Goal: Task Accomplishment & Management: Use online tool/utility

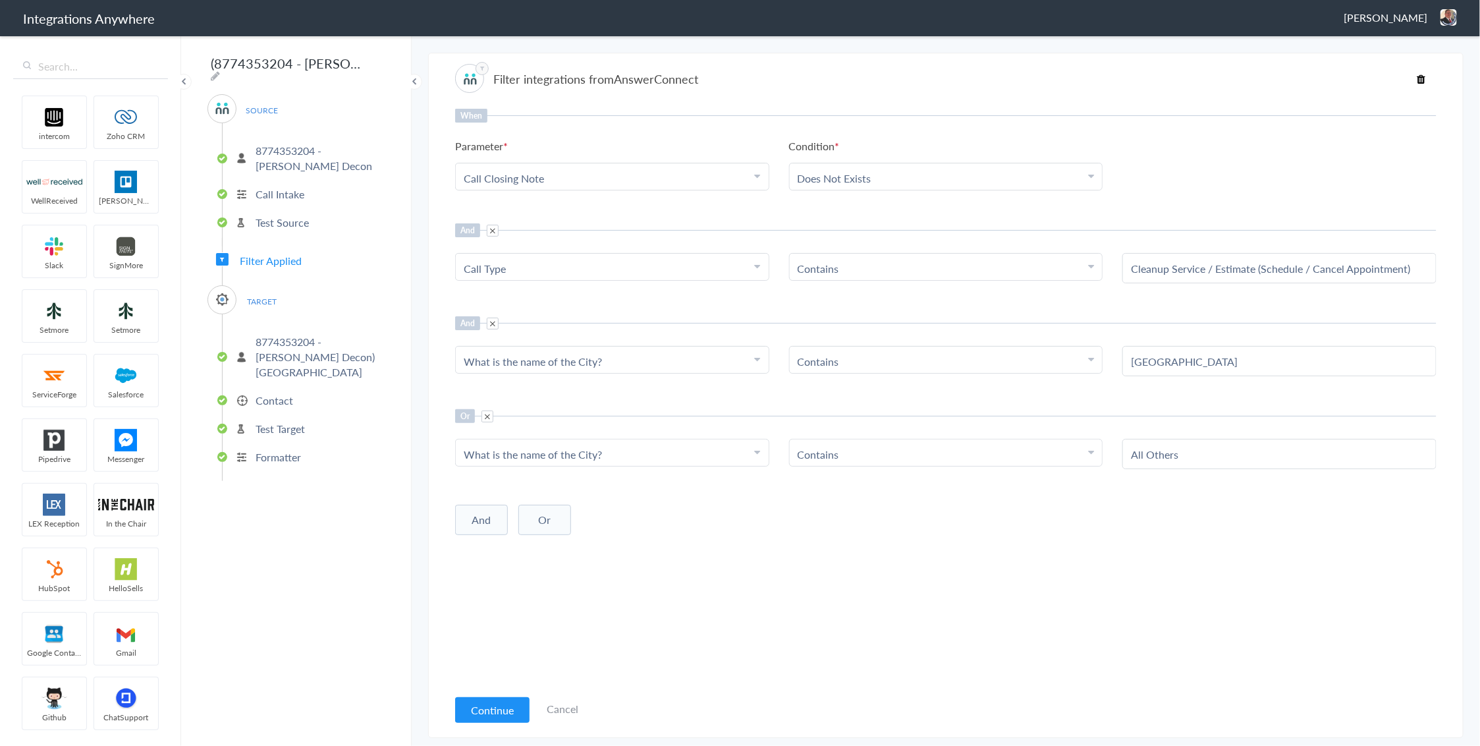
click at [486, 414] on span at bounding box center [488, 416] width 12 height 12
click at [513, 710] on button "Continue" at bounding box center [492, 710] width 74 height 26
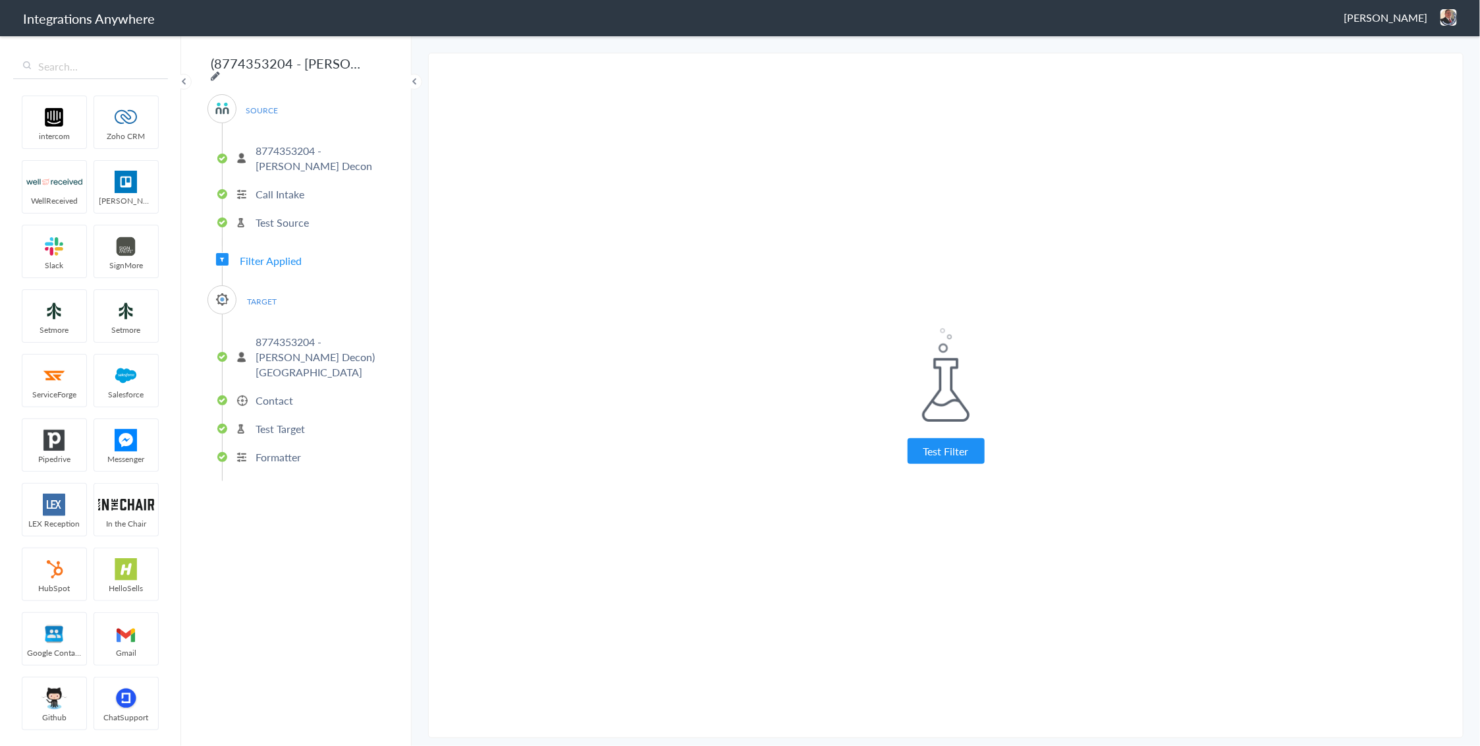
click at [220, 70] on icon at bounding box center [215, 75] width 9 height 11
type input "(8774353204 - Spaulding Decon) CWA - ServiceMinder [Tampa - Create Contact]"
click at [334, 70] on input "(8774353204 - Spaulding Decon) CWA - ServiceMinder [Tampa - Create Contact]" at bounding box center [289, 63] width 163 height 25
click at [759, 35] on header "Integrations Anywhere Jason Marsteller Logout Dashboard" at bounding box center [740, 18] width 1480 height 36
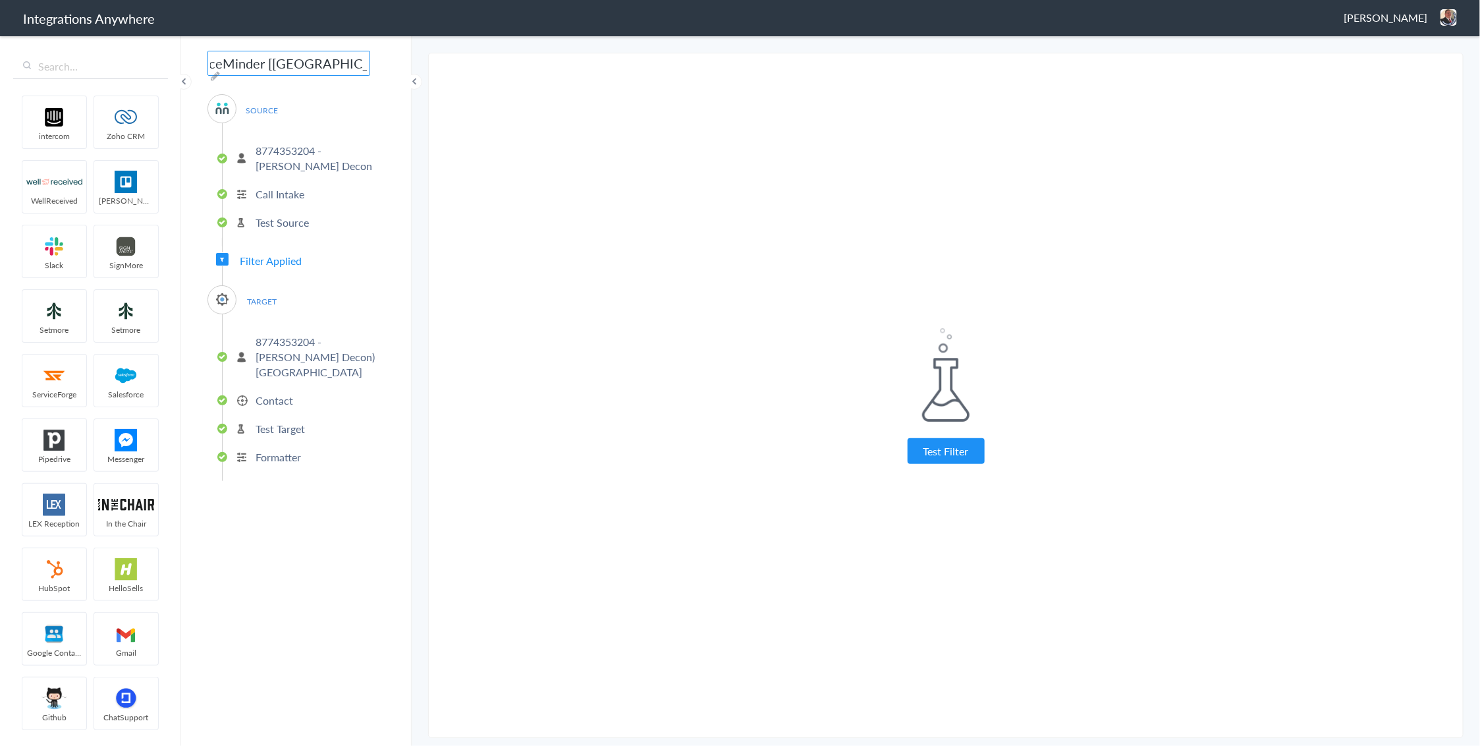
scroll to position [0, 0]
click at [920, 452] on button "Test Filter" at bounding box center [946, 451] width 77 height 26
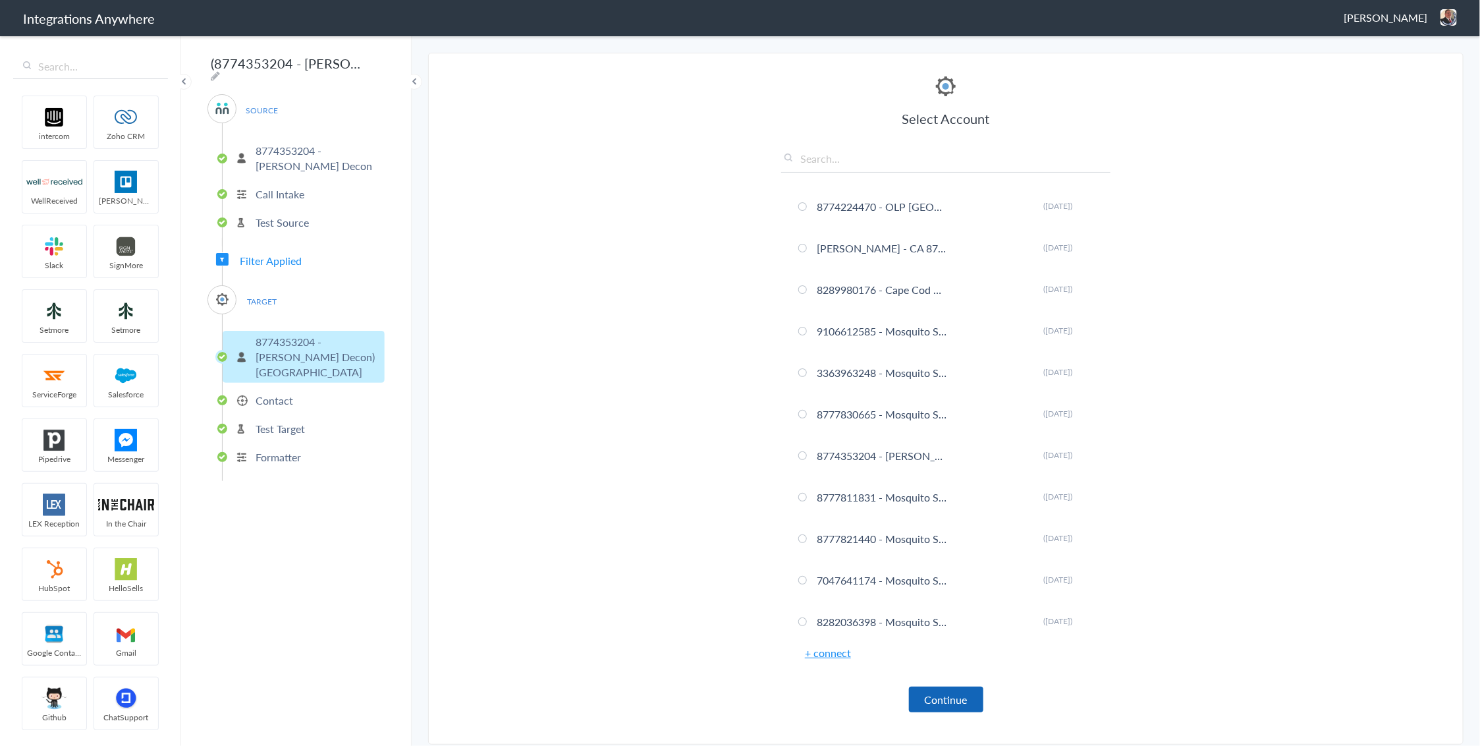
click at [957, 694] on button "Continue" at bounding box center [946, 699] width 74 height 26
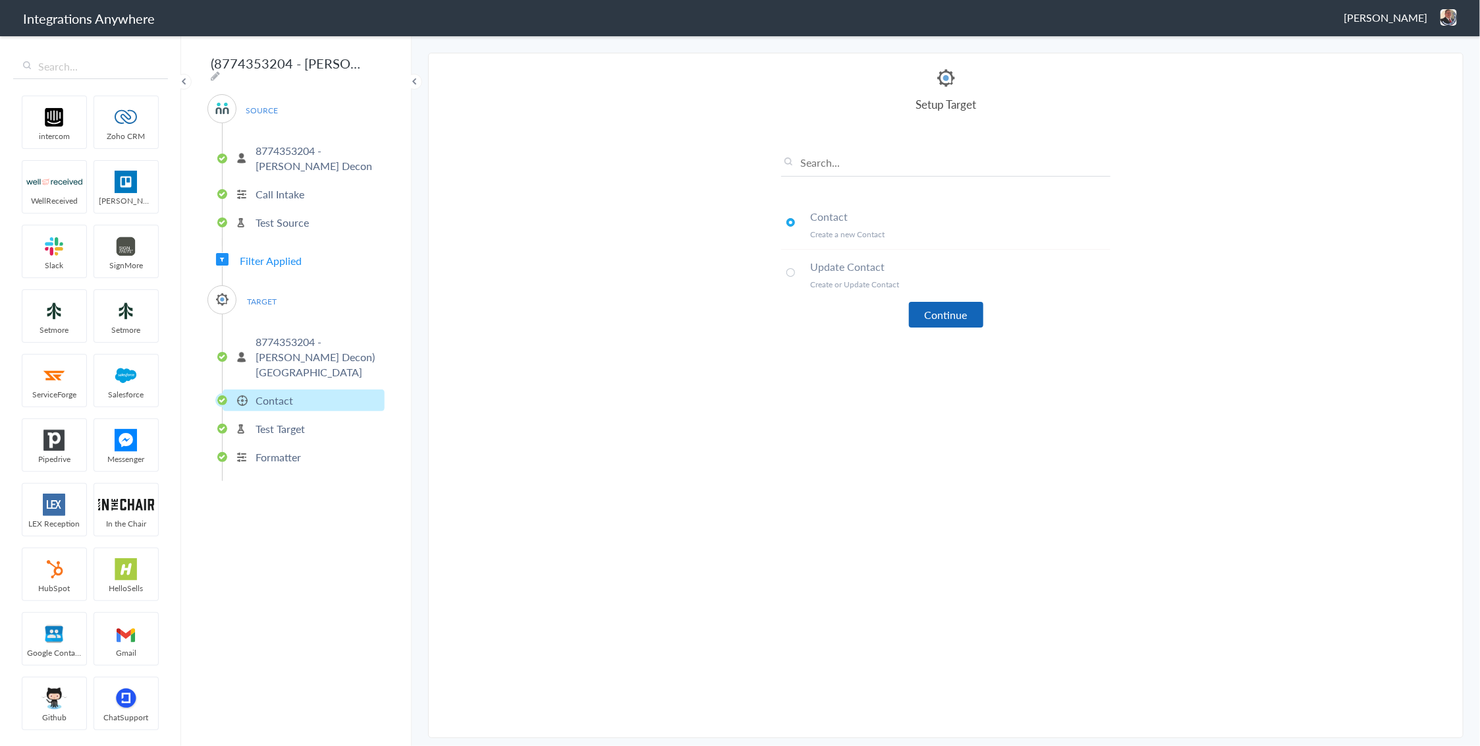
click at [959, 321] on button "Continue" at bounding box center [946, 315] width 74 height 26
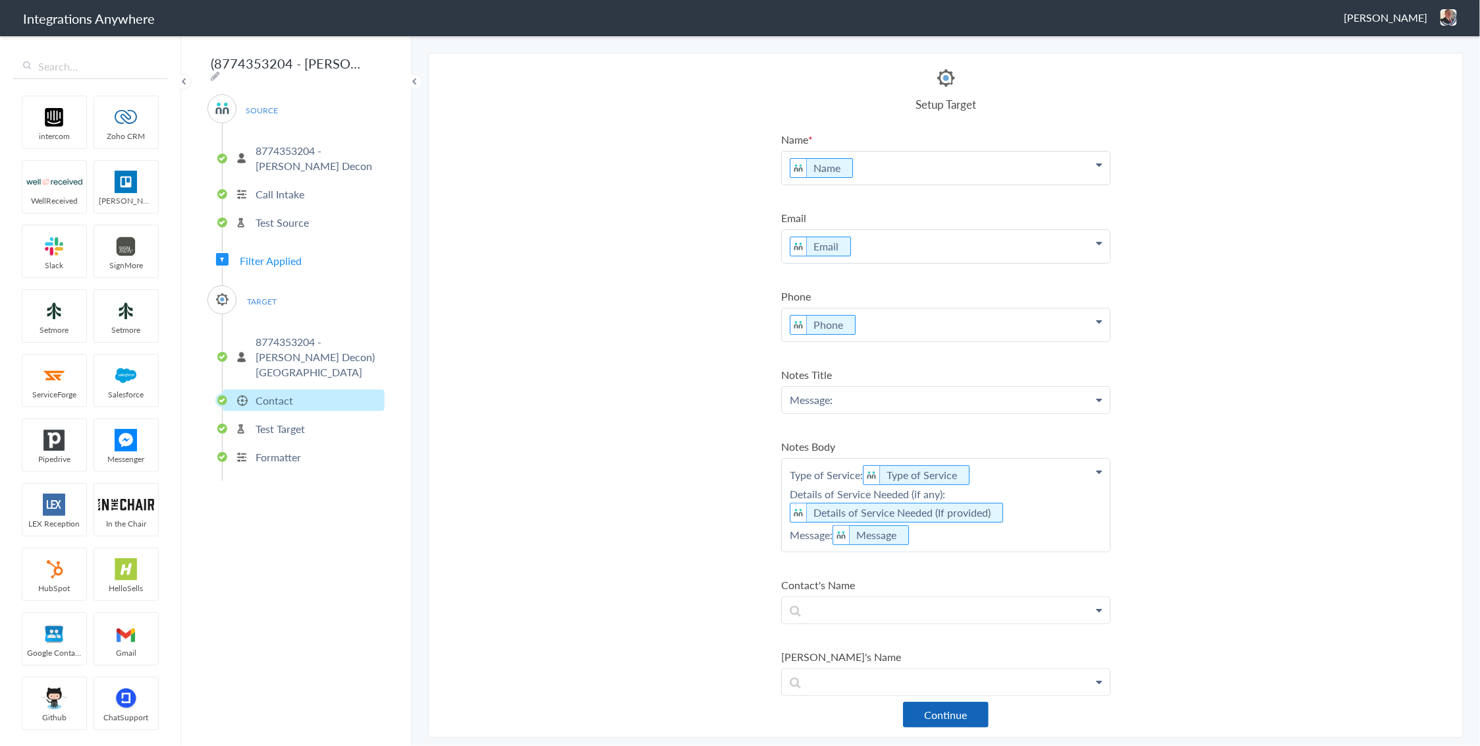
click at [956, 720] on button "Continue" at bounding box center [946, 715] width 86 height 26
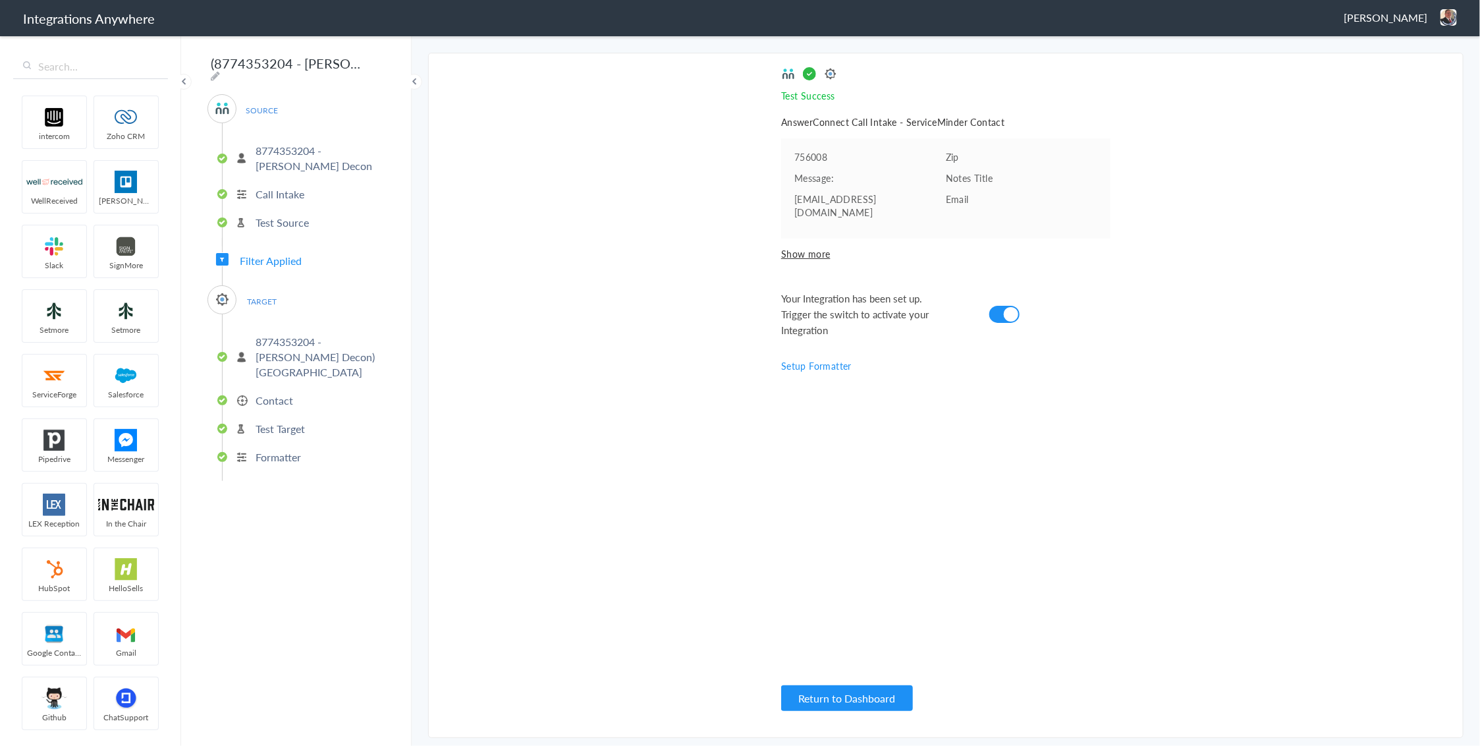
click at [287, 338] on p "8774353204 - Spaulding Decon) Tampa" at bounding box center [319, 356] width 126 height 45
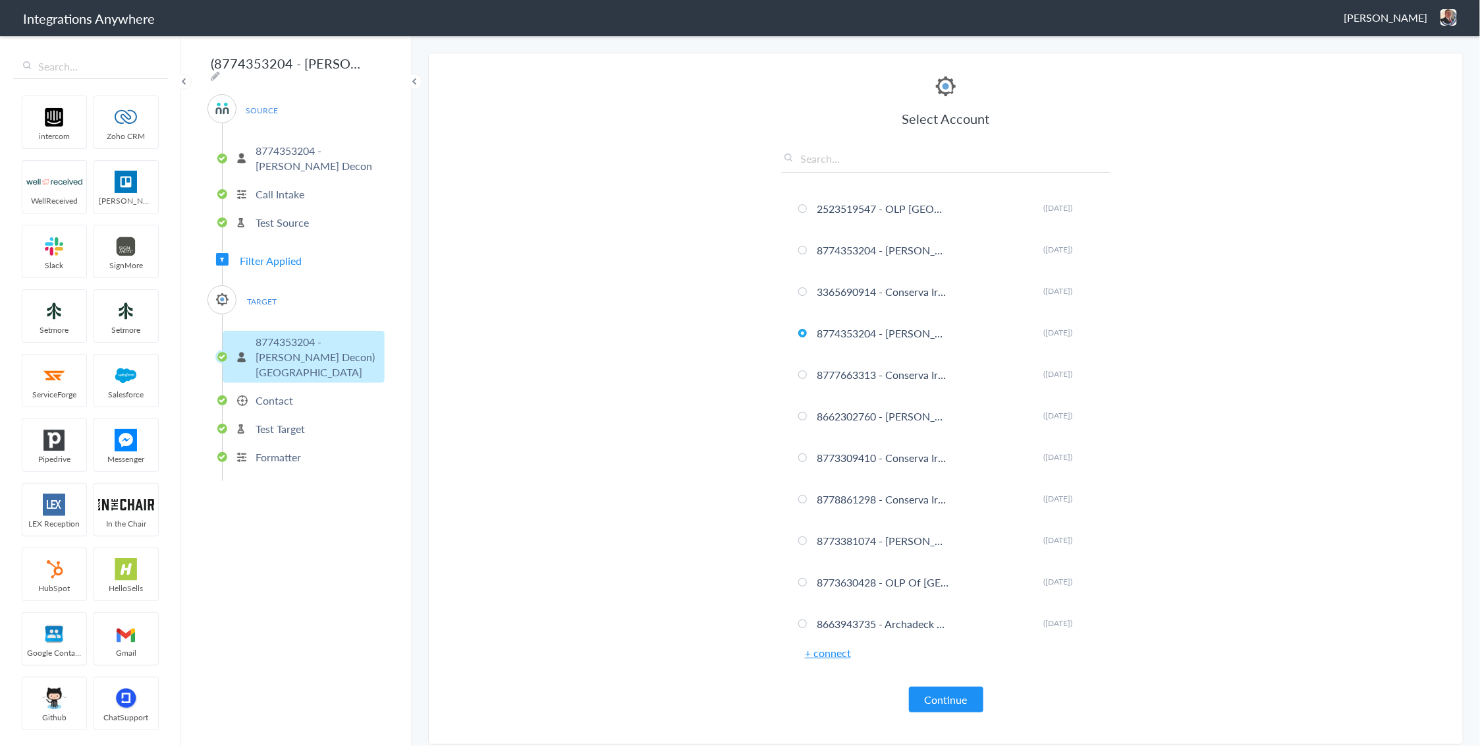
scroll to position [708, 0]
click at [1086, 246] on icon at bounding box center [1090, 244] width 8 height 7
click at [1043, 244] on span "([DATE])" at bounding box center [1057, 244] width 29 height 11
click at [289, 255] on span "Filter Applied" at bounding box center [271, 260] width 62 height 15
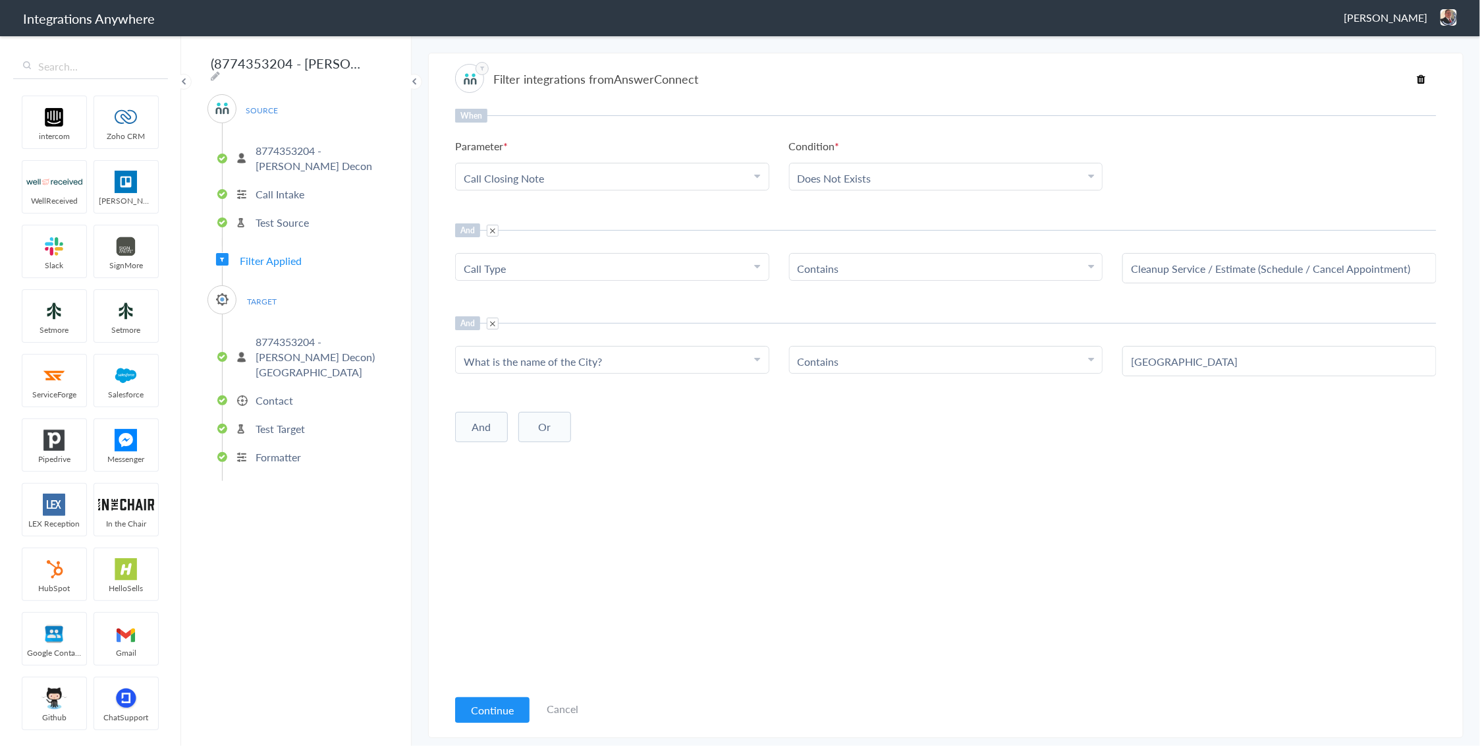
click at [549, 430] on button "Or" at bounding box center [544, 427] width 53 height 30
click at [571, 452] on div "Choose Parameter" at bounding box center [612, 454] width 297 height 15
click at [534, 489] on input "text" at bounding box center [612, 490] width 313 height 28
type input "call type"
click at [482, 516] on link "Call Type" at bounding box center [612, 519] width 313 height 28
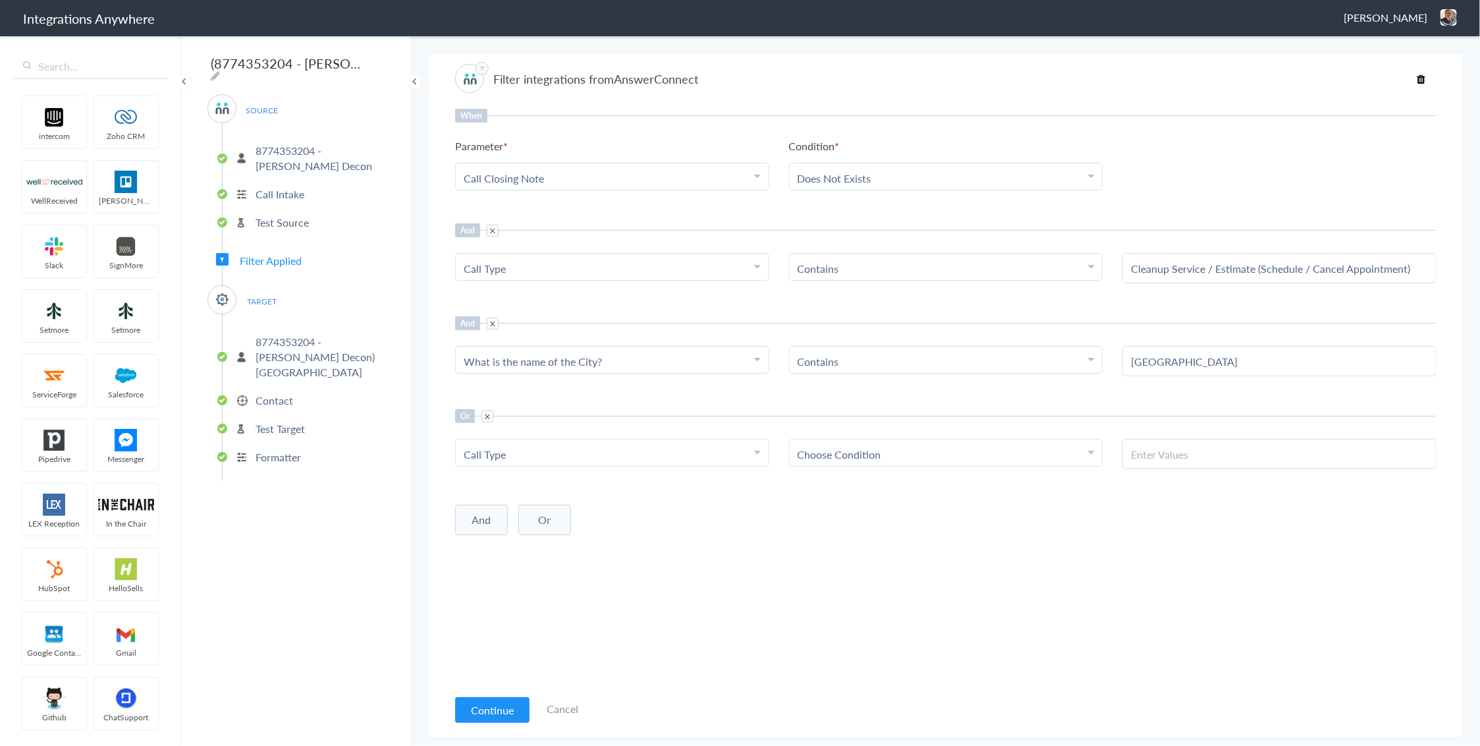
click at [912, 455] on div "Choose Condition" at bounding box center [946, 454] width 297 height 15
click at [893, 519] on link "Contains" at bounding box center [946, 519] width 313 height 28
click at [1224, 464] on div at bounding box center [1280, 454] width 314 height 30
click at [1182, 449] on input "text" at bounding box center [1279, 454] width 297 height 15
click at [1220, 271] on input "Cleanup Service / Estimate (Schedule / Cancel Appointment)" at bounding box center [1279, 268] width 297 height 15
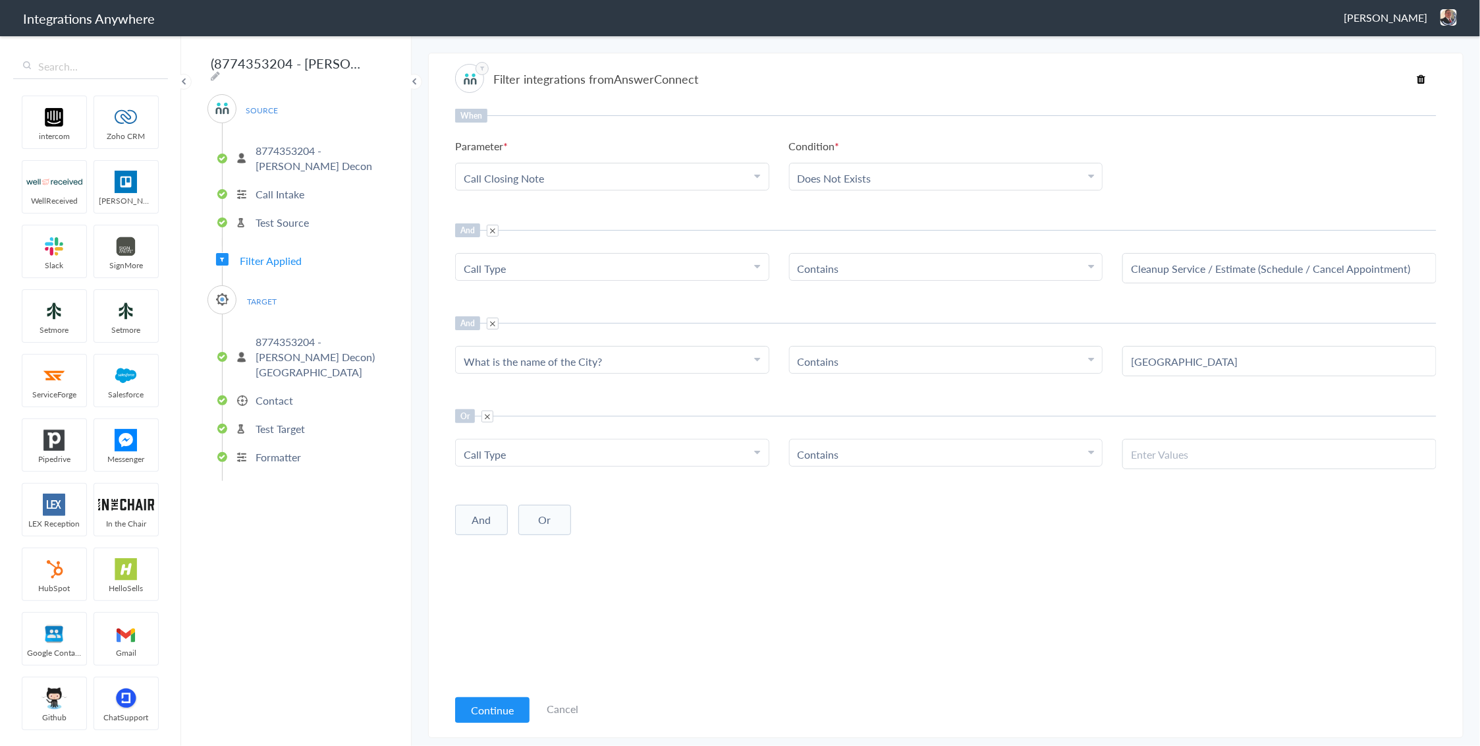
click at [1220, 271] on input "Cleanup Service / Estimate (Schedule / Cancel Appointment)" at bounding box center [1279, 268] width 297 height 15
click at [1171, 455] on input "text" at bounding box center [1279, 454] width 297 height 15
paste input "Cleanup Service / Estimate (Schedule / Cancel Appointment)"
type input "Cleanup Service / Estimate (Schedule / Cancel Appointment)"
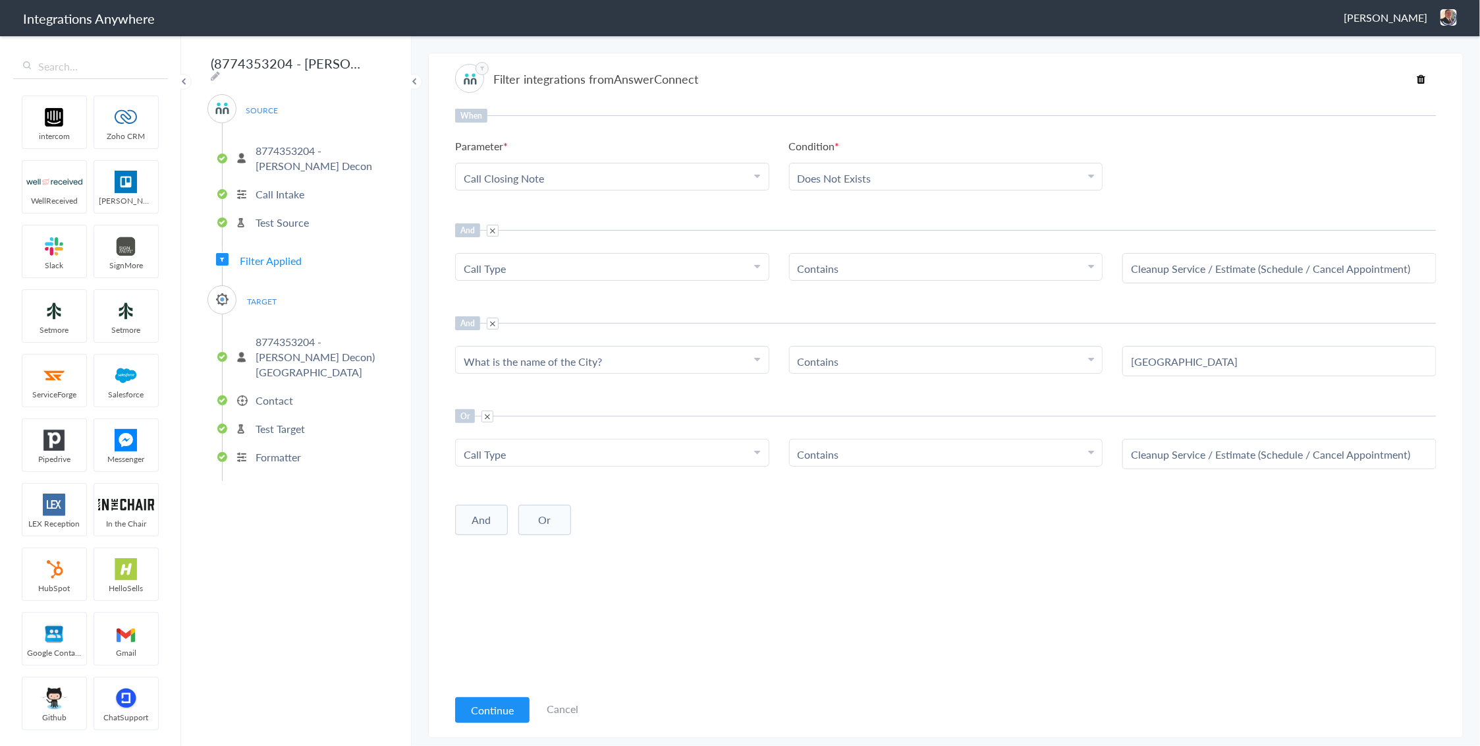
click at [489, 521] on button "And" at bounding box center [481, 520] width 53 height 30
click at [508, 545] on span "Choose Parameter" at bounding box center [507, 547] width 86 height 15
click at [512, 580] on input "text" at bounding box center [612, 583] width 313 height 28
type input "what is th"
click at [573, 607] on link "What is the name of the City?" at bounding box center [612, 612] width 313 height 28
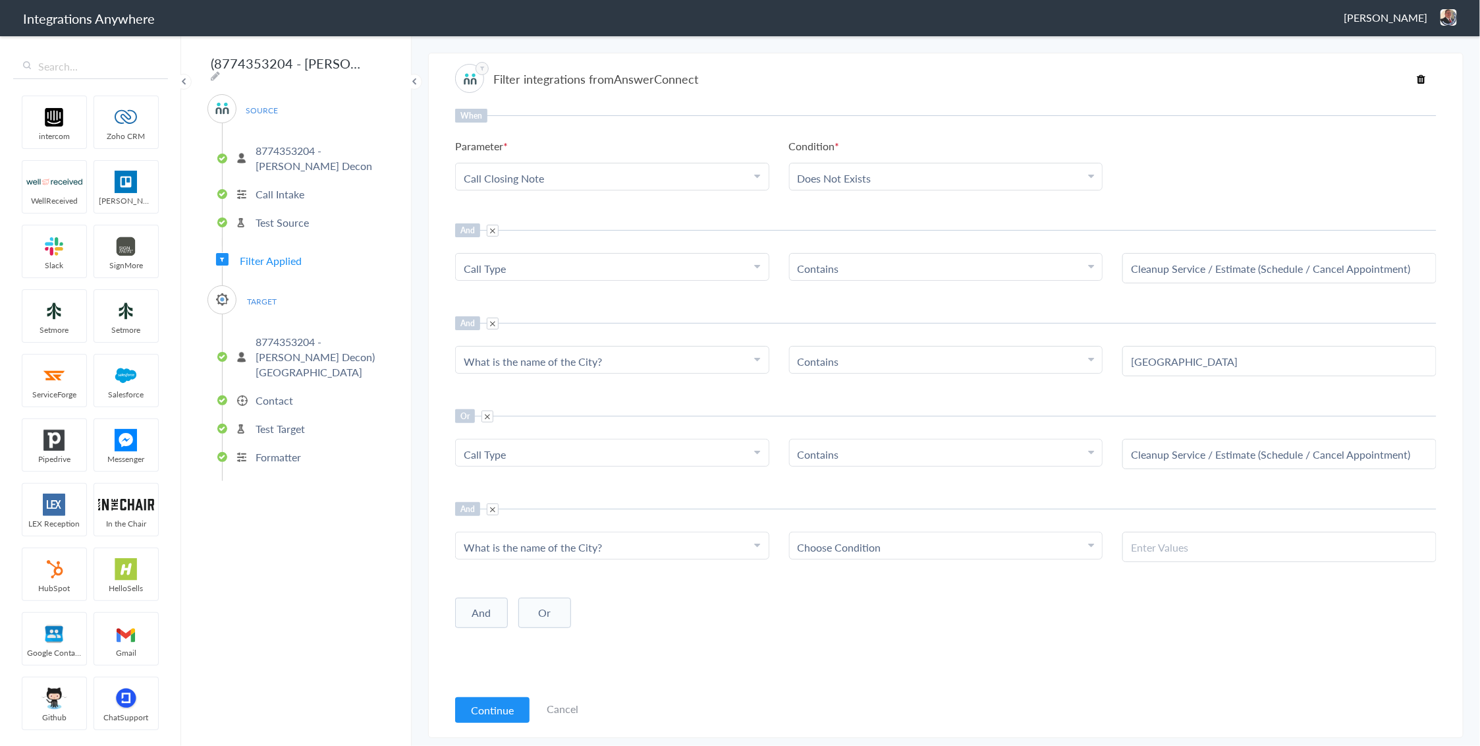
click at [916, 552] on div "Choose Condition" at bounding box center [946, 547] width 297 height 15
click at [885, 617] on link "Contains" at bounding box center [946, 612] width 313 height 28
click at [1189, 549] on input "text" at bounding box center [1279, 547] width 297 height 15
click at [492, 506] on span at bounding box center [493, 509] width 12 height 12
click at [484, 518] on button "And" at bounding box center [481, 520] width 53 height 30
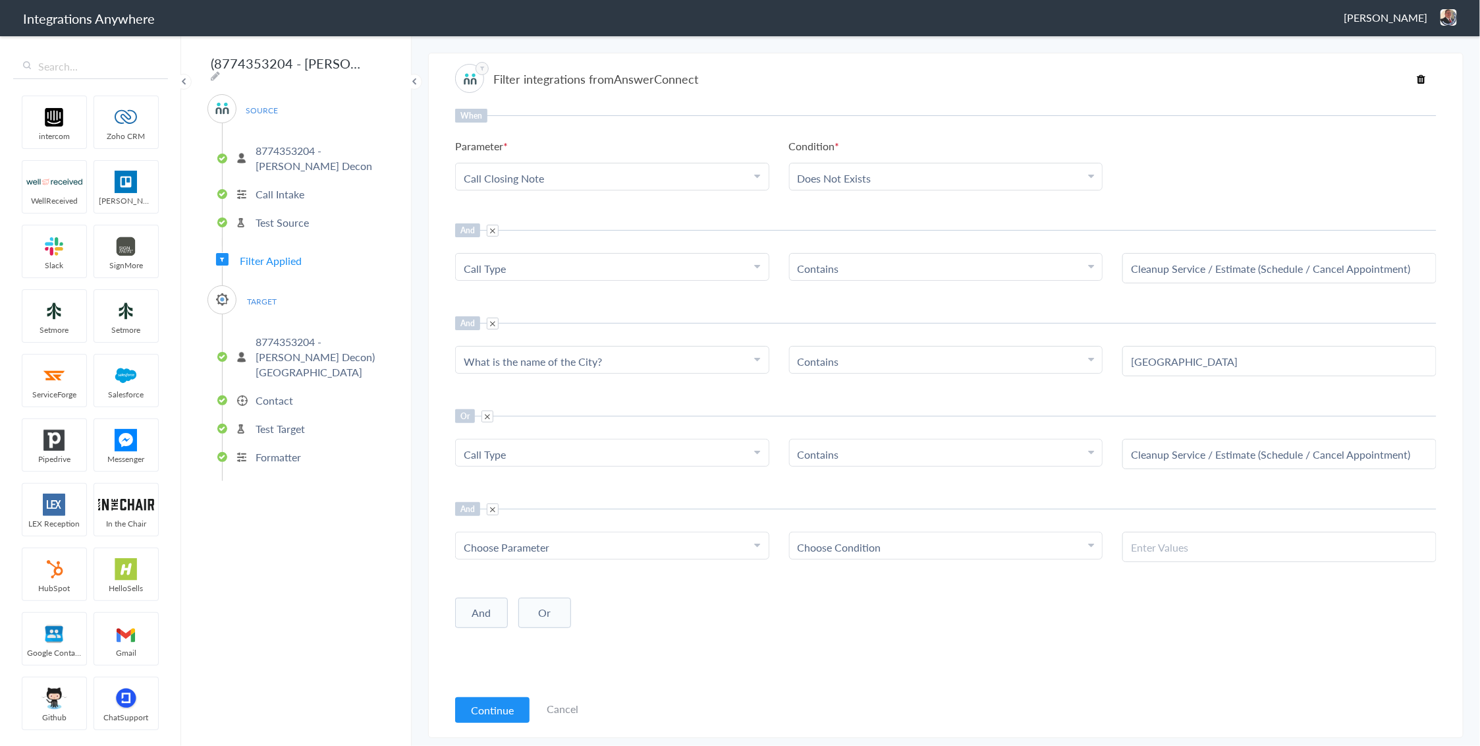
click at [527, 545] on span "Choose Parameter" at bounding box center [507, 547] width 86 height 15
click at [508, 578] on input "text" at bounding box center [612, 583] width 313 height 28
type input "Territory"
click at [557, 659] on link "Territory State" at bounding box center [612, 657] width 313 height 28
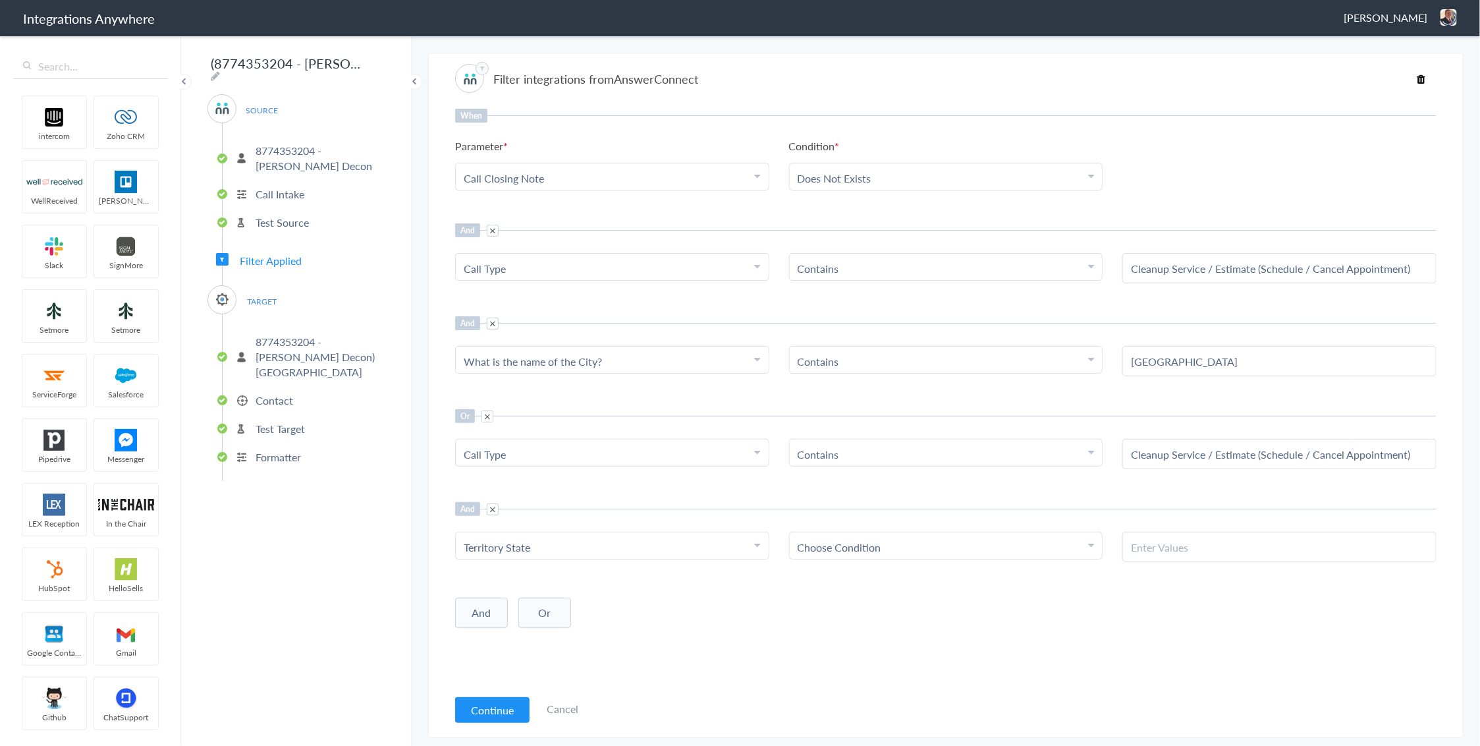
click at [857, 543] on span "Choose Condition" at bounding box center [840, 547] width 84 height 15
click at [851, 610] on link "Contains" at bounding box center [946, 612] width 313 height 28
click at [1148, 547] on input "text" at bounding box center [1279, 547] width 297 height 15
type input "Florida"
click at [480, 611] on button "And" at bounding box center [481, 613] width 53 height 30
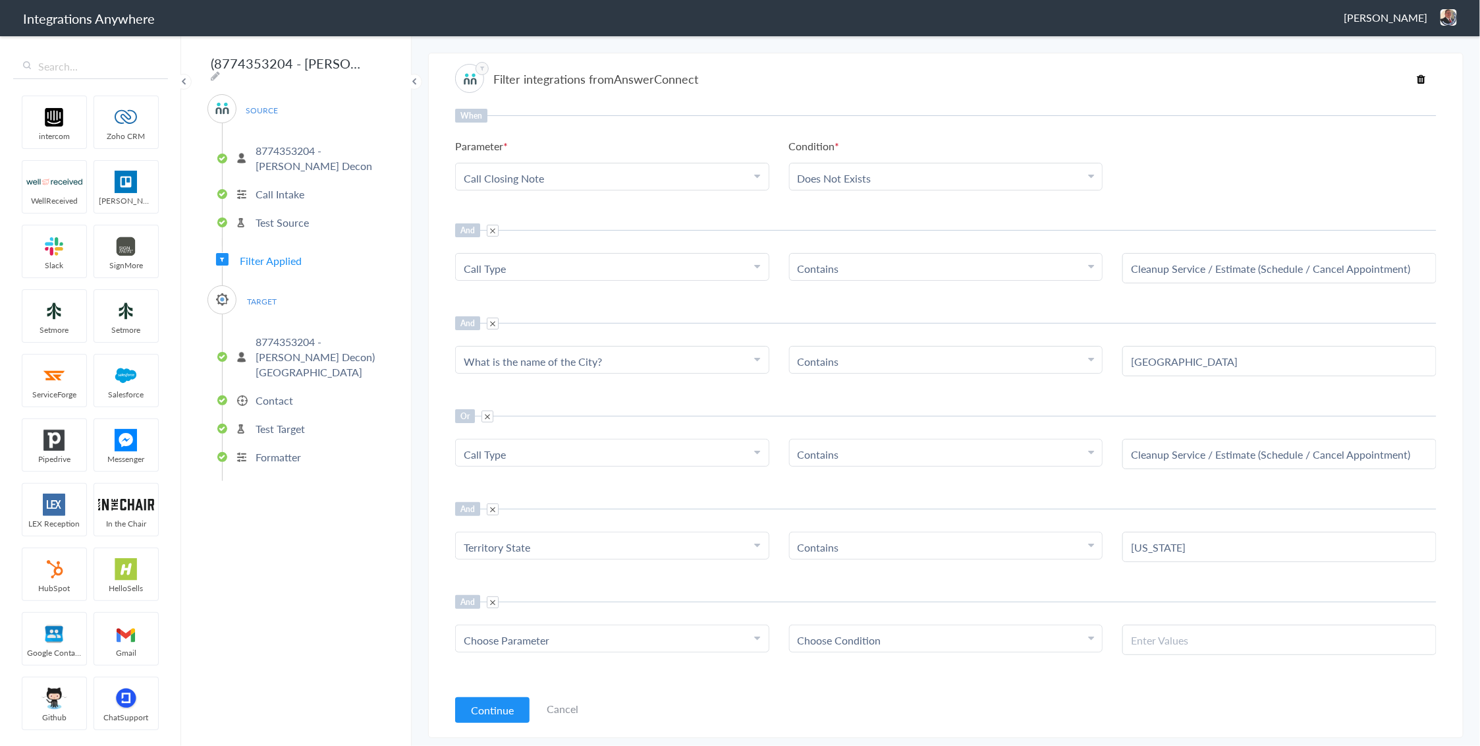
click at [560, 646] on div "Choose Parameter" at bounding box center [612, 639] width 297 height 15
click at [549, 667] on input "text" at bounding box center [612, 676] width 313 height 28
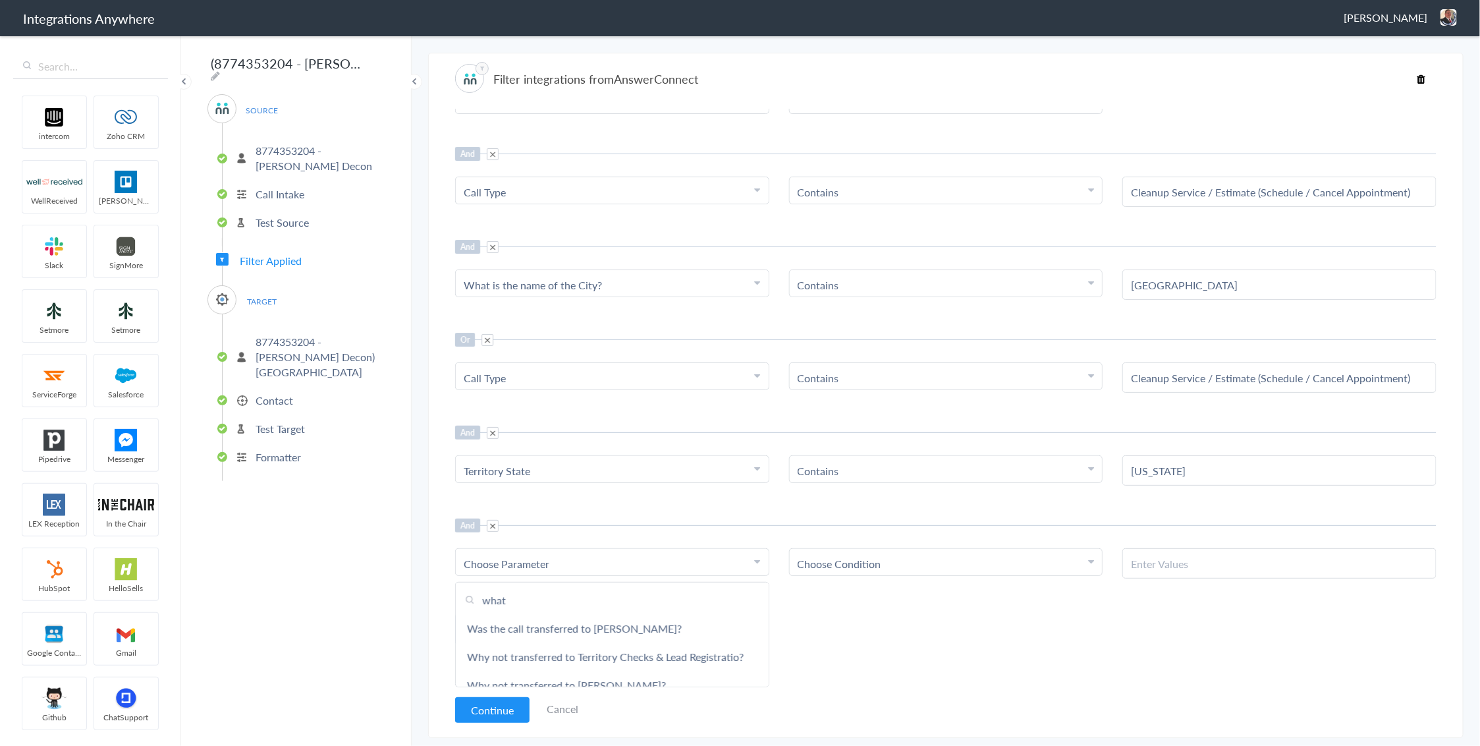
scroll to position [34, 0]
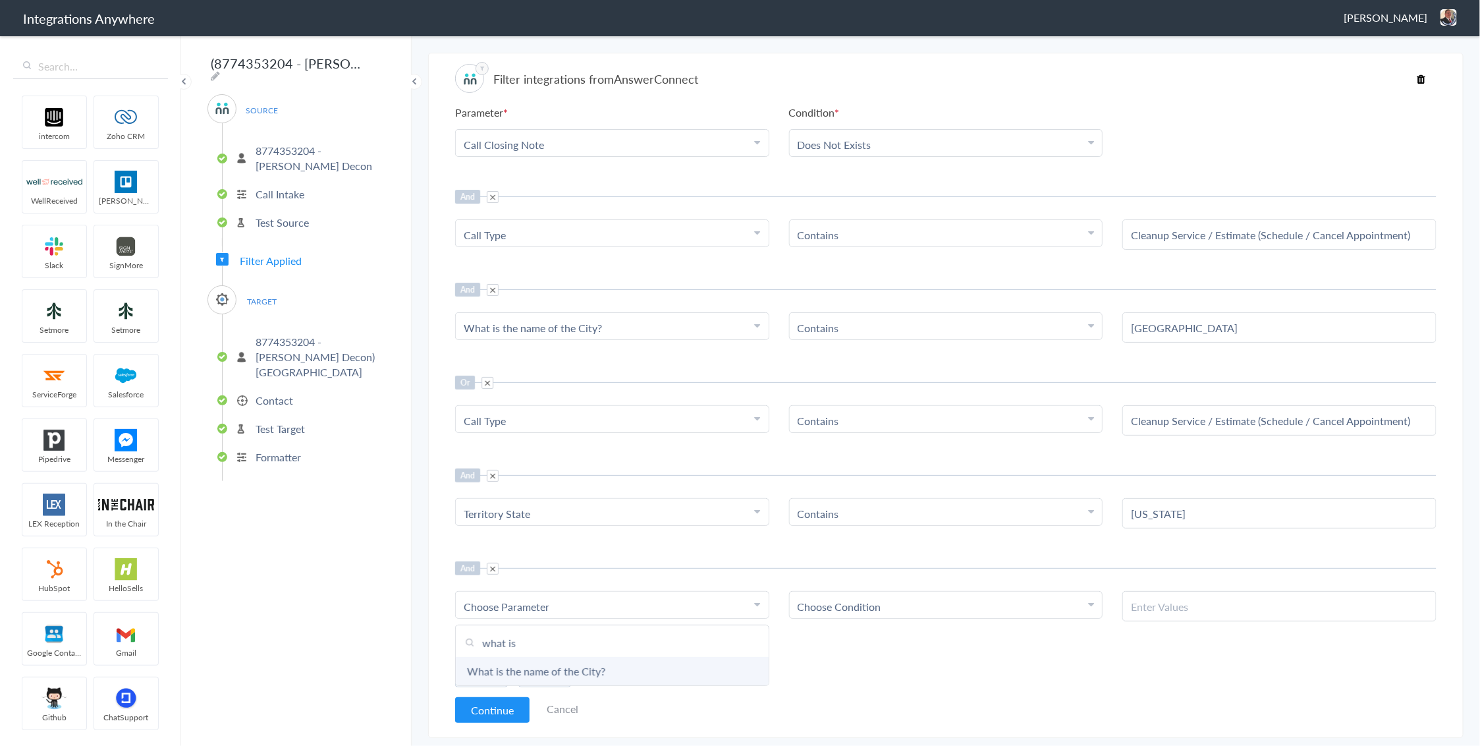
type input "what is"
click at [663, 662] on link "What is the name of the City?" at bounding box center [612, 671] width 313 height 28
click at [824, 600] on span "Choose Condition" at bounding box center [840, 606] width 84 height 15
click at [848, 676] on link "Contains" at bounding box center [946, 670] width 313 height 28
click at [1292, 613] on input "text" at bounding box center [1279, 606] width 297 height 15
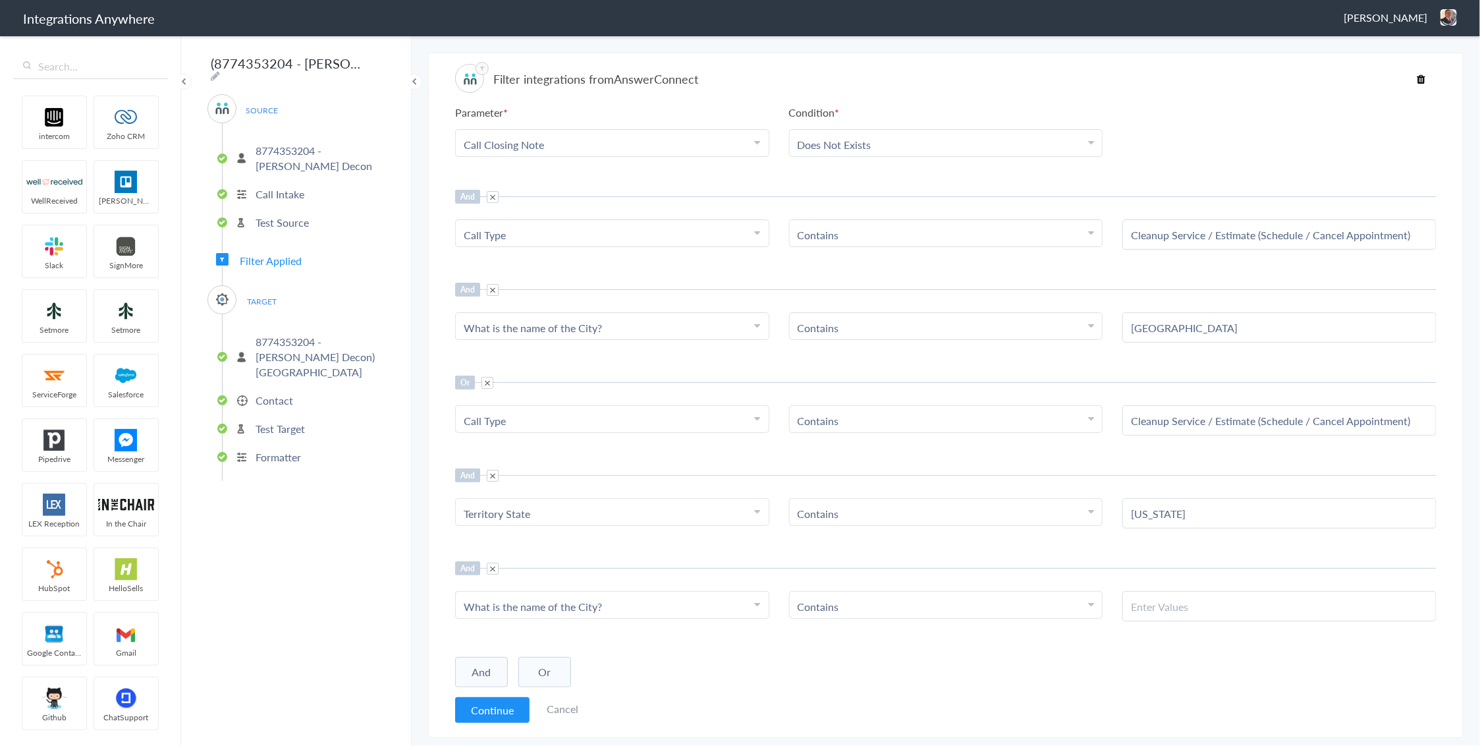
click at [1238, 607] on input "text" at bounding box center [1279, 606] width 297 height 15
paste input "All Others"
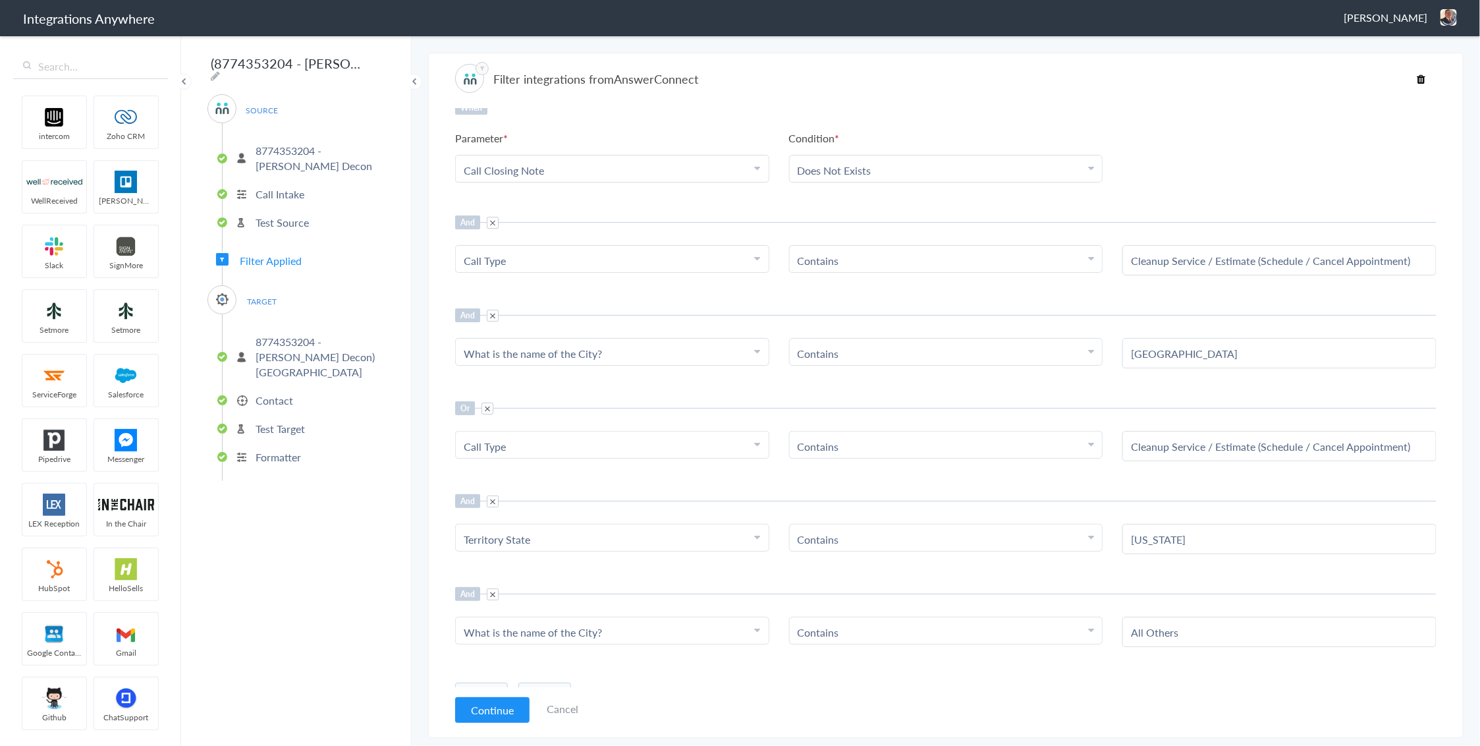
scroll to position [0, 0]
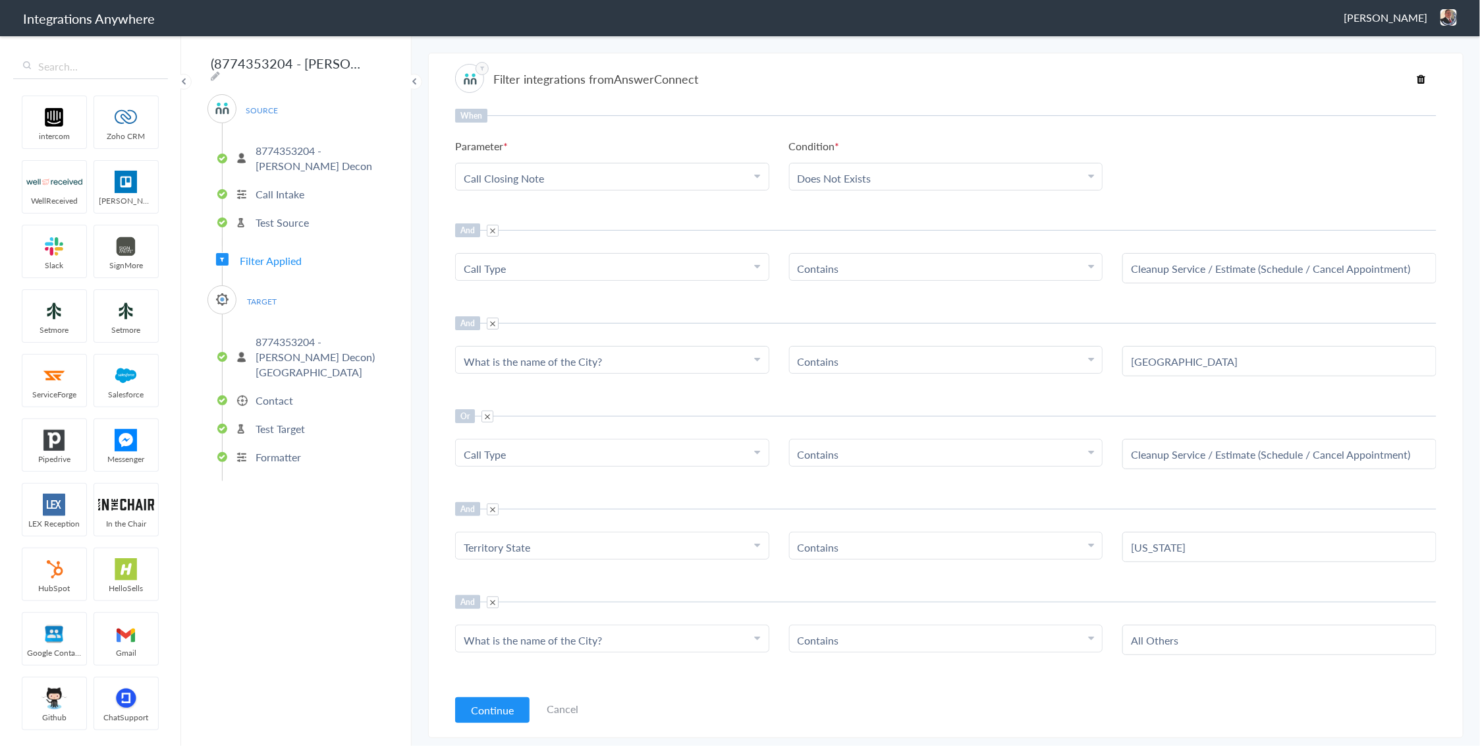
type input "All Others"
click at [1464, 190] on main "The system encountered four errors. Check More Trigger Connect Action Setup Tes…" at bounding box center [946, 389] width 1069 height 711
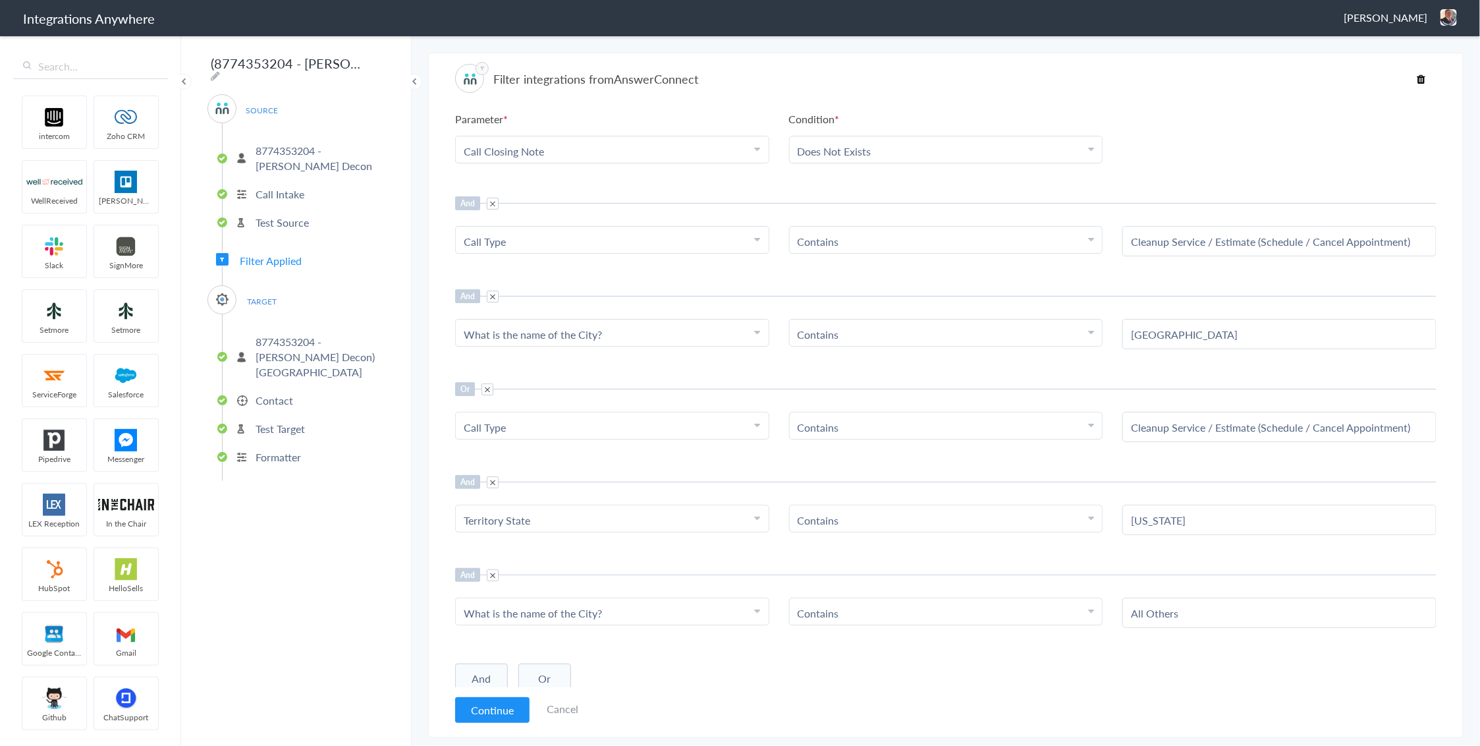
scroll to position [34, 0]
click at [288, 345] on p "8774353204 - Spaulding Decon) Tampa" at bounding box center [319, 356] width 126 height 45
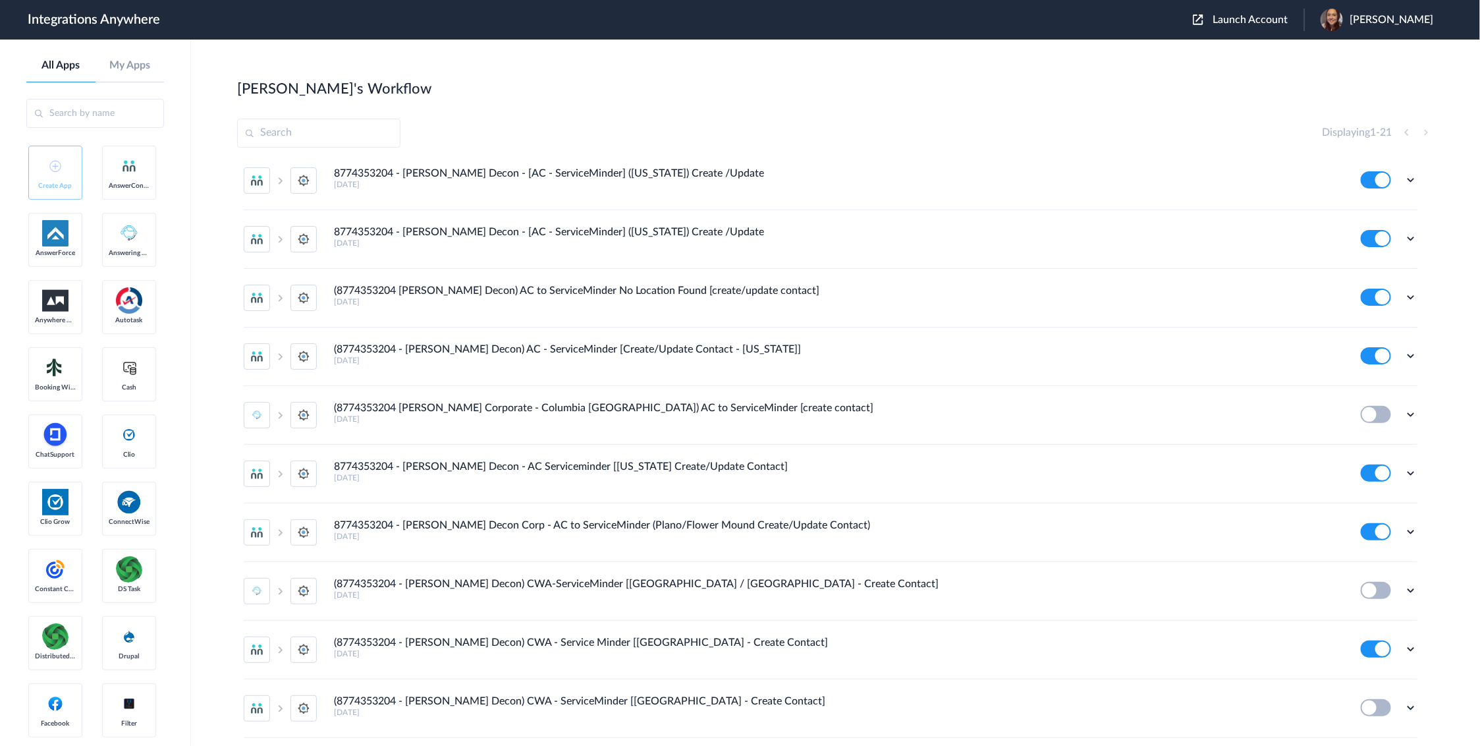
scroll to position [372, 0]
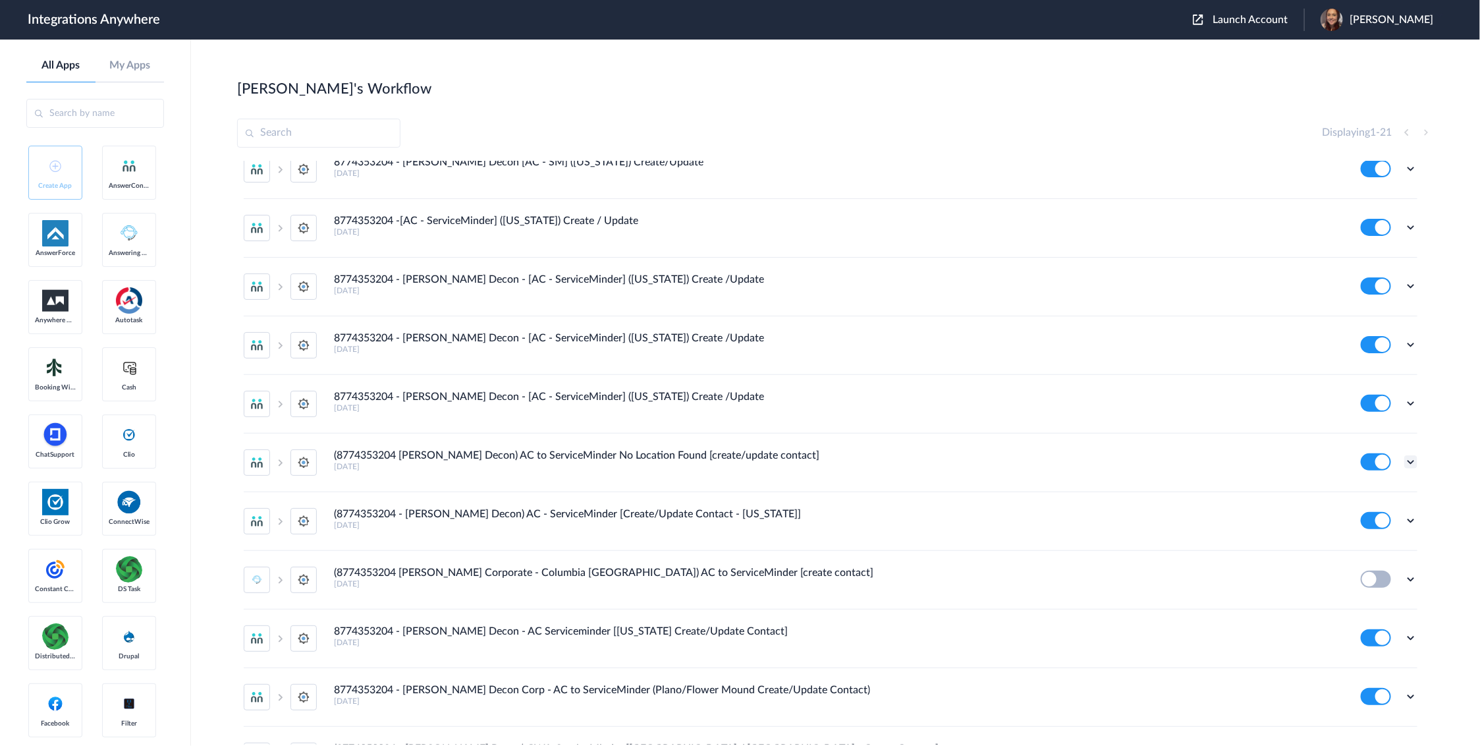
click at [1404, 468] on icon at bounding box center [1410, 461] width 13 height 13
click at [1372, 497] on li "Edit" at bounding box center [1375, 492] width 86 height 24
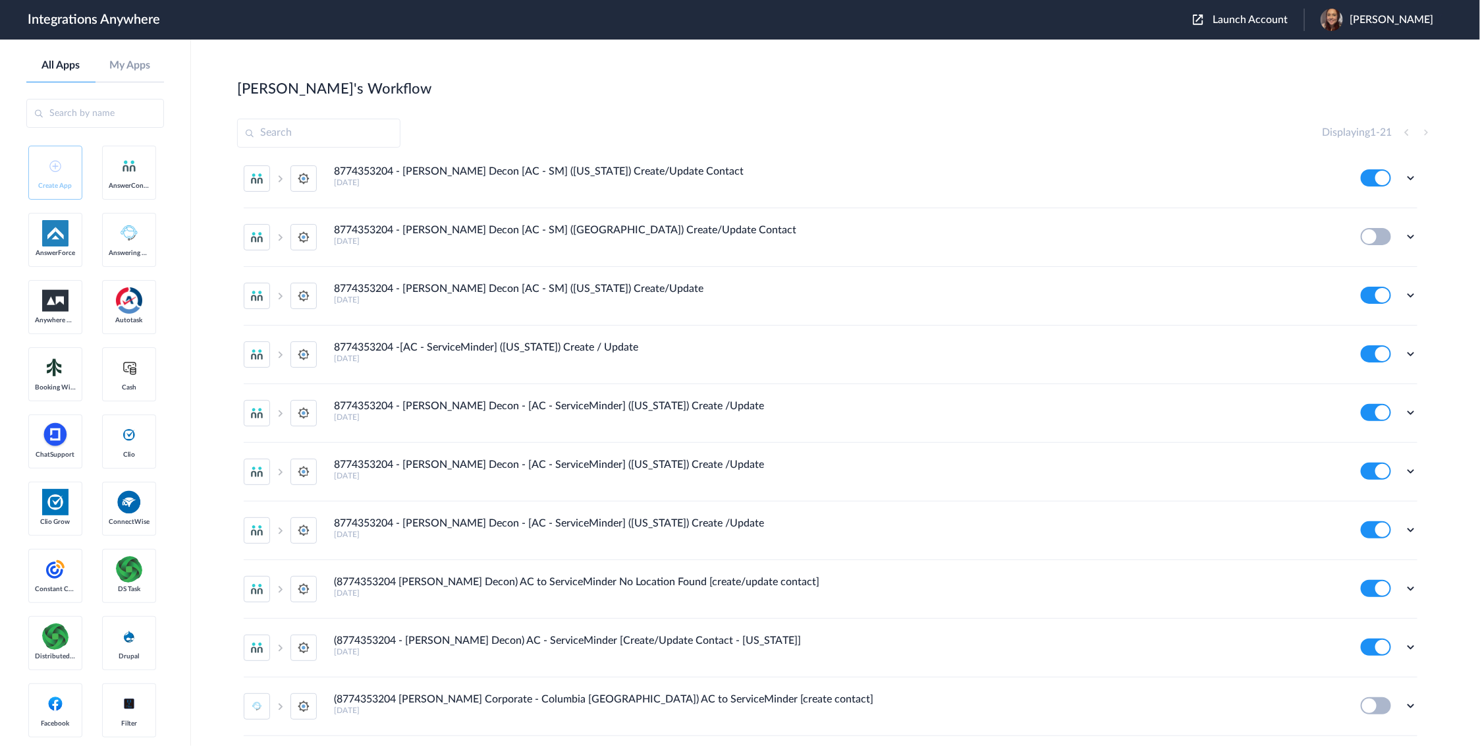
scroll to position [247, 0]
click at [1404, 593] on icon at bounding box center [1410, 586] width 13 height 13
click at [1370, 642] on link "Task history" at bounding box center [1373, 641] width 63 height 9
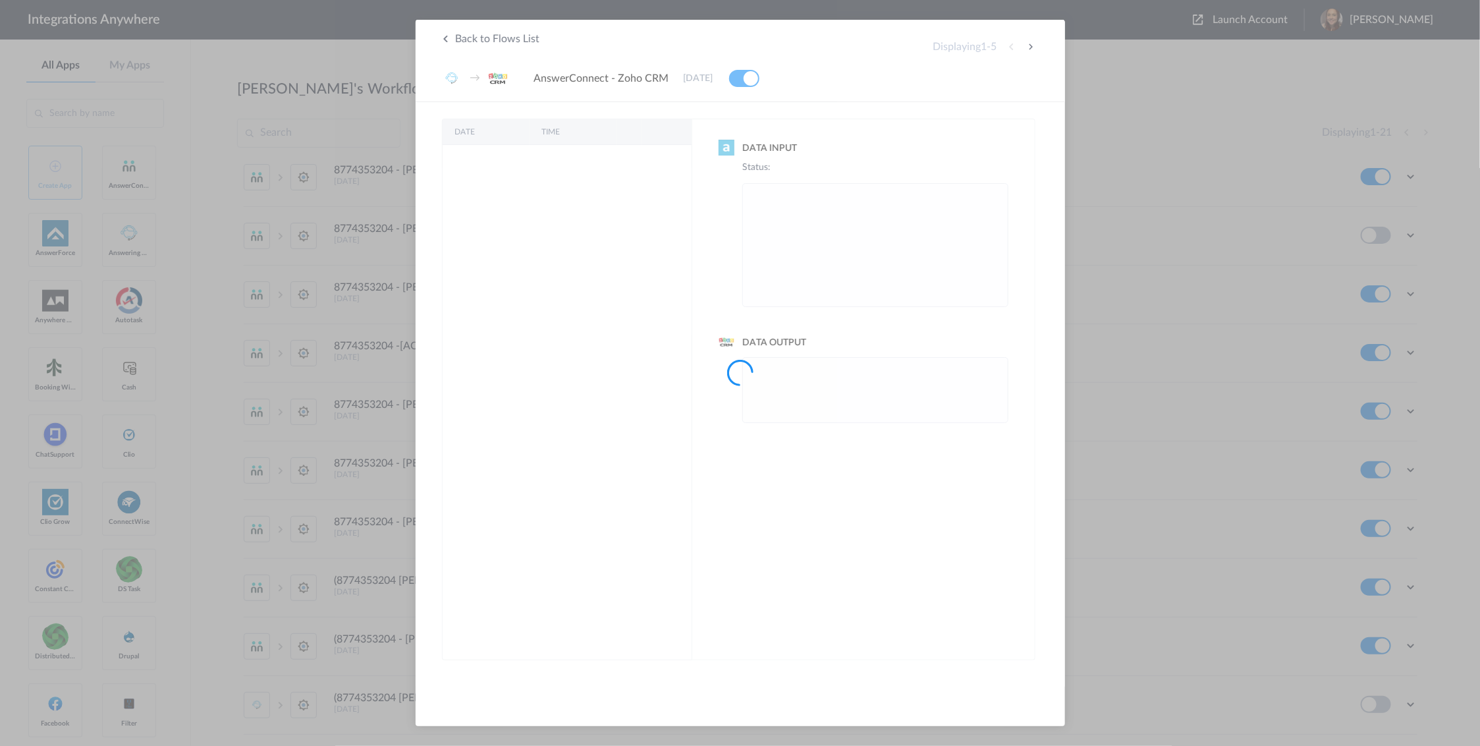
scroll to position [0, 0]
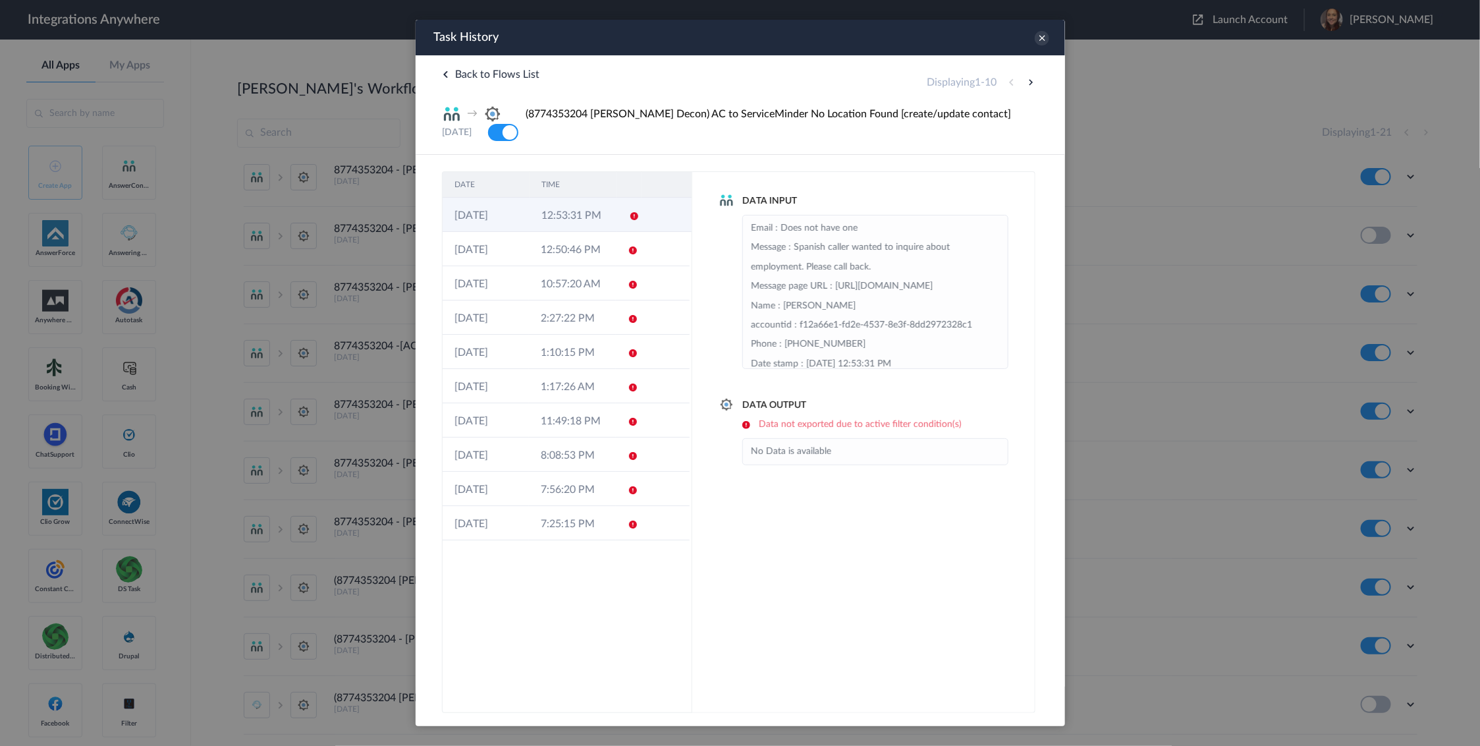
click at [543, 215] on td "12:53:31 PM" at bounding box center [572, 215] width 87 height 34
click at [1031, 77] on button at bounding box center [1030, 82] width 16 height 16
click at [1028, 80] on button at bounding box center [1030, 82] width 16 height 16
drag, startPoint x: 1444, startPoint y: 100, endPoint x: 1028, endPoint y: 80, distance: 416.2
click at [1028, 80] on button at bounding box center [1030, 82] width 16 height 16
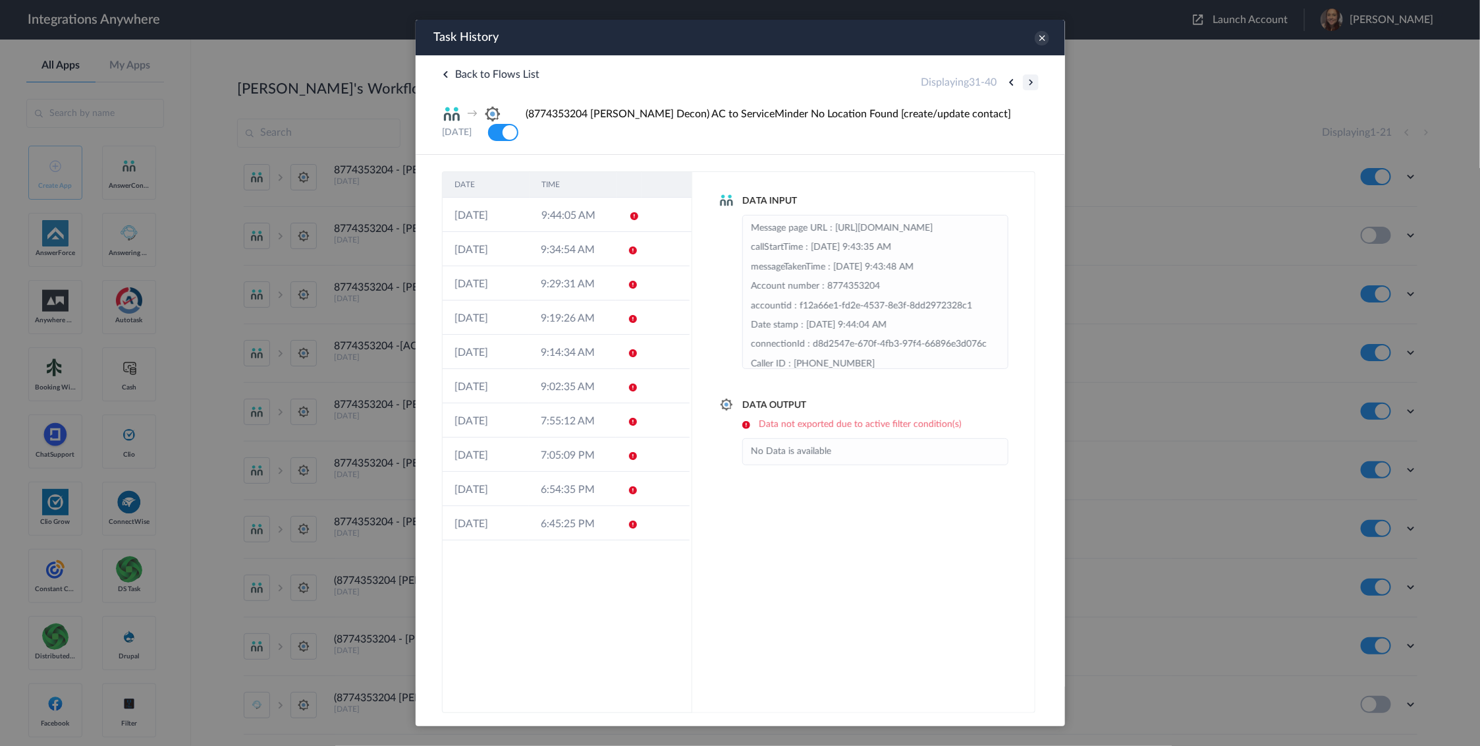
click at [1032, 80] on button at bounding box center [1030, 82] width 16 height 16
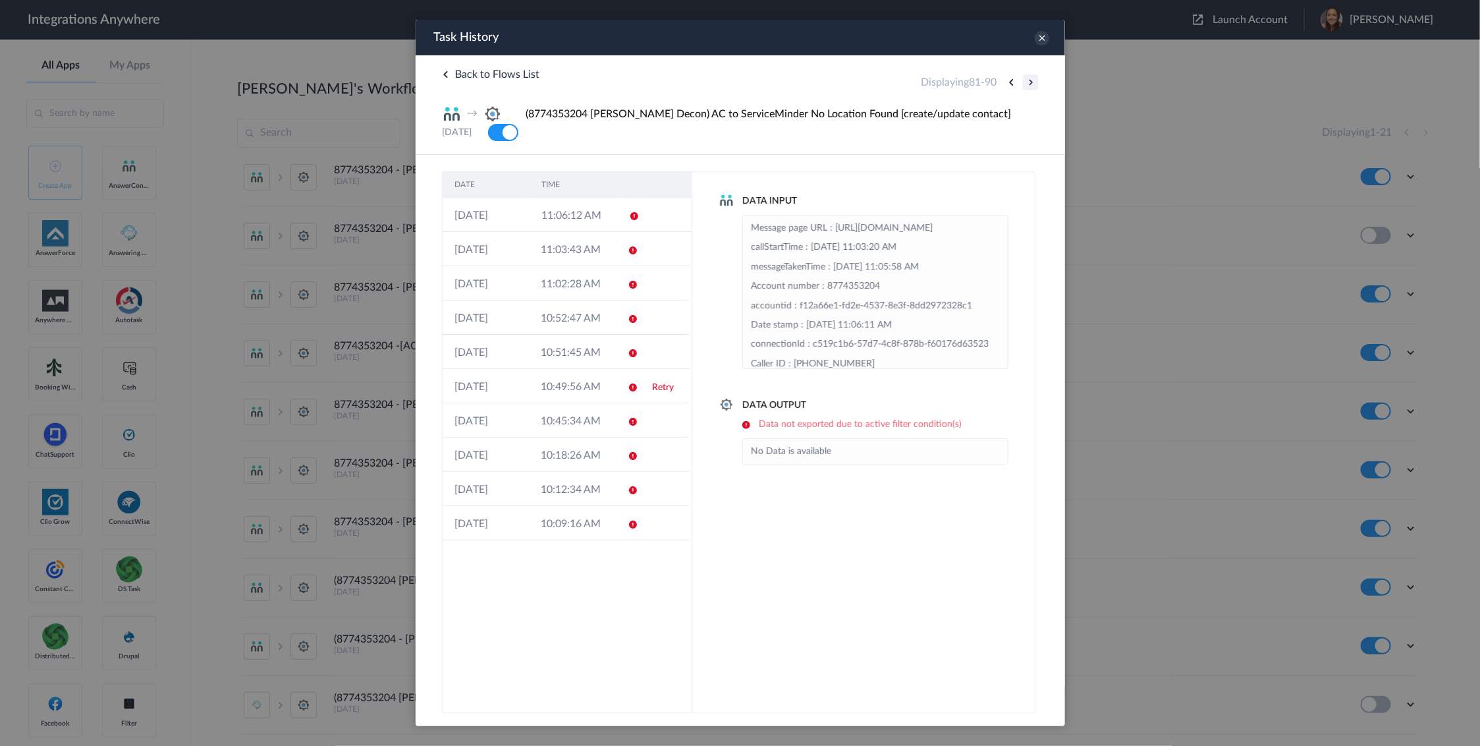
click at [1032, 80] on button at bounding box center [1030, 82] width 16 height 16
click at [1032, 84] on button at bounding box center [1030, 82] width 16 height 16
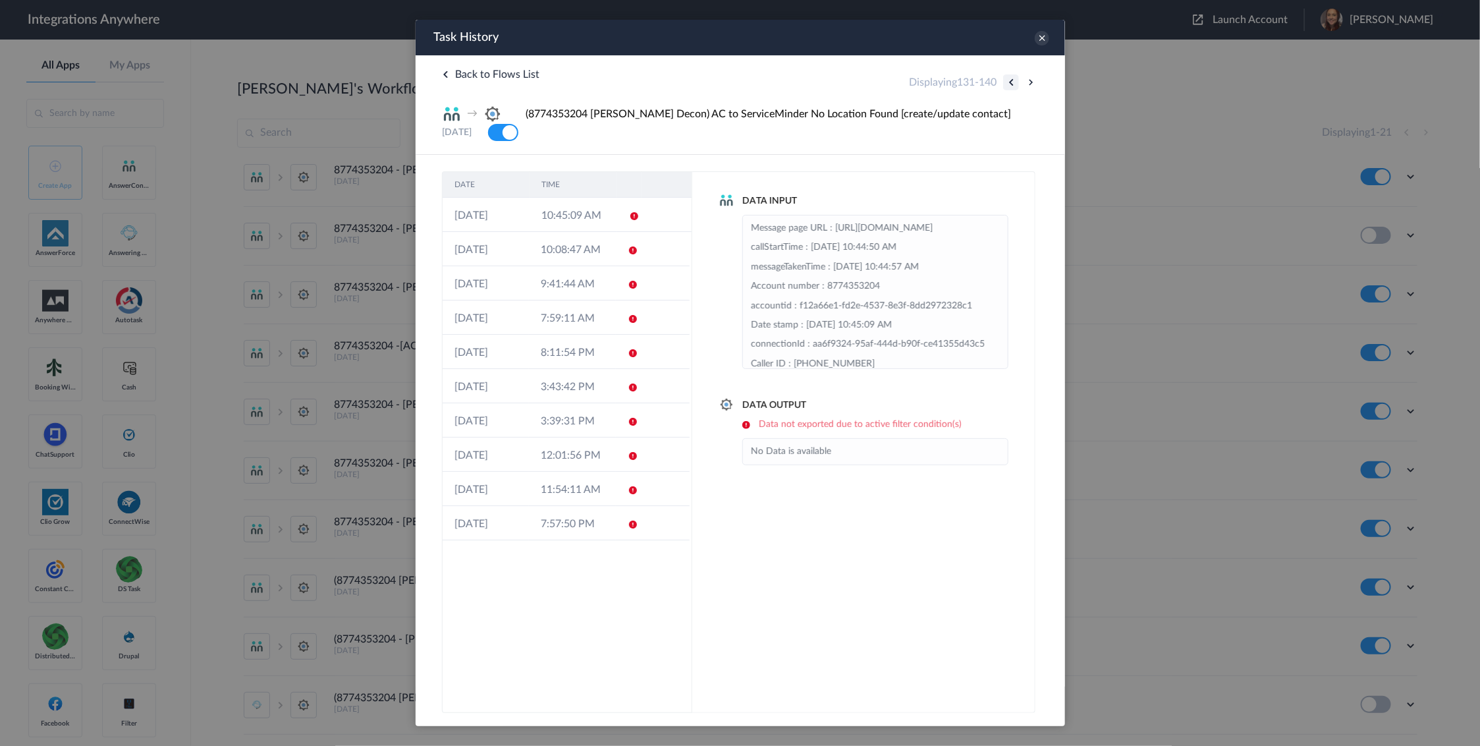
click at [1005, 80] on button at bounding box center [1011, 82] width 16 height 16
click at [517, 450] on td "25-08-2025" at bounding box center [485, 454] width 86 height 34
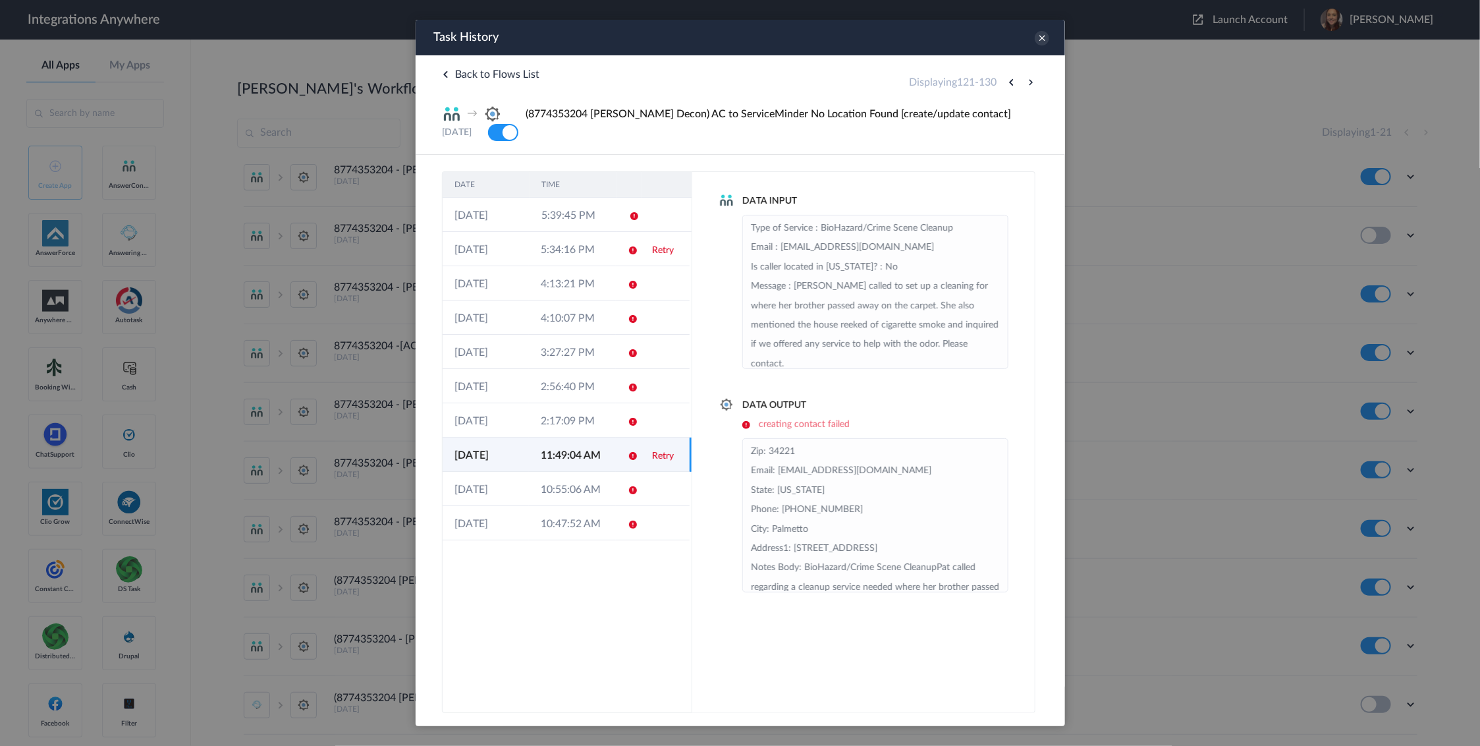
click at [746, 425] on h6 "creating contact failed" at bounding box center [875, 424] width 266 height 11
click at [1045, 34] on icon at bounding box center [1041, 38] width 14 height 14
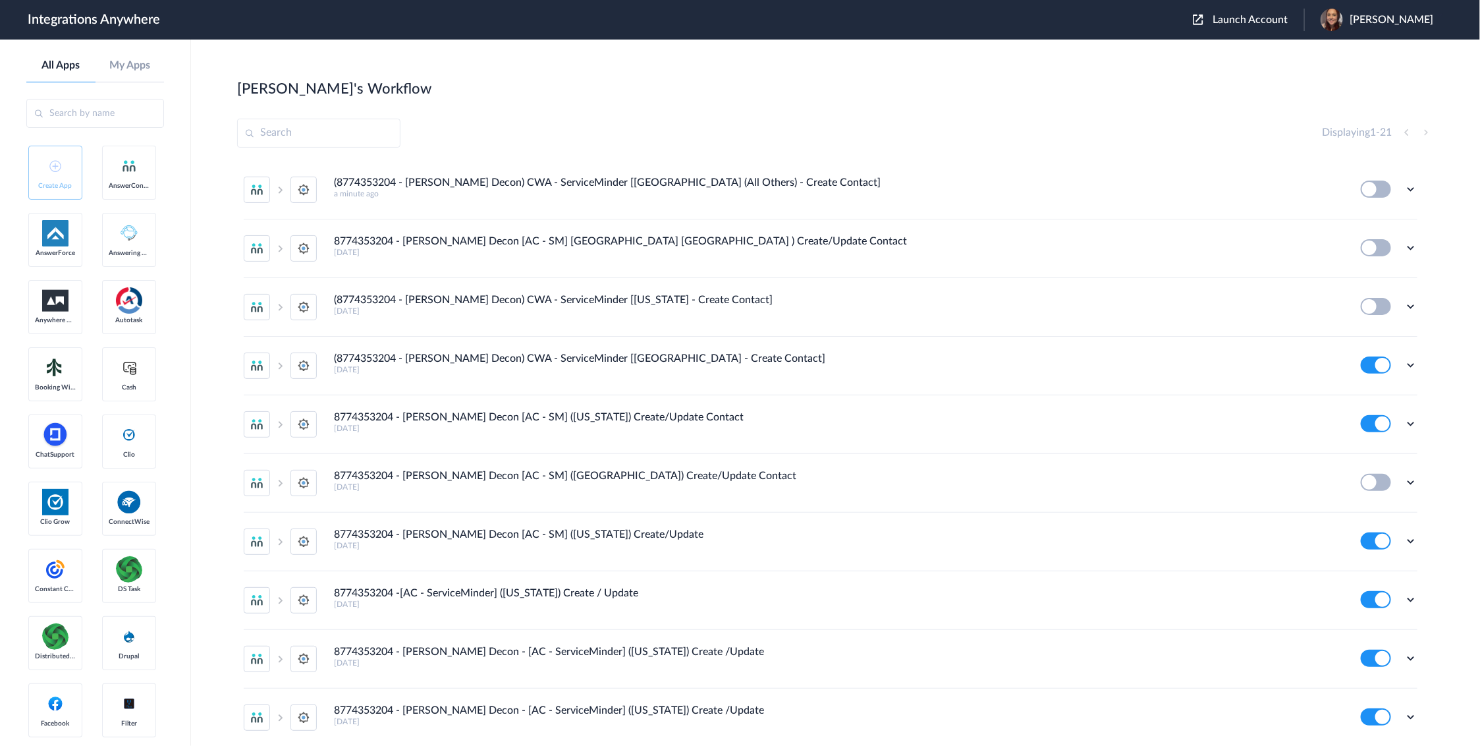
scroll to position [247, 0]
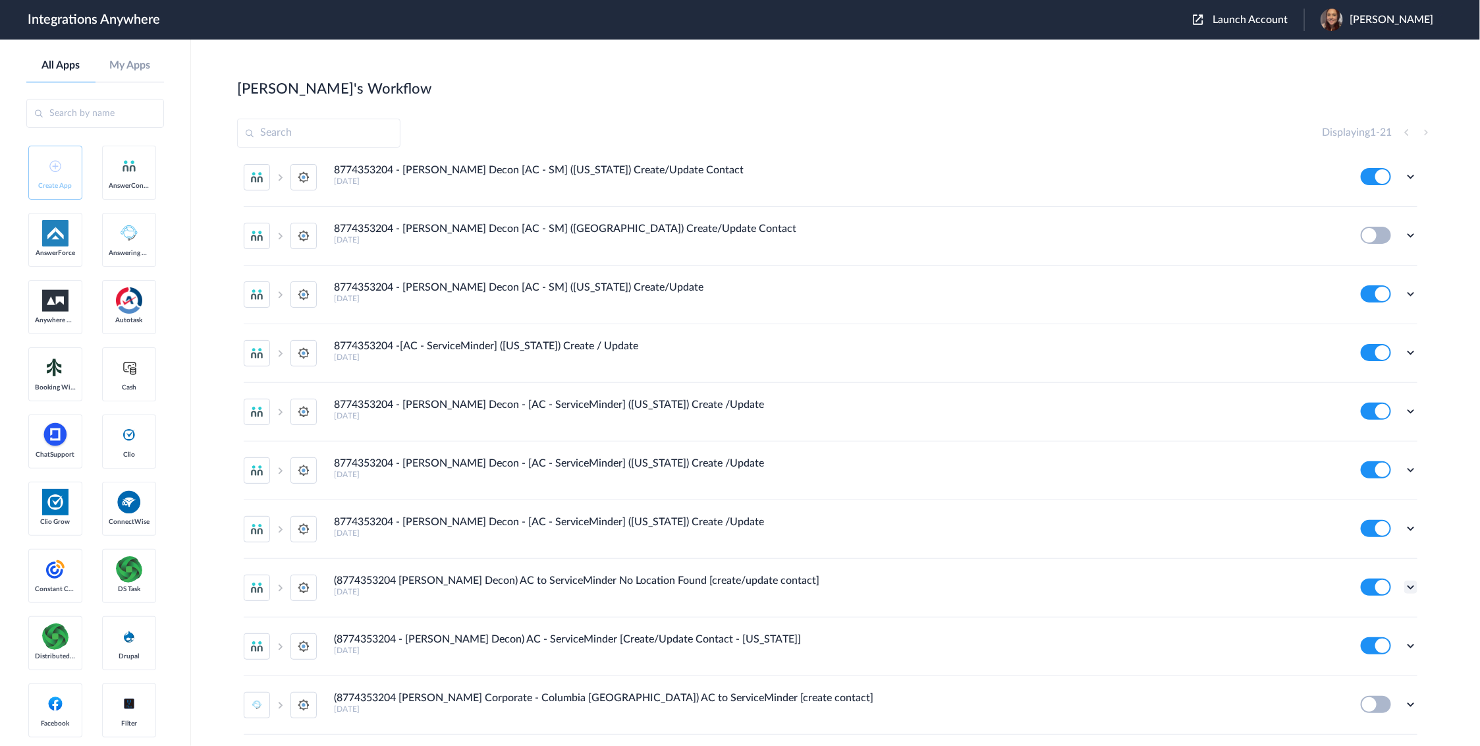
click at [1404, 587] on icon at bounding box center [1410, 586] width 13 height 13
click at [1381, 621] on li "Edit" at bounding box center [1375, 617] width 86 height 24
click at [1404, 585] on icon at bounding box center [1410, 586] width 13 height 13
click at [1364, 649] on li "Task history" at bounding box center [1375, 642] width 86 height 24
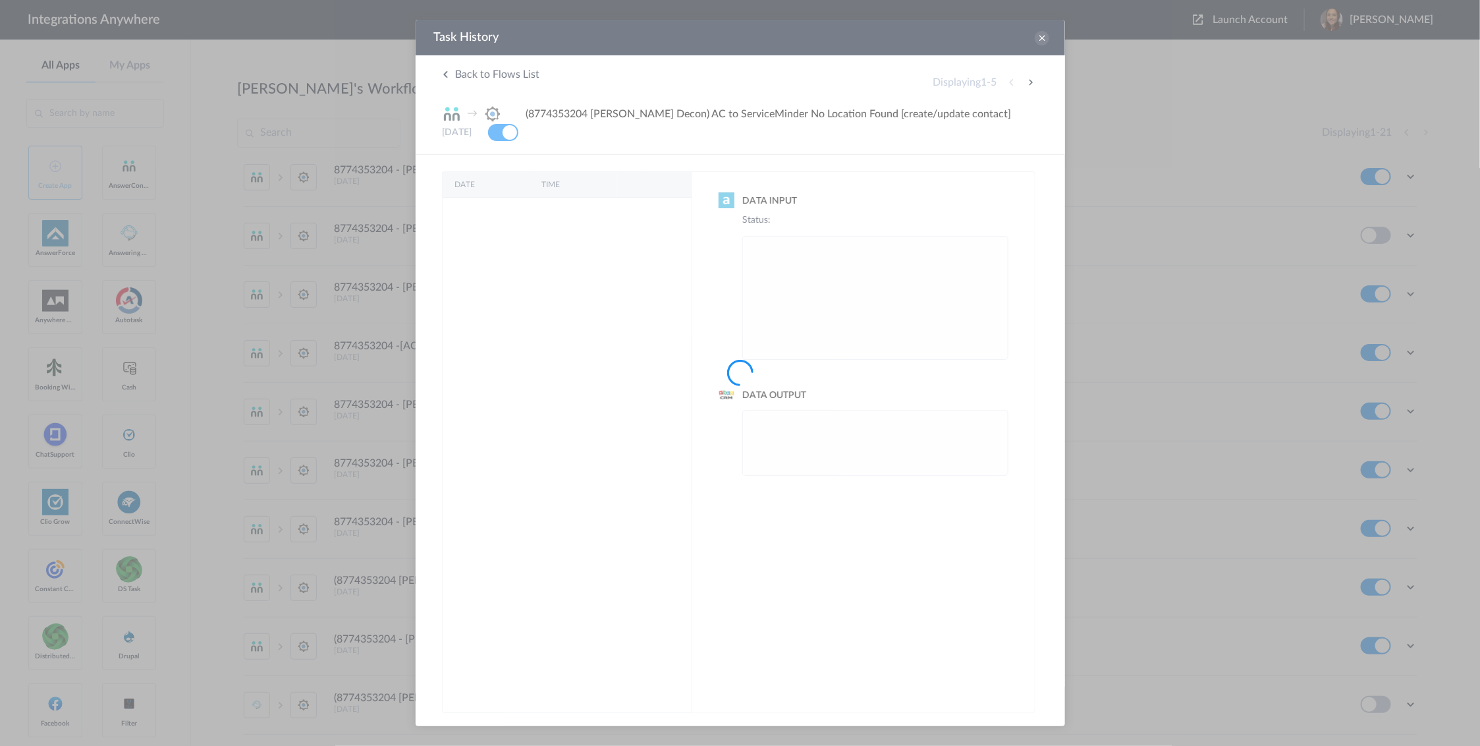
scroll to position [0, 0]
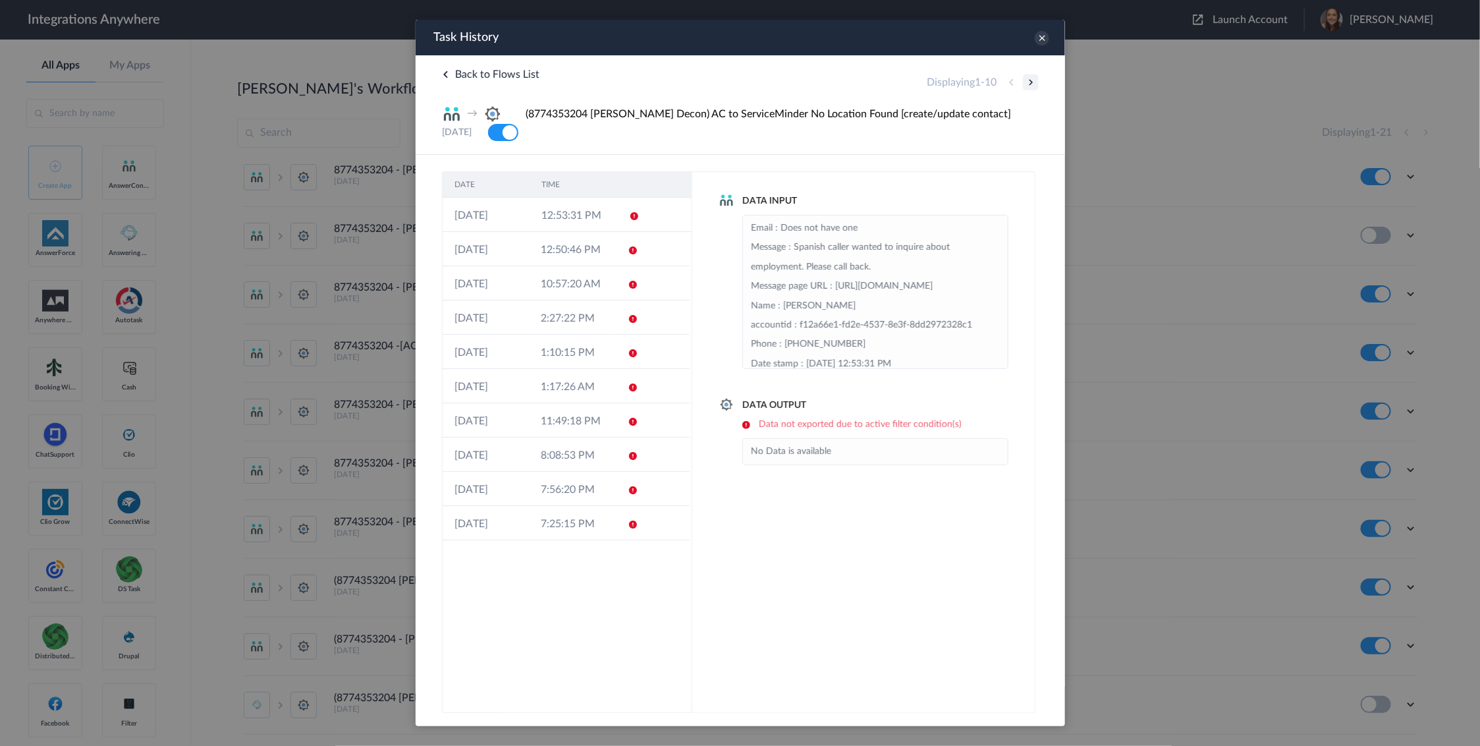
click at [1032, 82] on button at bounding box center [1030, 82] width 16 height 16
click at [1029, 84] on button at bounding box center [1030, 82] width 16 height 16
click at [1028, 84] on button at bounding box center [1030, 82] width 16 height 16
click at [1032, 84] on button at bounding box center [1030, 82] width 16 height 16
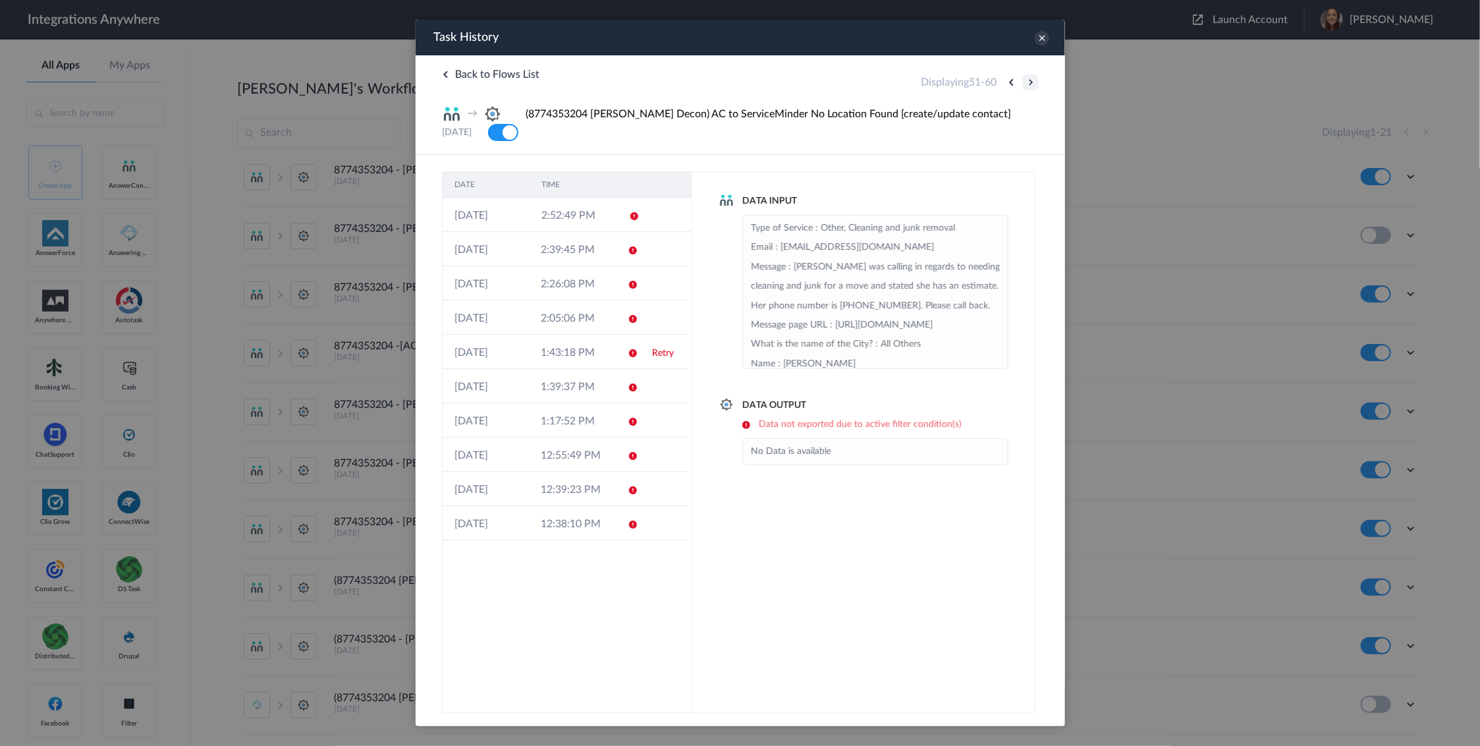
click at [1029, 84] on button at bounding box center [1030, 82] width 16 height 16
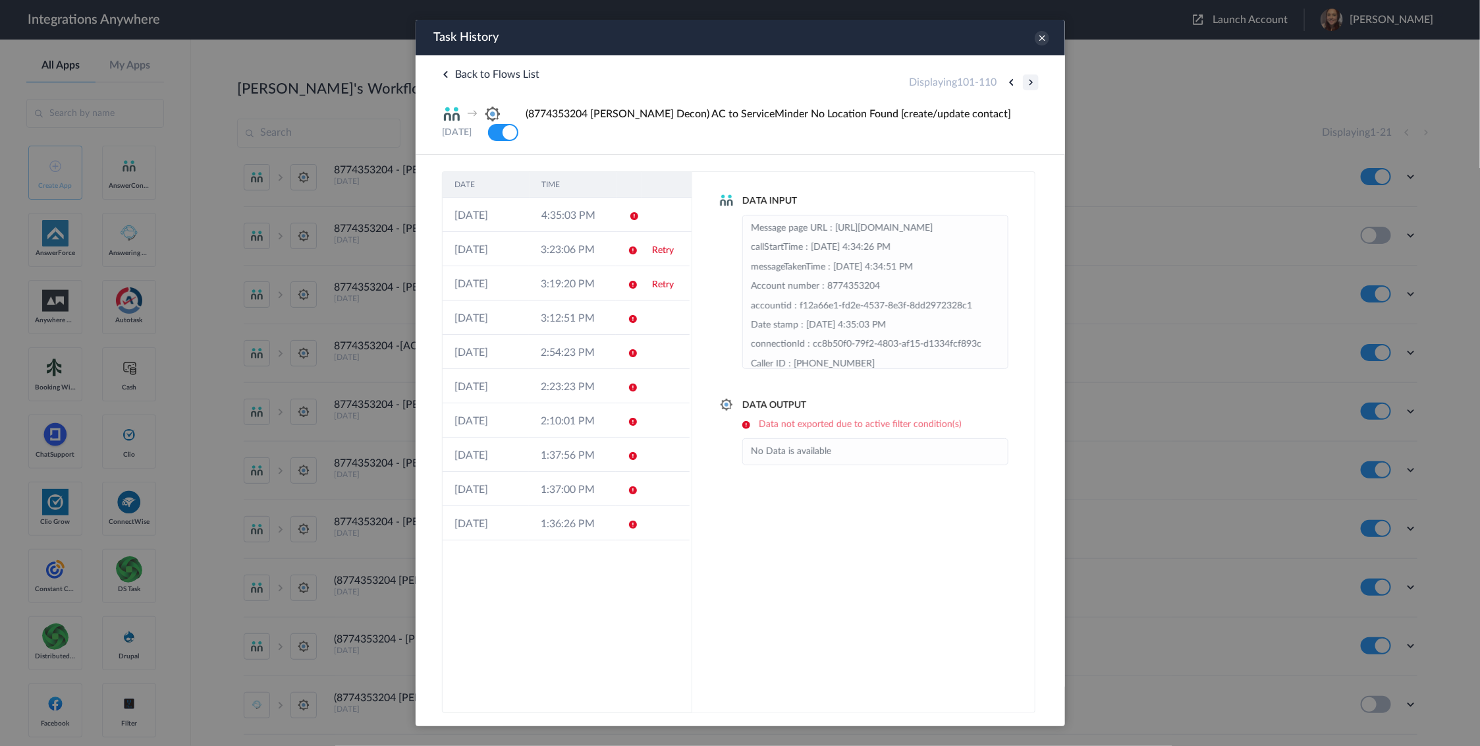
click at [1029, 84] on button at bounding box center [1030, 82] width 16 height 16
click at [542, 457] on td "11:49:04 AM" at bounding box center [571, 454] width 86 height 34
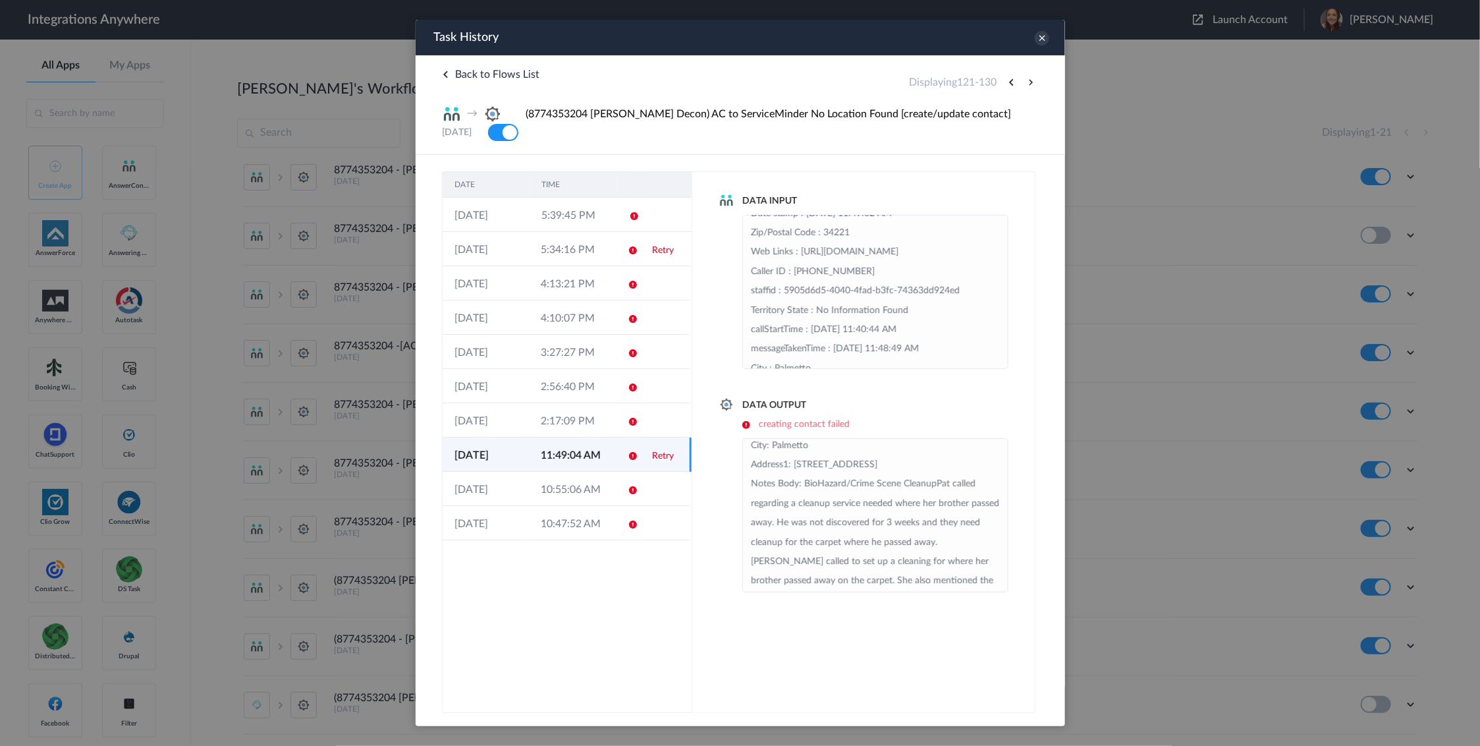
scroll to position [81, 0]
click at [1038, 31] on icon at bounding box center [1041, 38] width 14 height 14
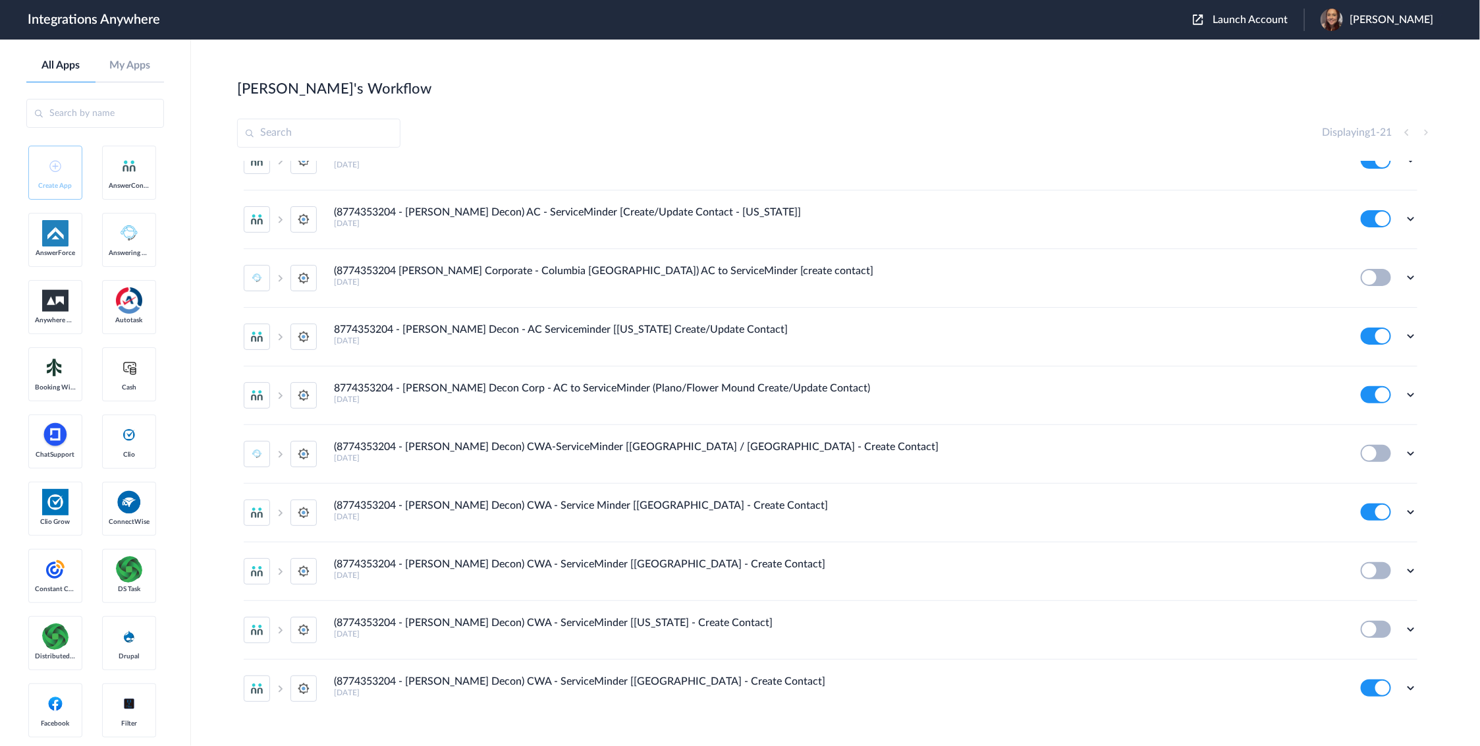
scroll to position [702, 0]
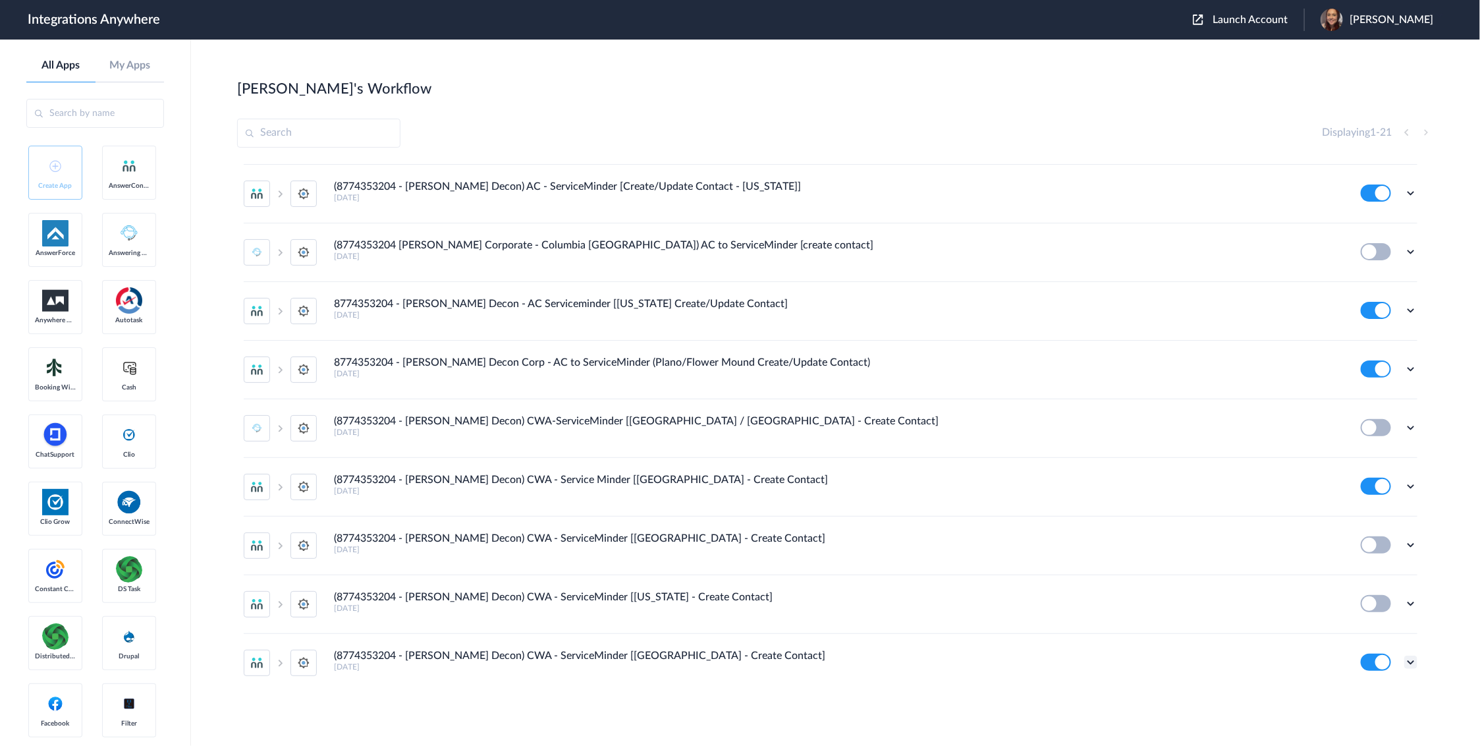
click at [1404, 660] on icon at bounding box center [1410, 661] width 13 height 13
click at [1368, 607] on link "Task history" at bounding box center [1373, 605] width 63 height 9
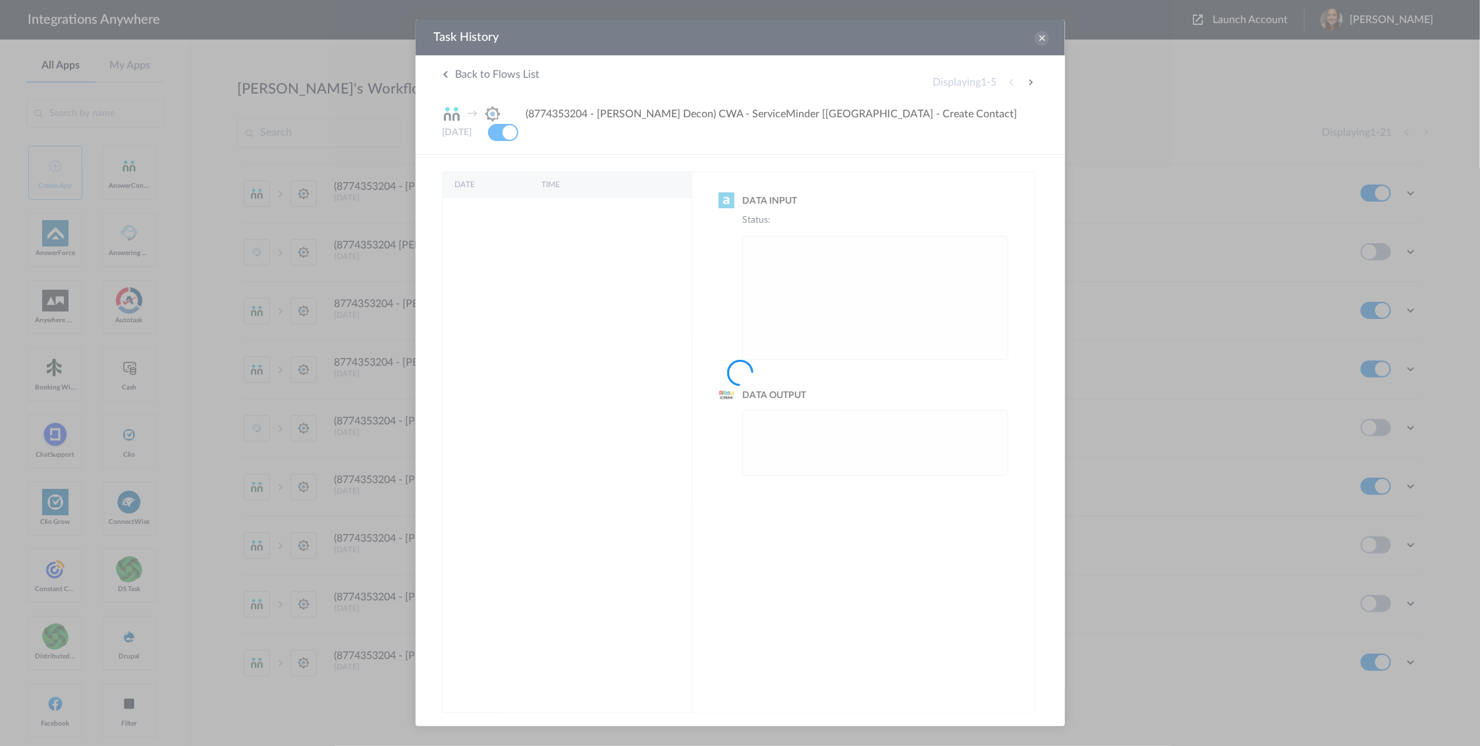
scroll to position [0, 0]
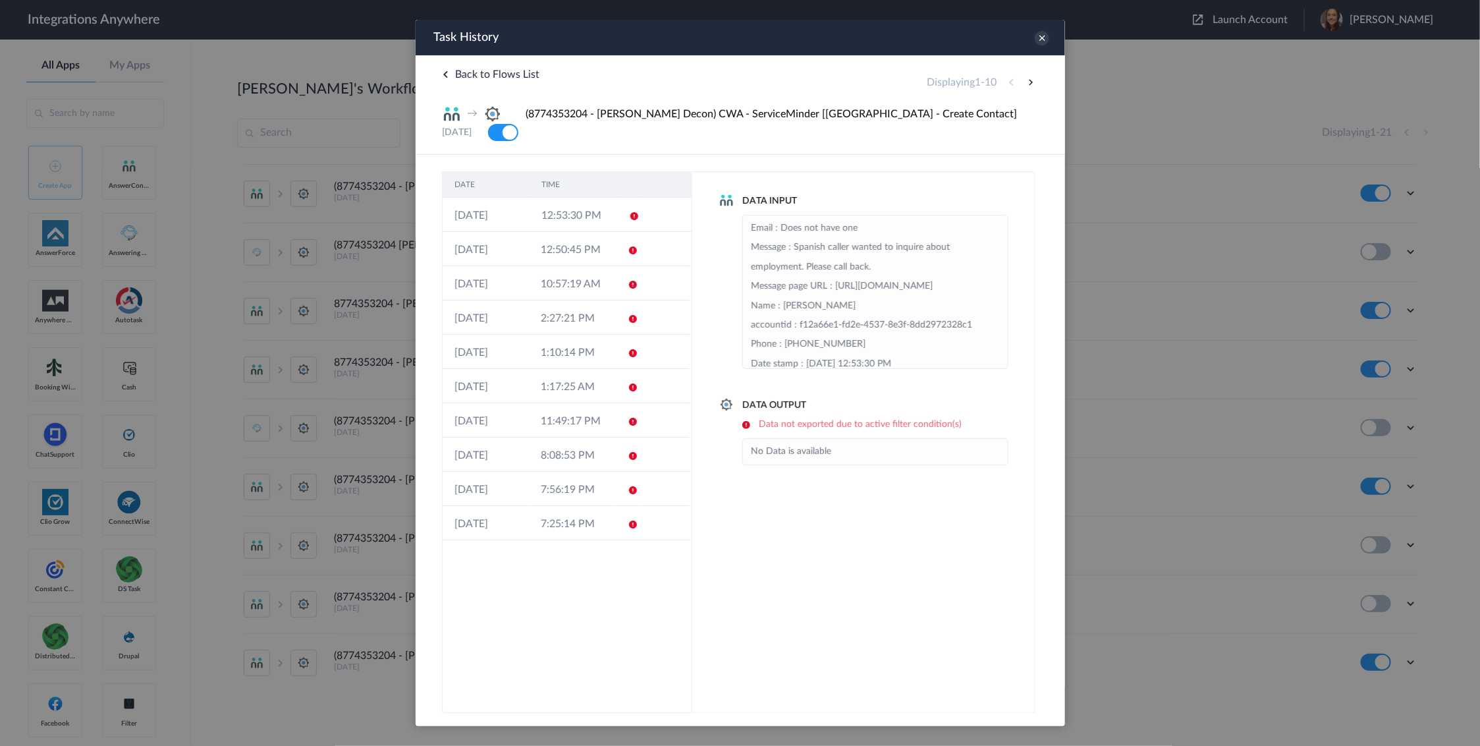
click at [1031, 83] on button at bounding box center [1030, 82] width 16 height 16
click at [1036, 84] on button at bounding box center [1030, 82] width 16 height 16
click at [1030, 81] on button at bounding box center [1030, 82] width 16 height 16
drag, startPoint x: 1446, startPoint y: 101, endPoint x: 1029, endPoint y: 81, distance: 417.5
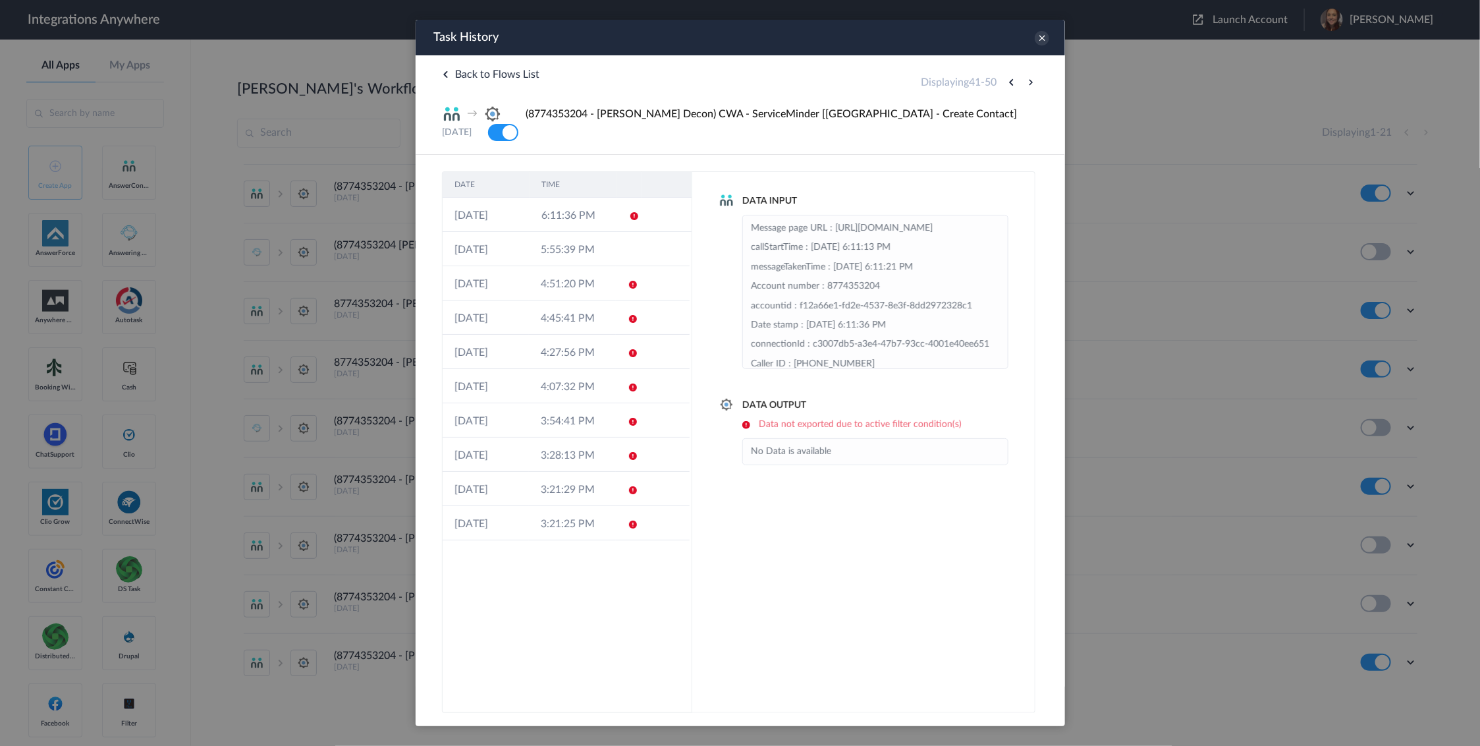
click at [1029, 81] on button at bounding box center [1030, 82] width 16 height 16
click at [1038, 38] on icon at bounding box center [1041, 38] width 14 height 14
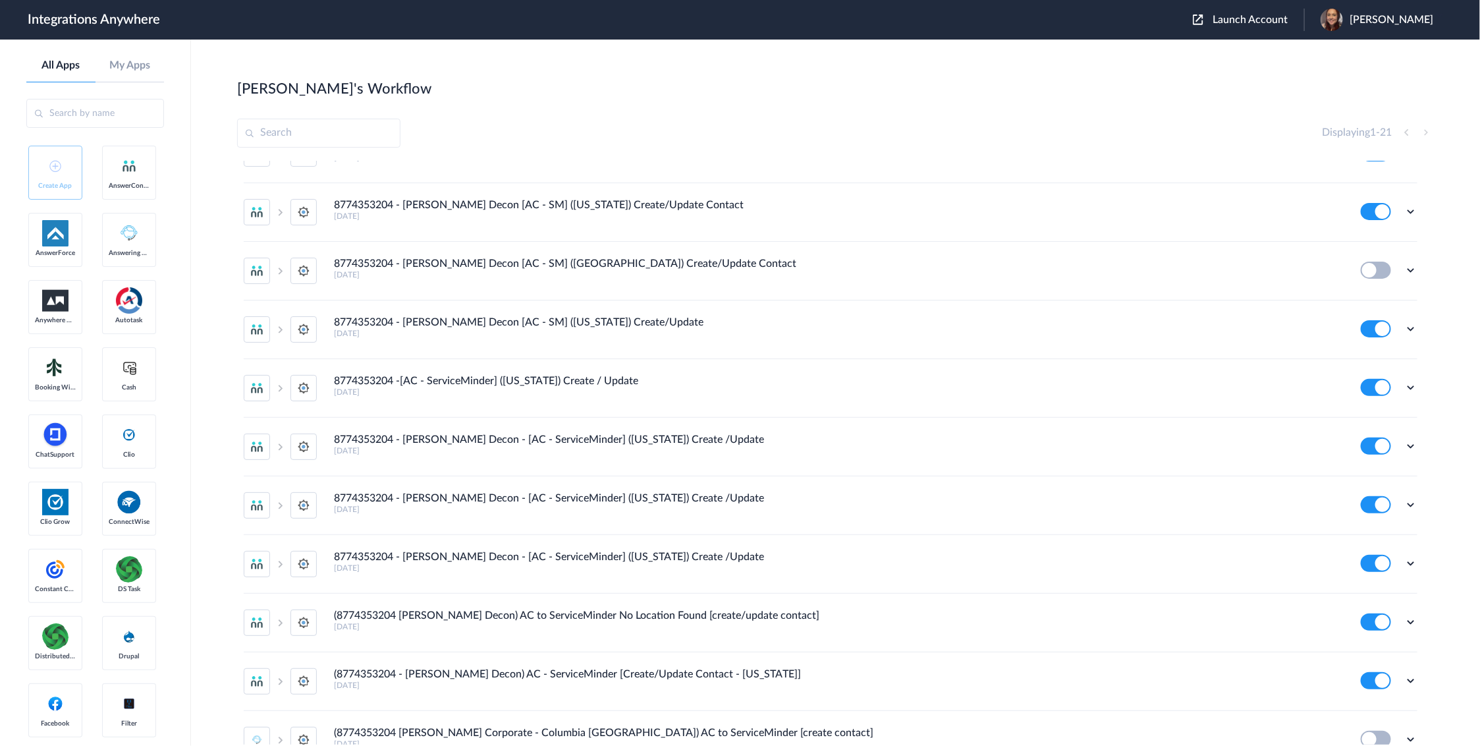
scroll to position [125, 0]
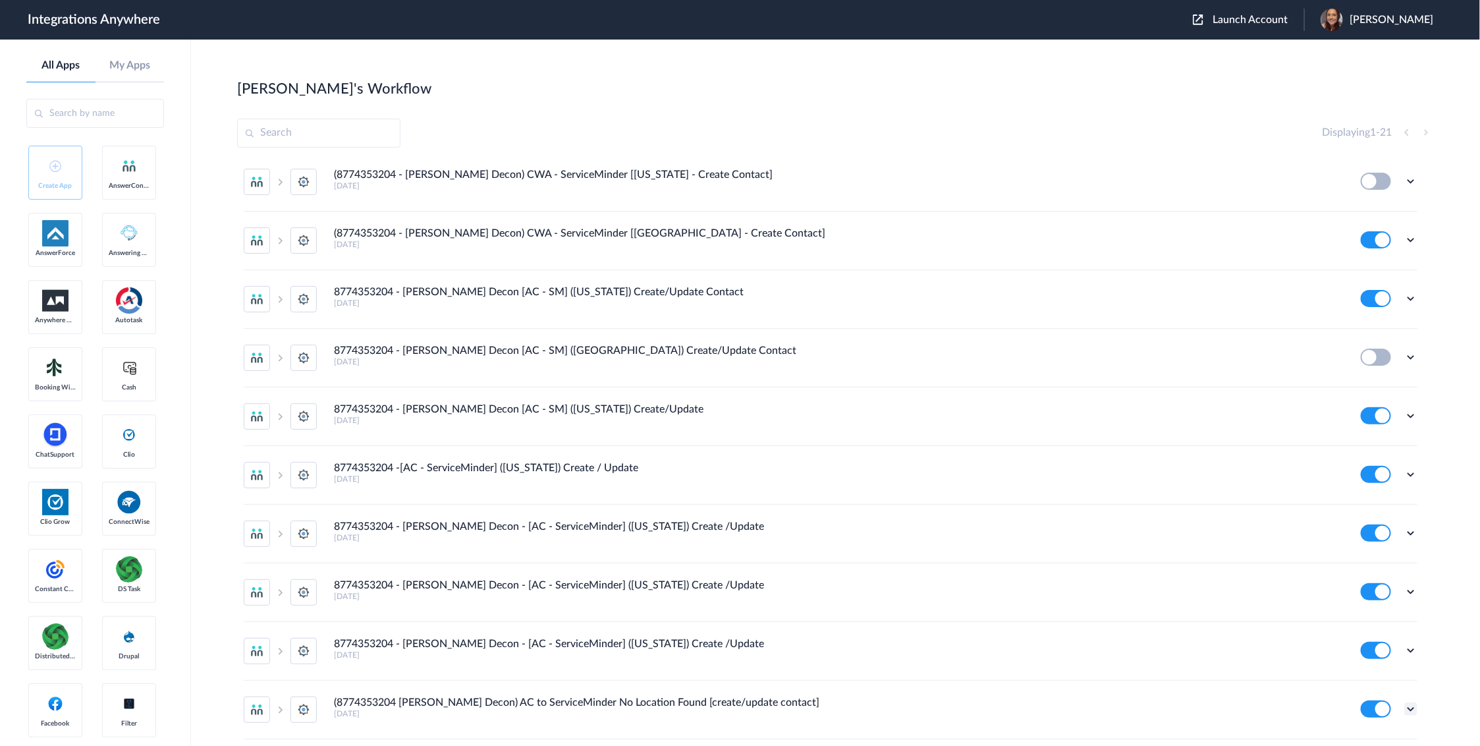
click at [1404, 706] on icon at bounding box center [1410, 708] width 13 height 13
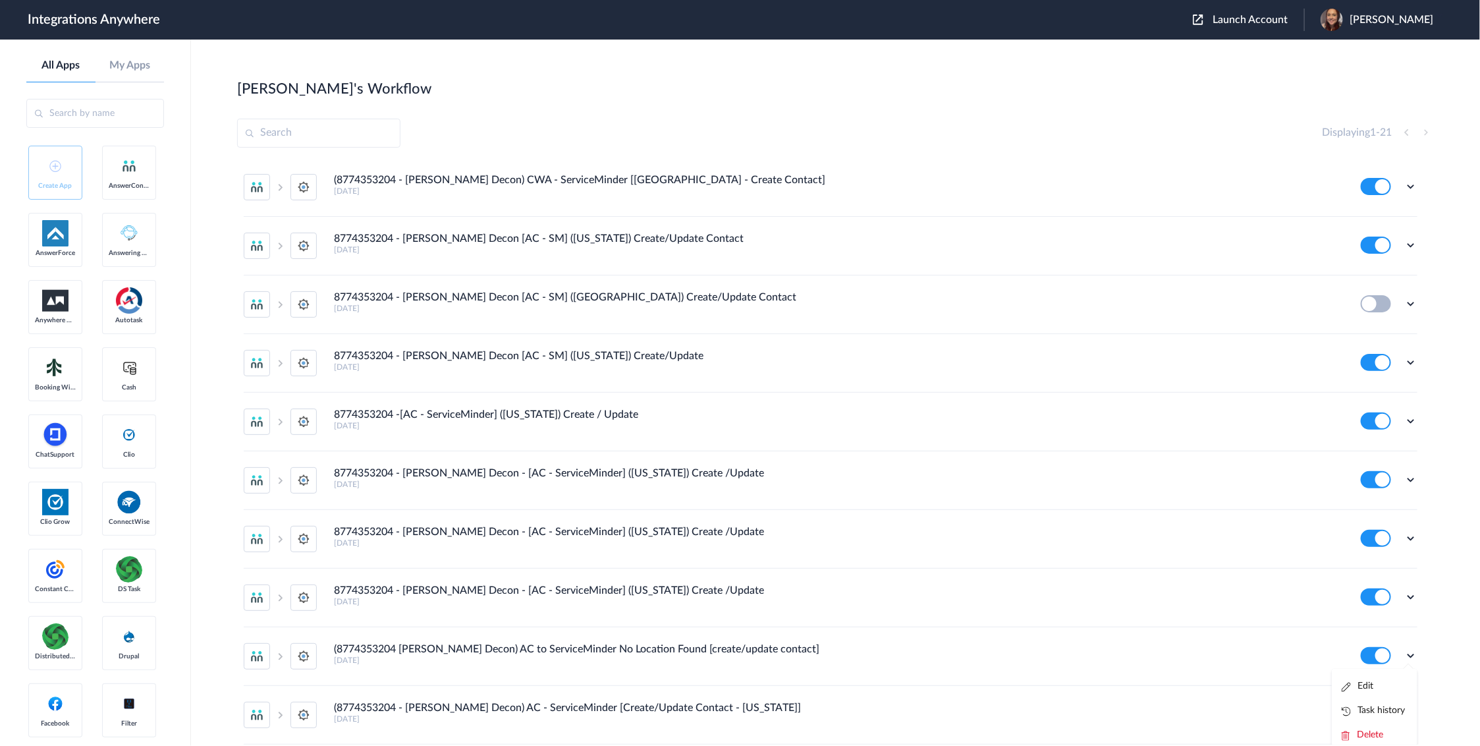
scroll to position [208, 0]
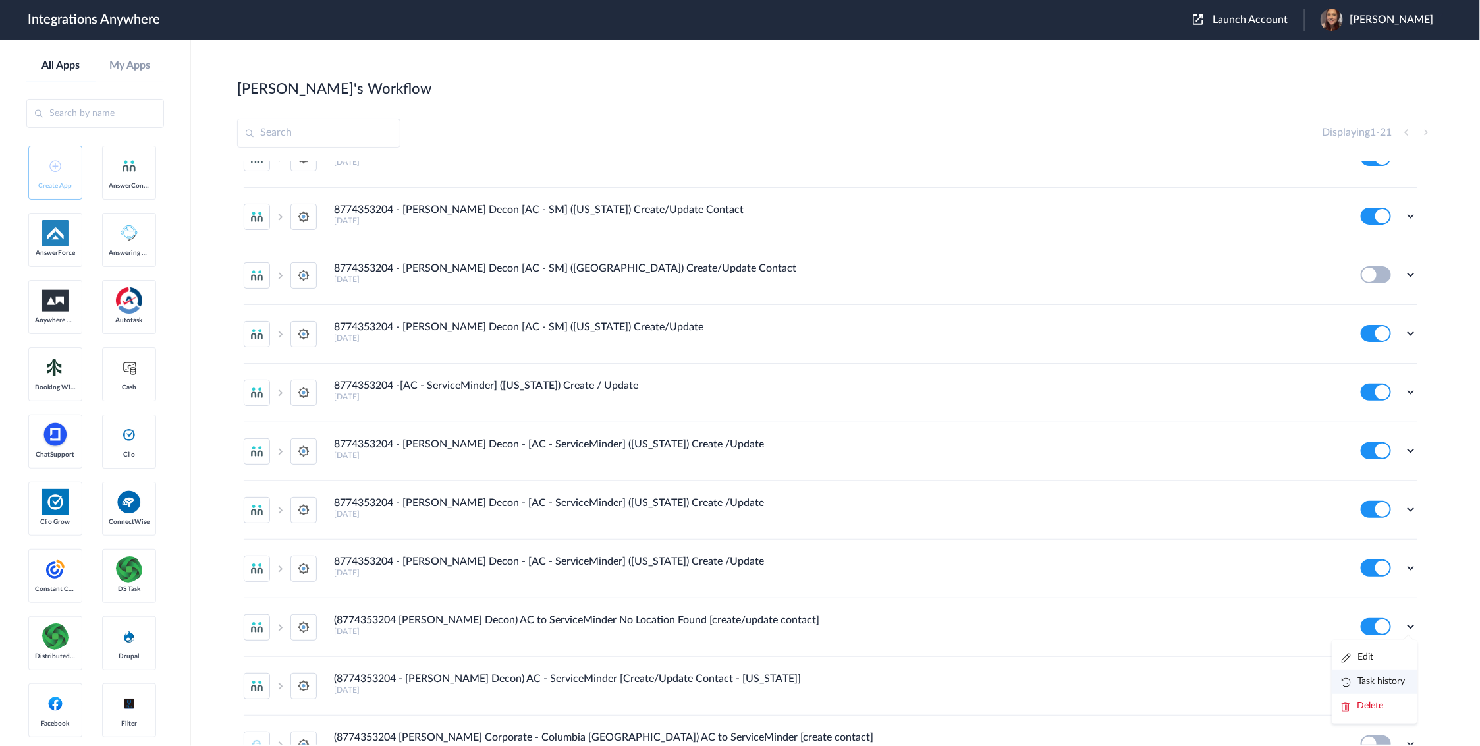
click at [1379, 685] on link "Task history" at bounding box center [1373, 681] width 63 height 9
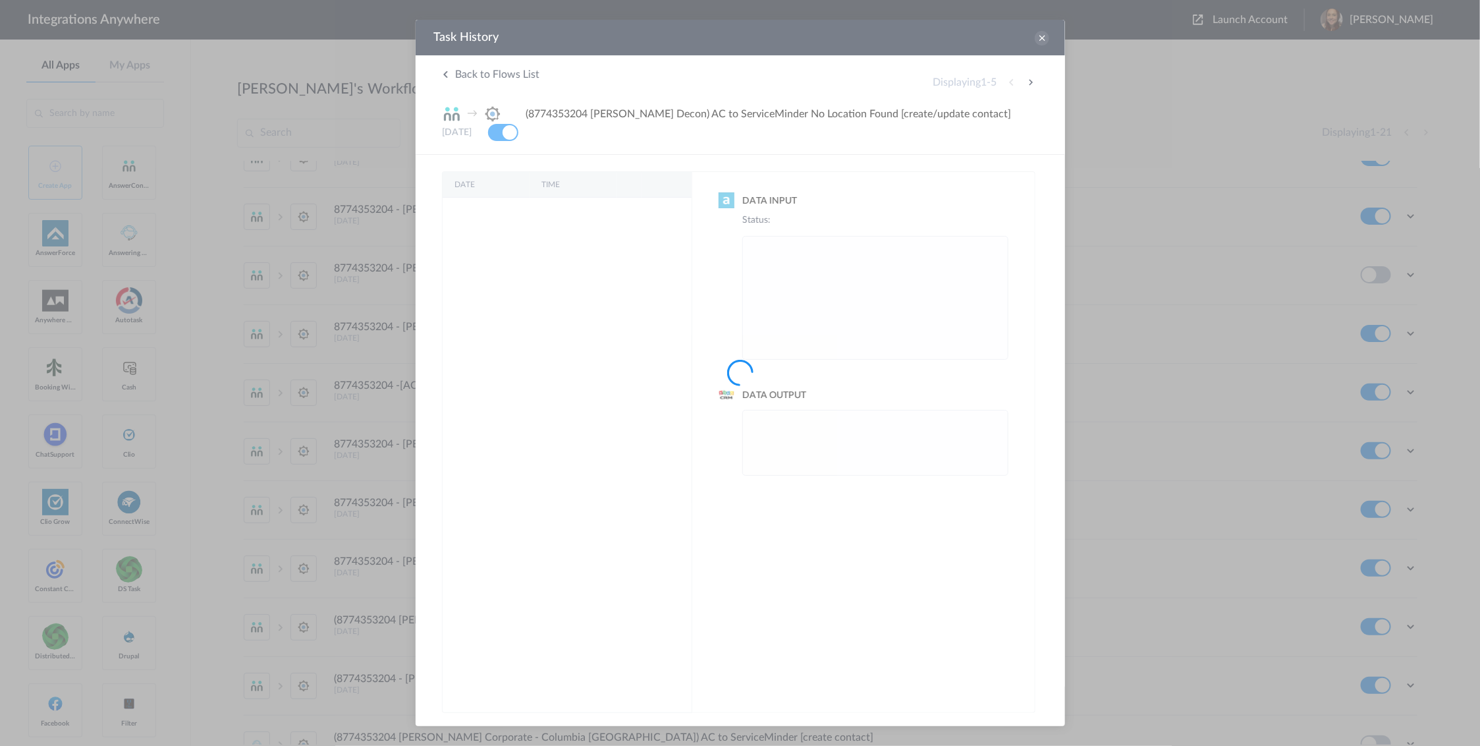
scroll to position [0, 0]
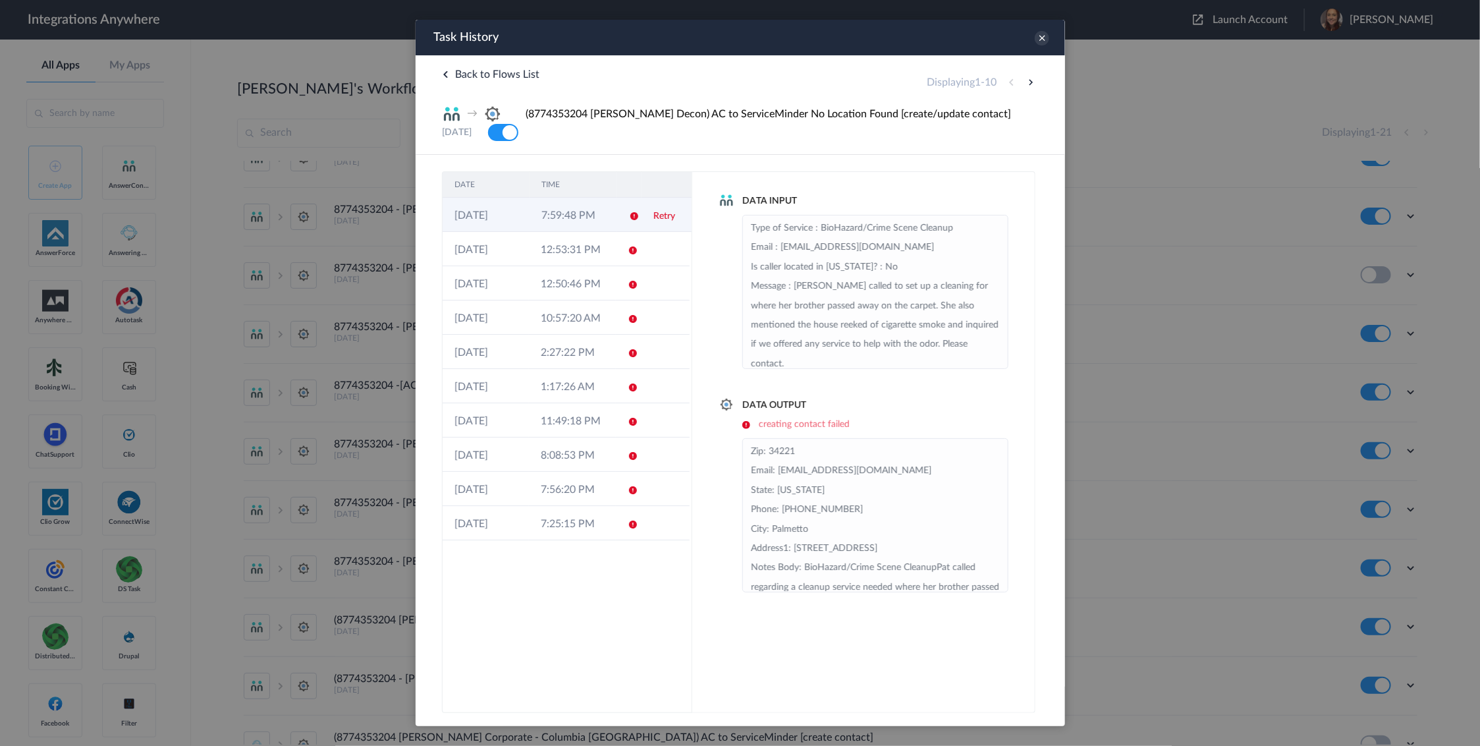
click at [588, 215] on td "7:59:48 PM" at bounding box center [572, 215] width 87 height 34
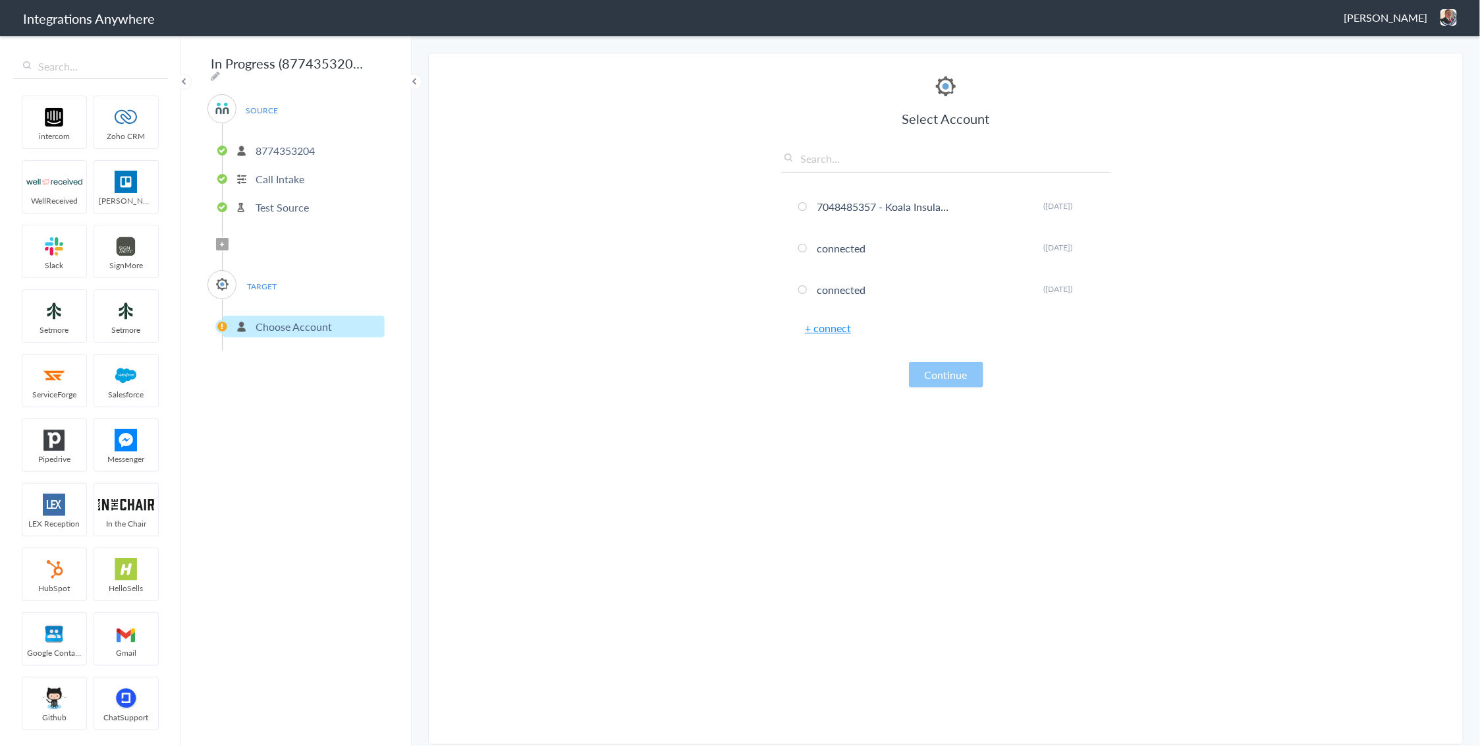
click at [827, 331] on link "+ connect" at bounding box center [828, 327] width 46 height 15
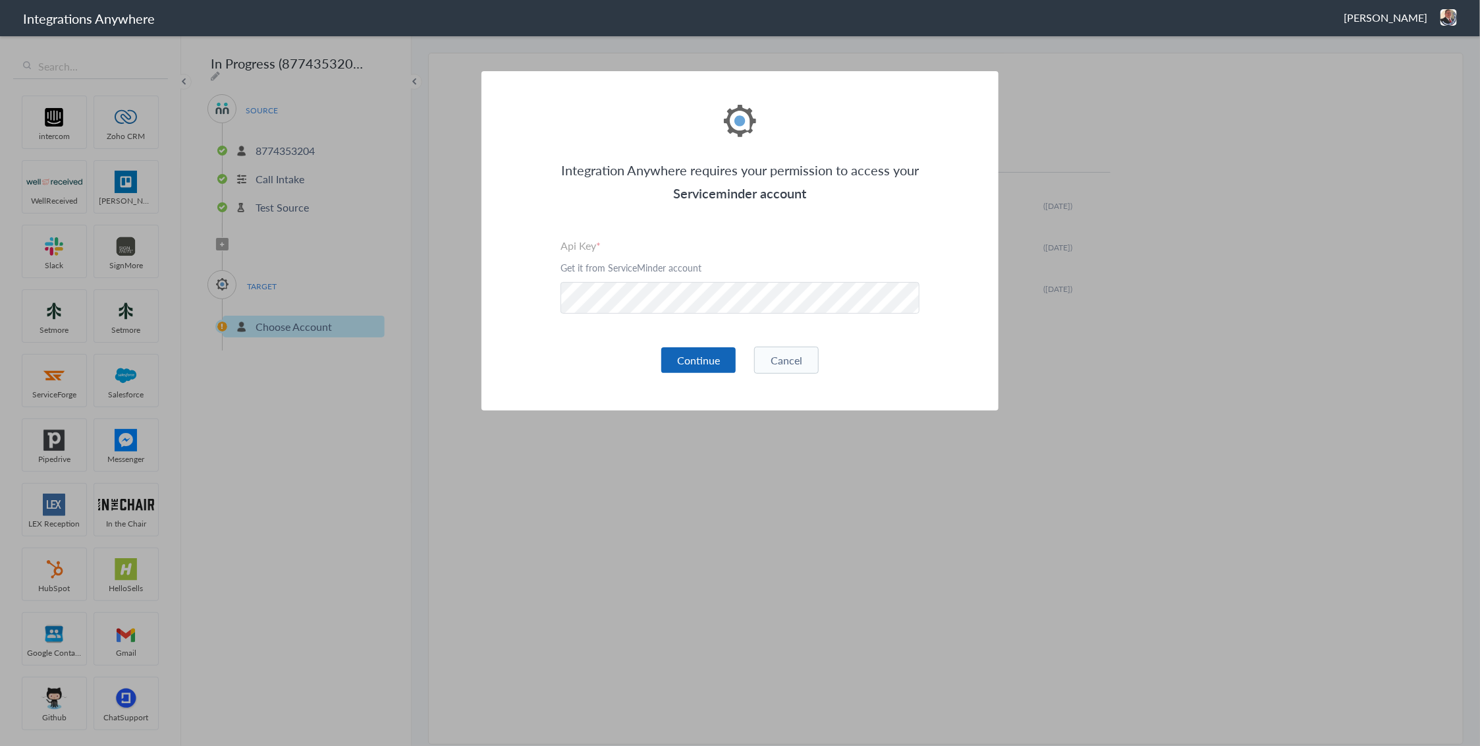
click at [699, 364] on button "Continue" at bounding box center [698, 360] width 74 height 26
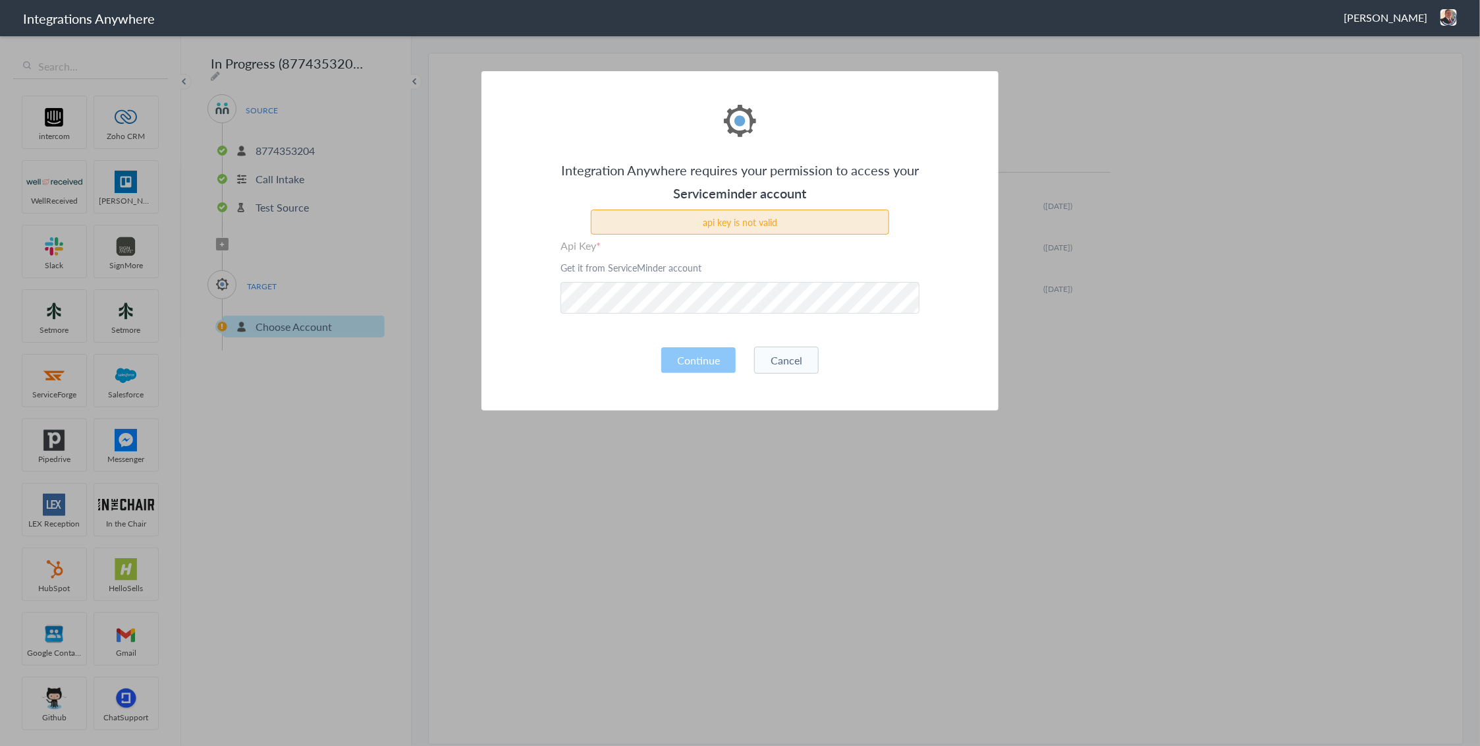
click at [781, 370] on button "Cancel" at bounding box center [786, 360] width 65 height 27
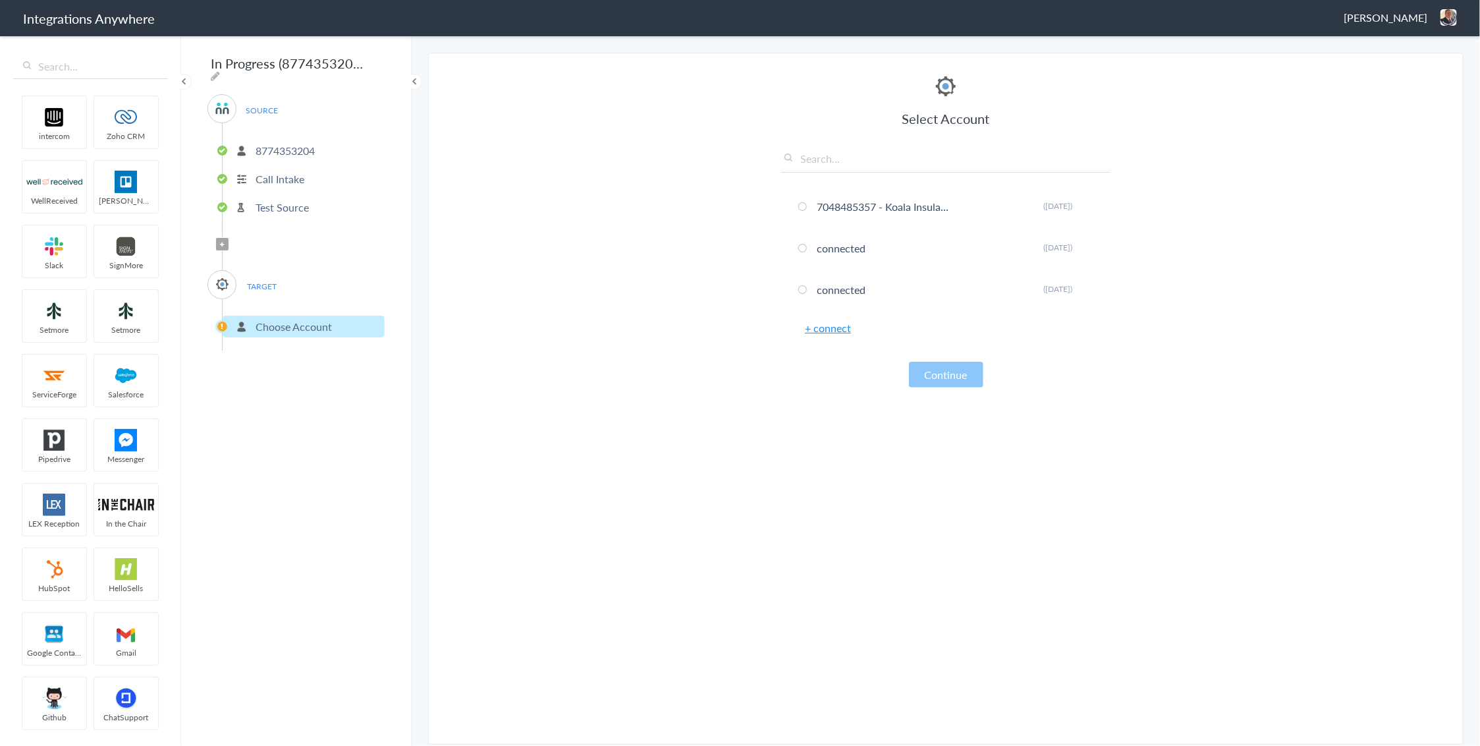
click at [247, 329] on li "Choose Account" at bounding box center [304, 327] width 162 height 22
click at [248, 317] on li "Choose Account" at bounding box center [304, 327] width 162 height 22
click at [817, 160] on input "text" at bounding box center [945, 162] width 329 height 22
click at [831, 330] on link "+ connect" at bounding box center [828, 327] width 46 height 15
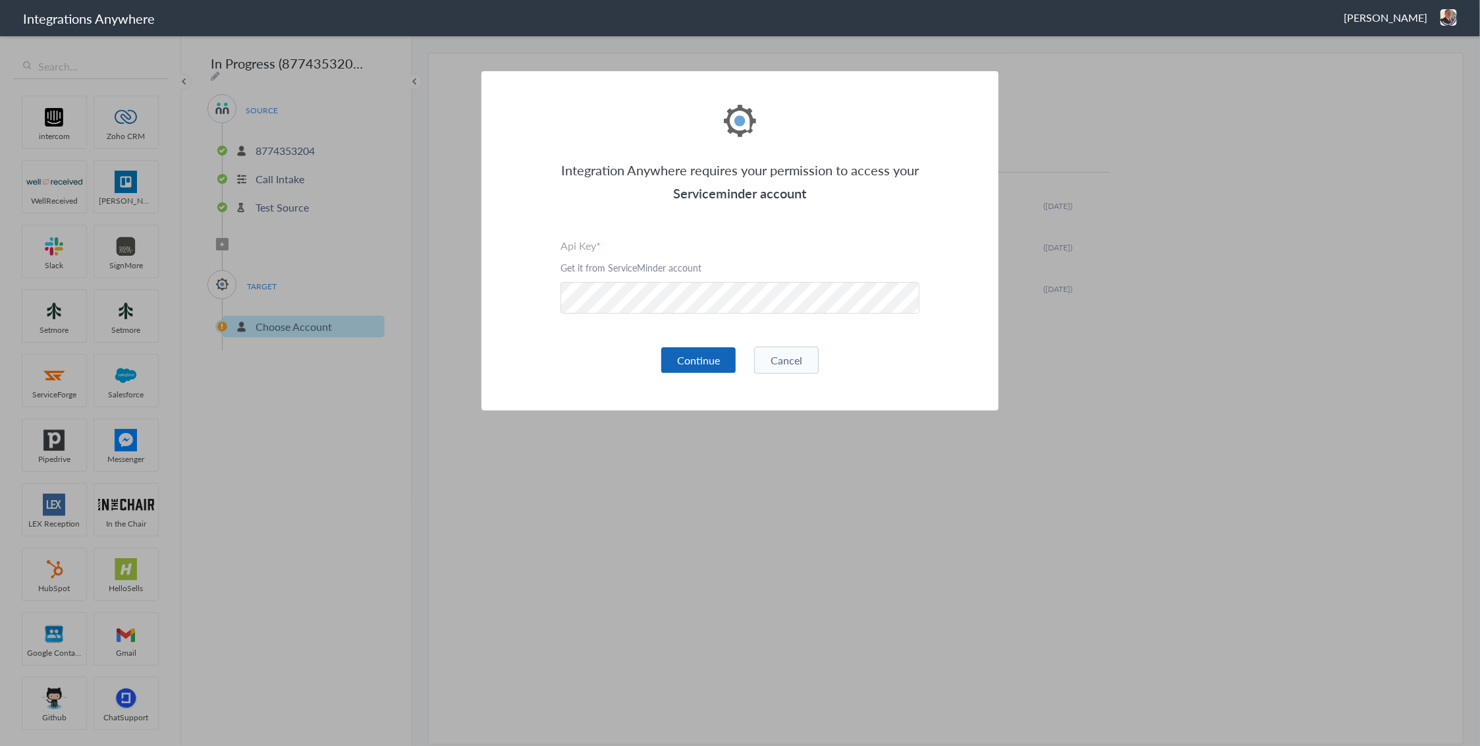
click at [717, 359] on button "Continue" at bounding box center [698, 360] width 74 height 26
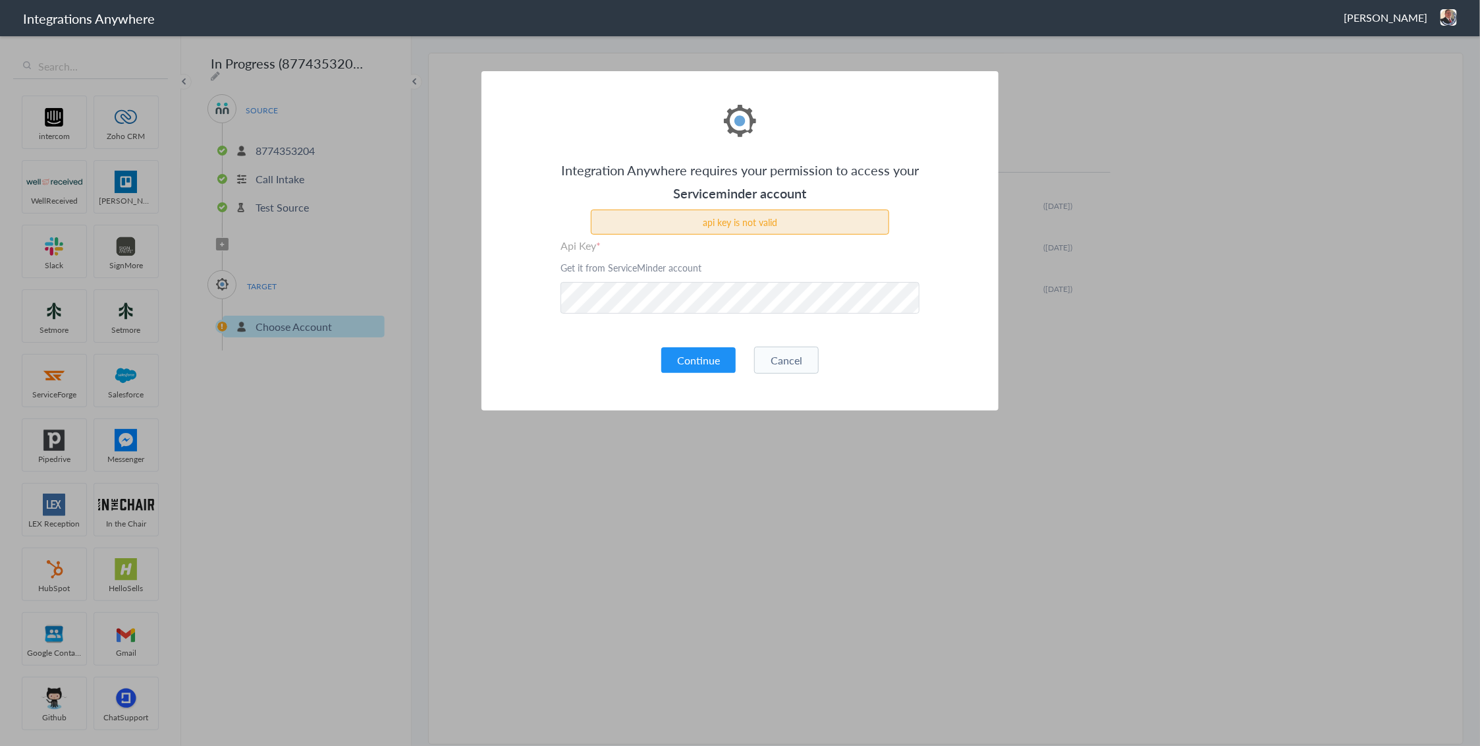
click at [1067, 59] on section "Integration Anywhere requires your permission to access your Serviceminder acco…" at bounding box center [740, 373] width 1480 height 746
click at [794, 354] on button "Cancel" at bounding box center [786, 360] width 65 height 27
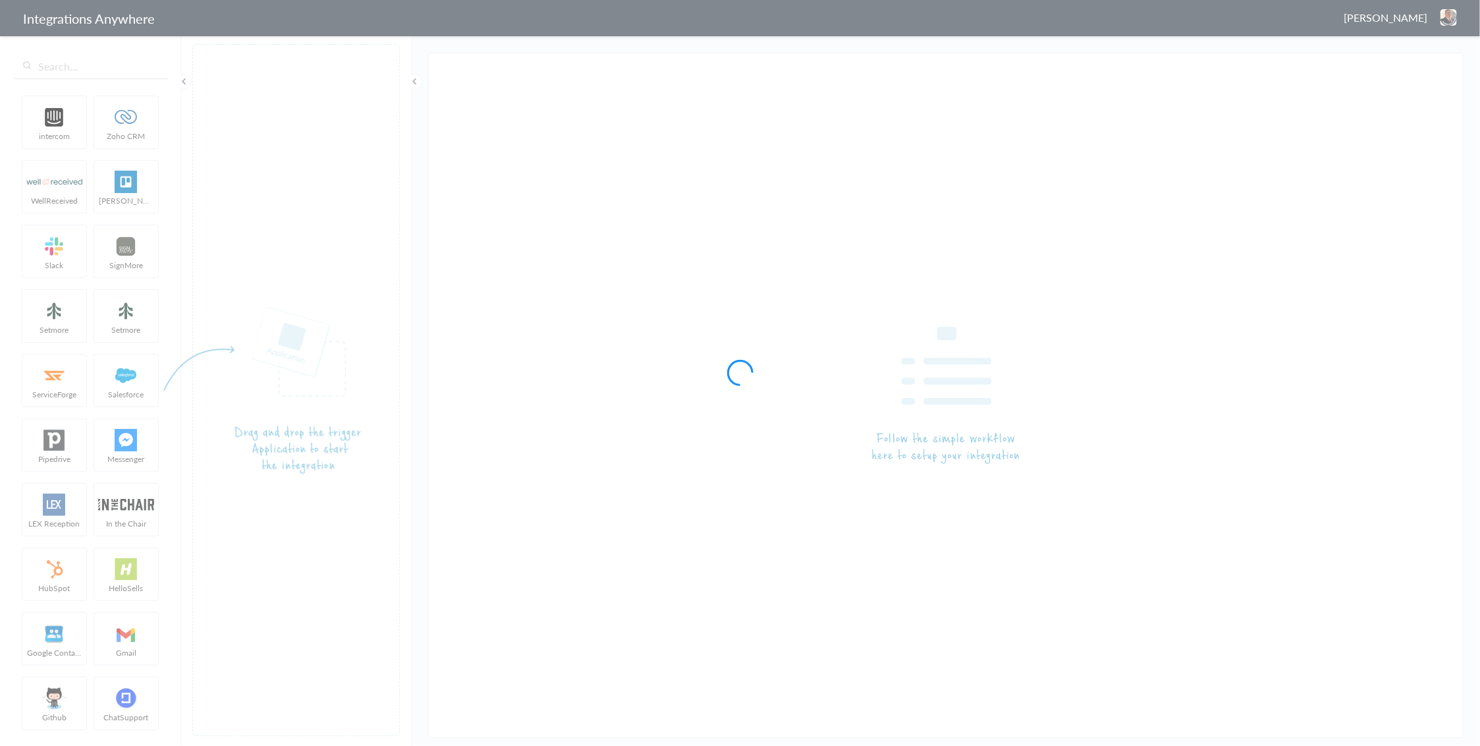
type input "(8774353204 [PERSON_NAME] Decon) AC to ServiceMinder No Location Found [create/…"
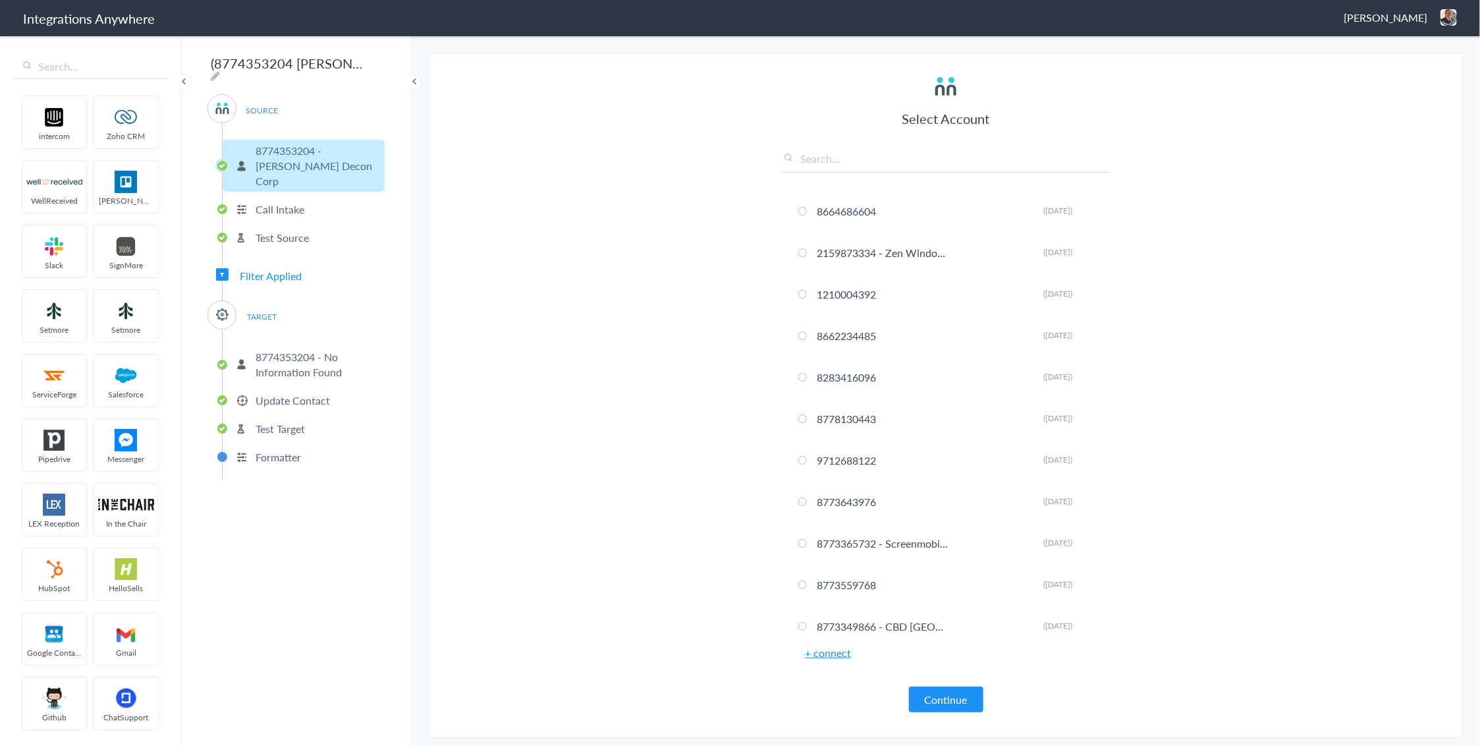
scroll to position [3376, 0]
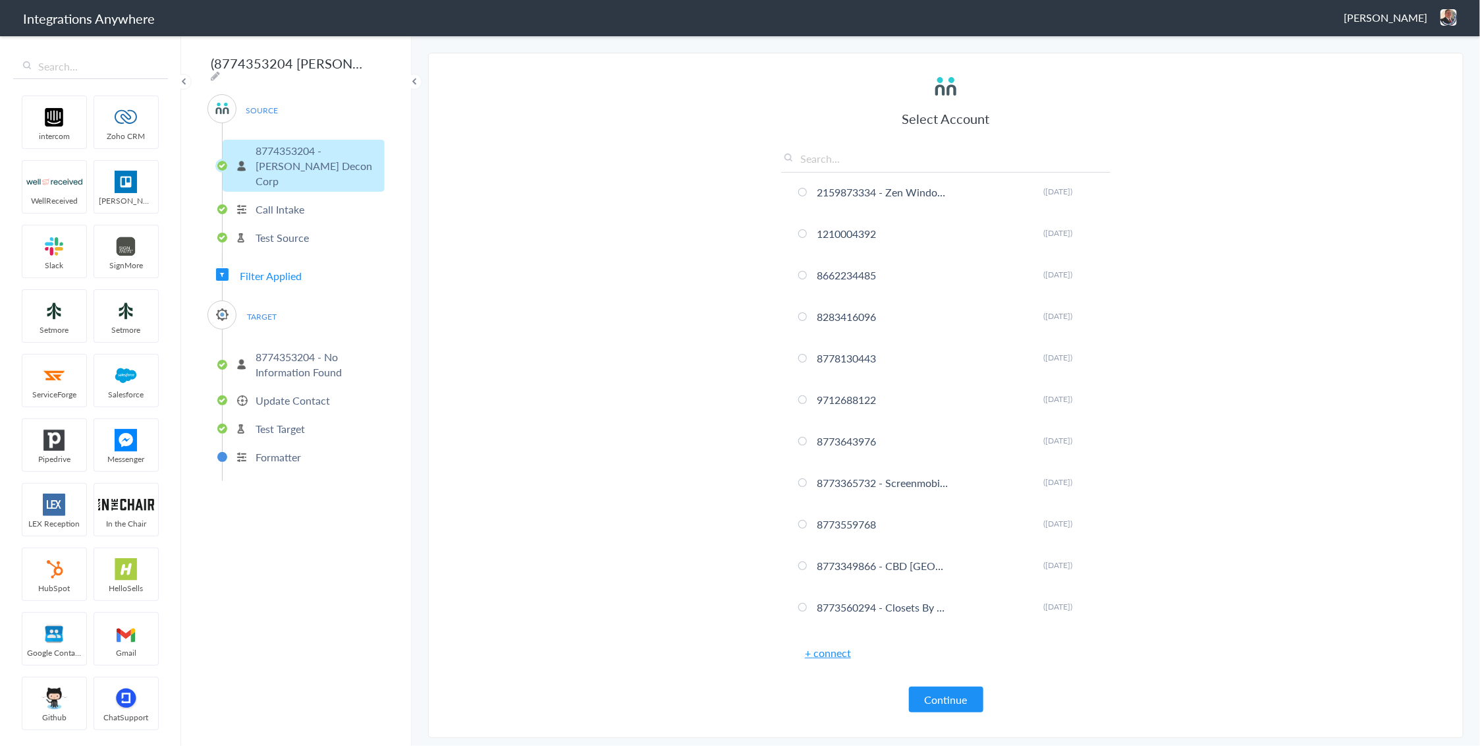
click at [843, 157] on input "text" at bounding box center [945, 162] width 329 height 22
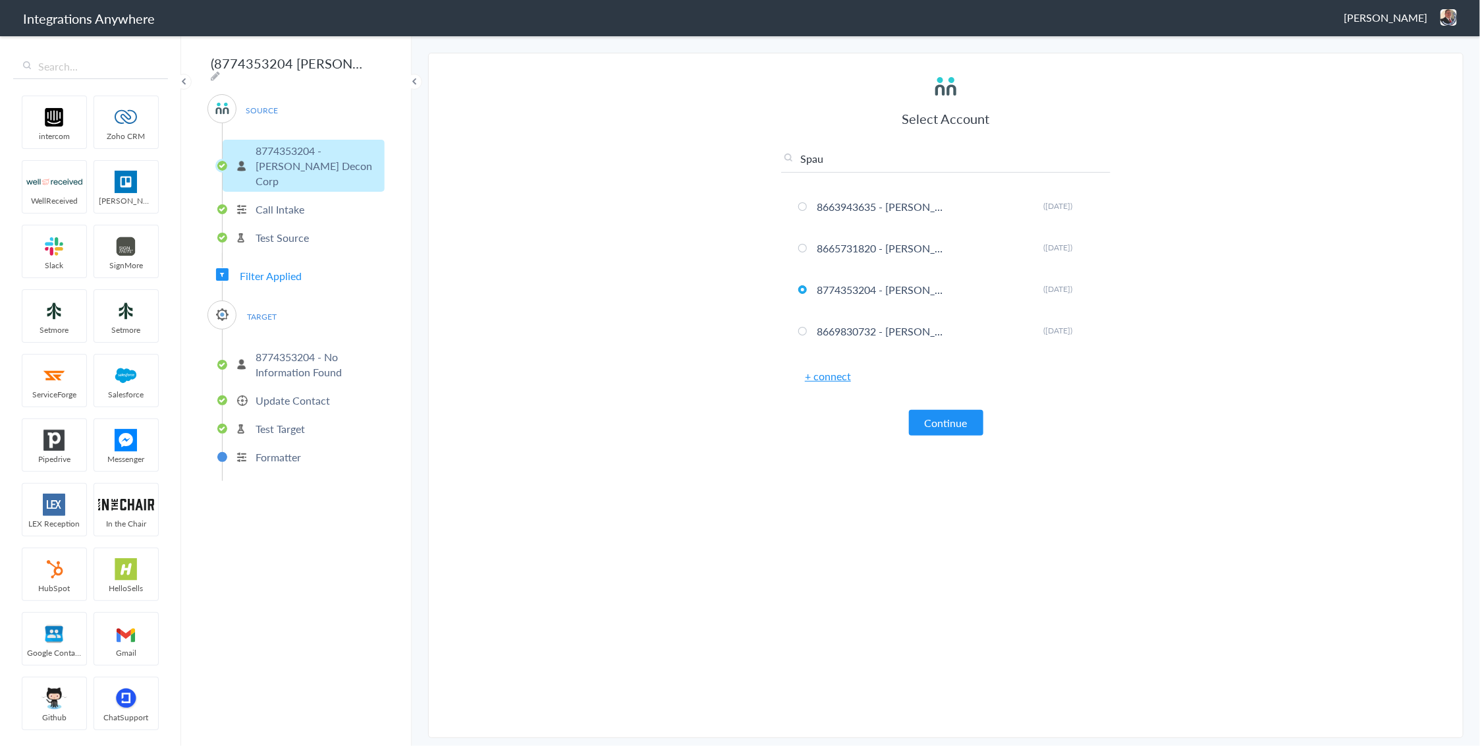
scroll to position [0, 0]
type input "Spauld"
click at [300, 349] on p "8774353204 - No Information Found" at bounding box center [319, 364] width 126 height 30
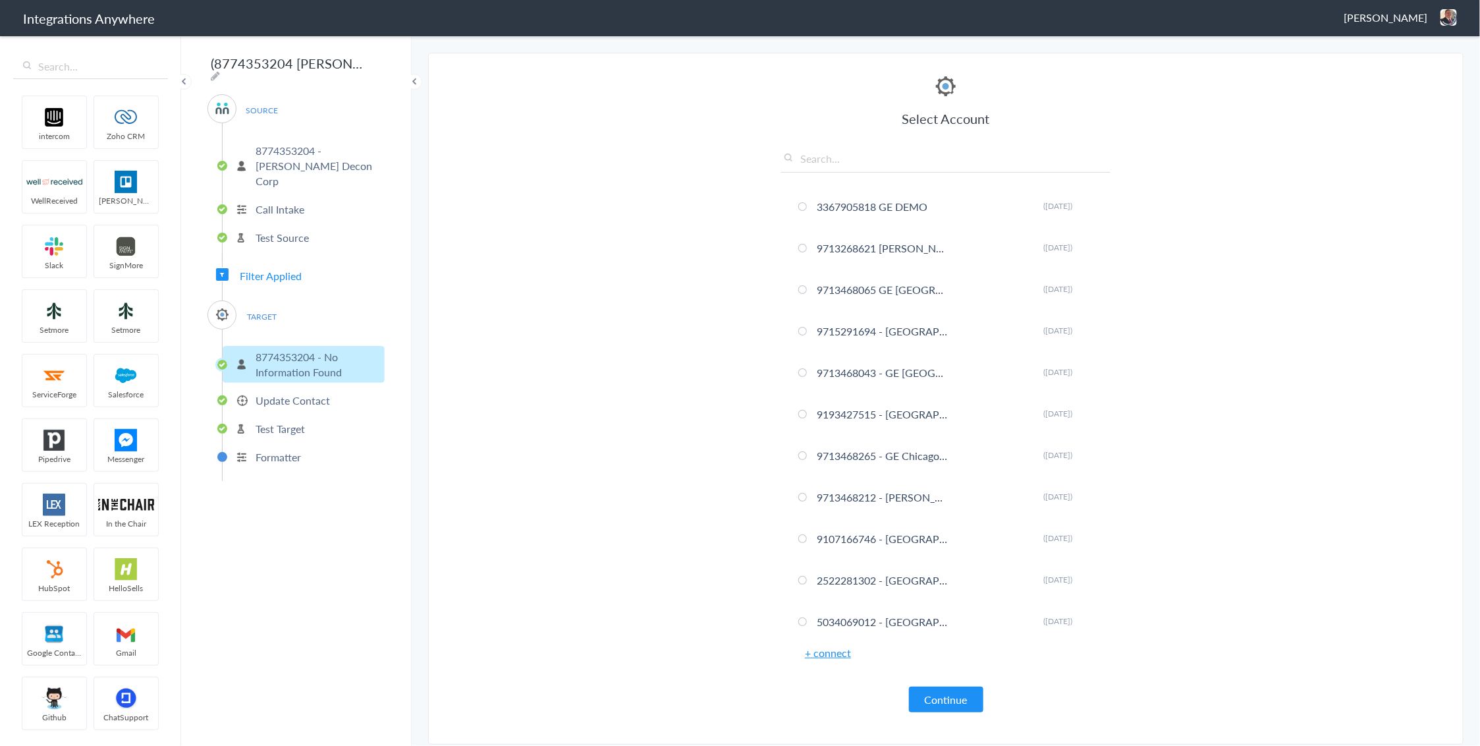
click at [866, 156] on input "text" at bounding box center [945, 162] width 329 height 22
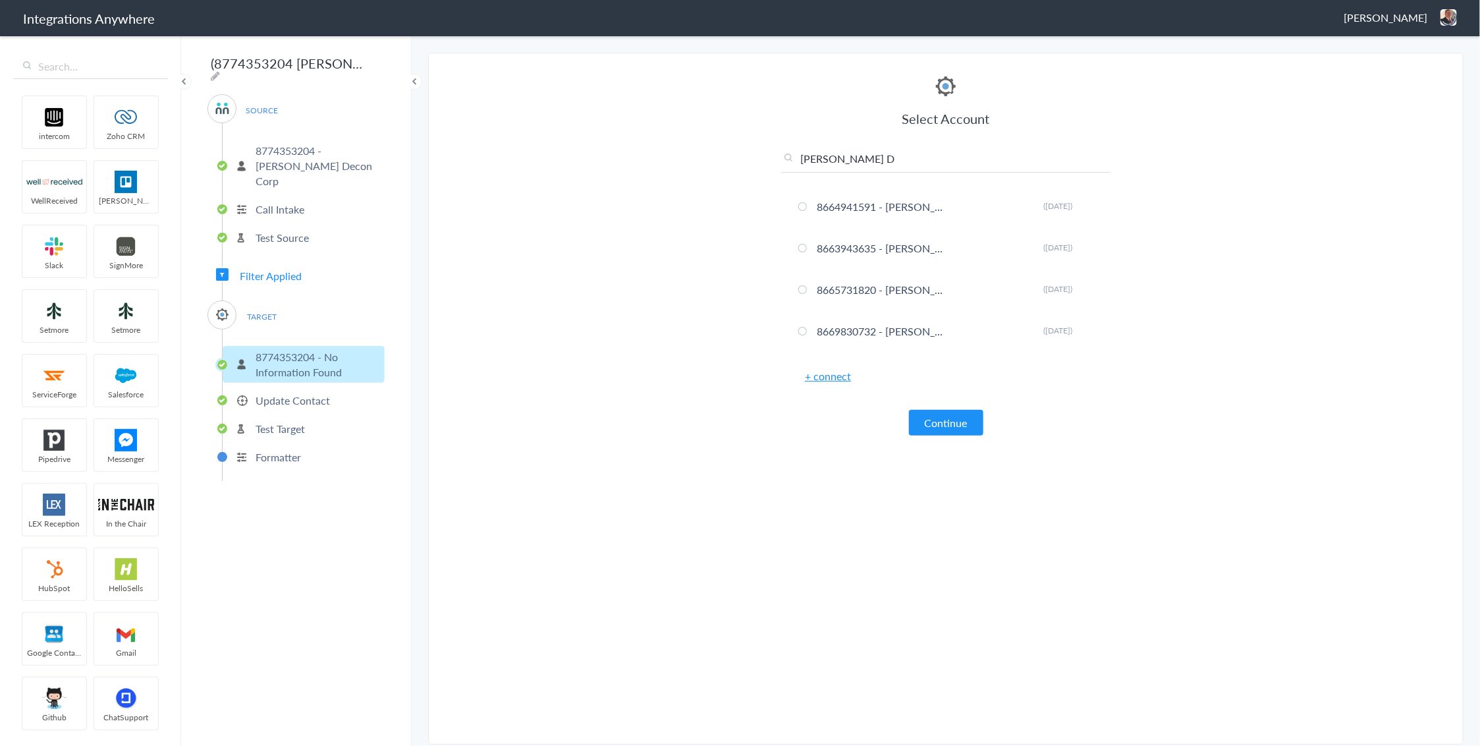
type input "Spaulding De"
click at [874, 157] on input "Spaulding De" at bounding box center [945, 162] width 329 height 22
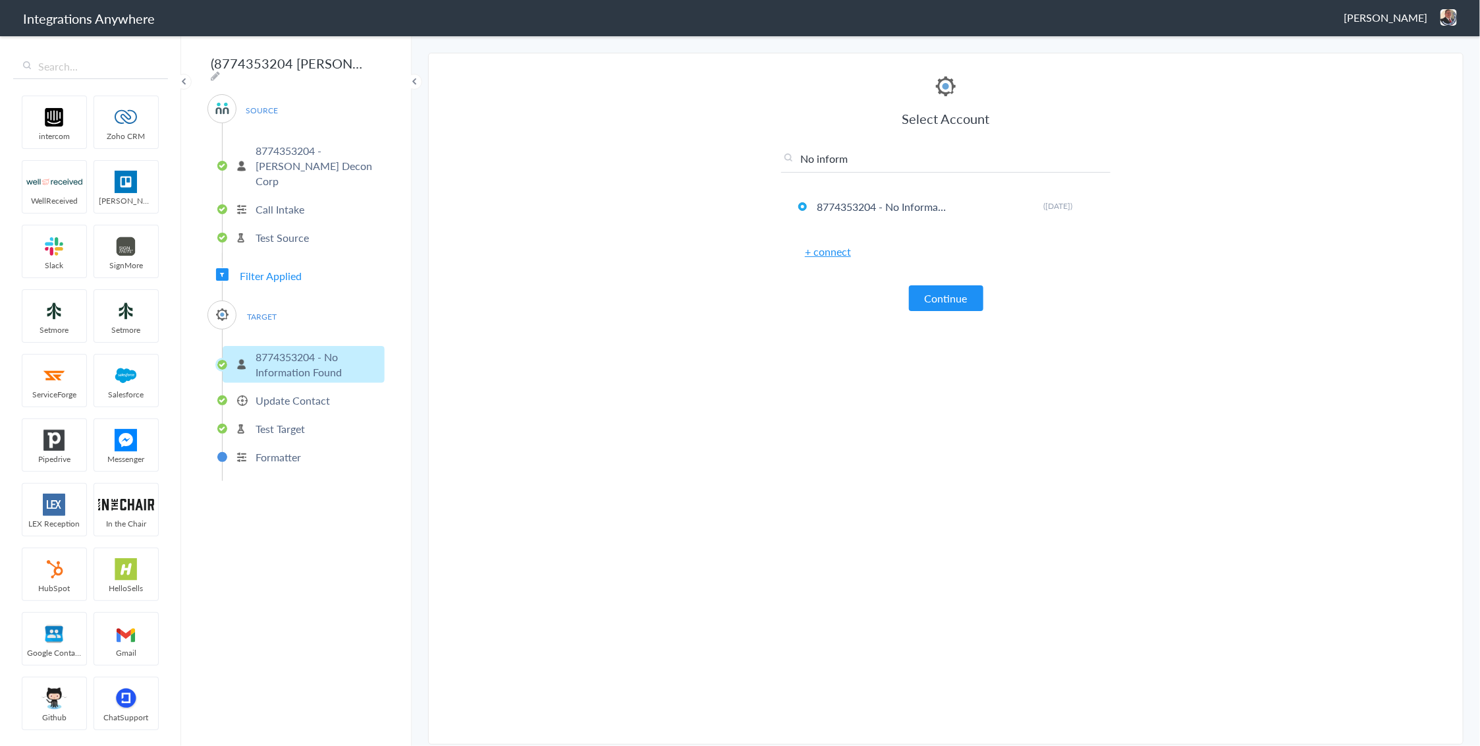
type input "No inform"
click at [274, 268] on span "Filter Applied" at bounding box center [271, 275] width 62 height 15
